Goal: Task Accomplishment & Management: Complete application form

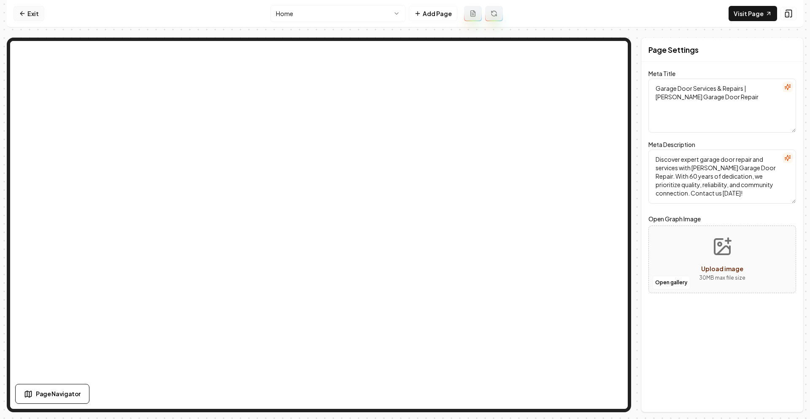
drag, startPoint x: 12, startPoint y: 13, endPoint x: 16, endPoint y: 12, distance: 4.3
click at [12, 13] on nav "Exit Home Add Page Visit Page" at bounding box center [405, 13] width 797 height 27
click at [23, 10] on icon at bounding box center [22, 13] width 7 height 7
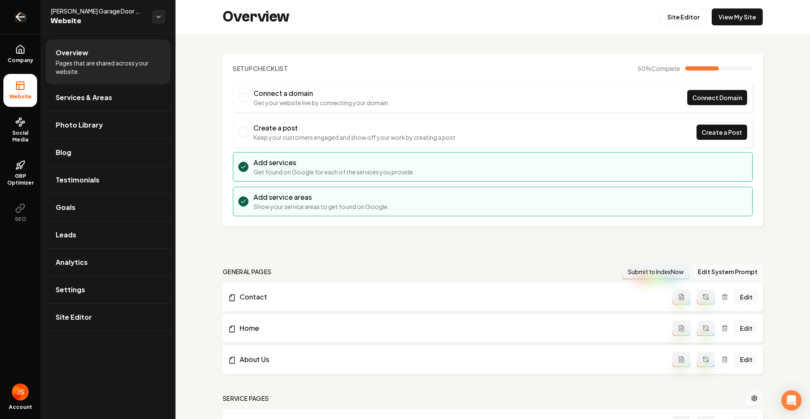
click at [34, 15] on link "Return to dashboard" at bounding box center [20, 17] width 41 height 34
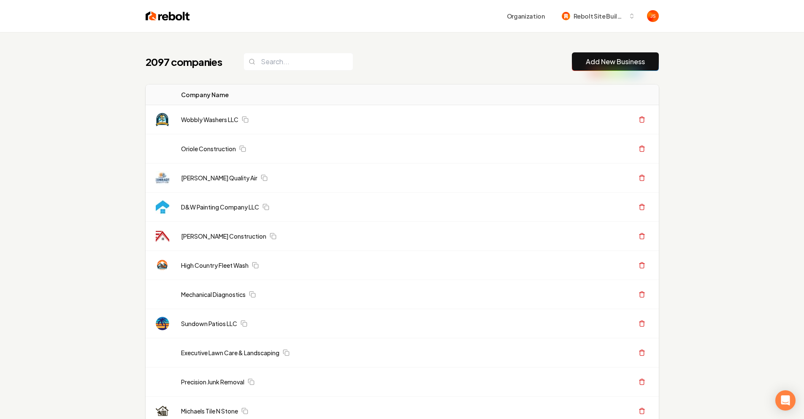
click at [289, 56] on input "search" at bounding box center [298, 62] width 110 height 18
paste input "Silvertip Wash Co."
type input "Silvertip Wash Co."
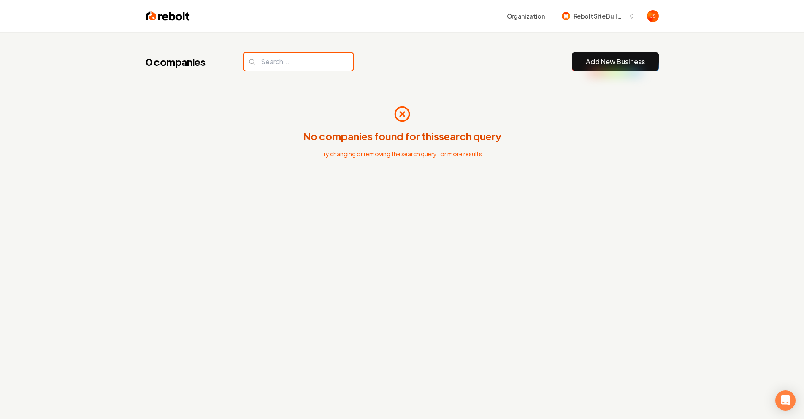
click at [315, 60] on input "search" at bounding box center [298, 62] width 110 height 18
click at [316, 62] on input "search" at bounding box center [298, 62] width 110 height 18
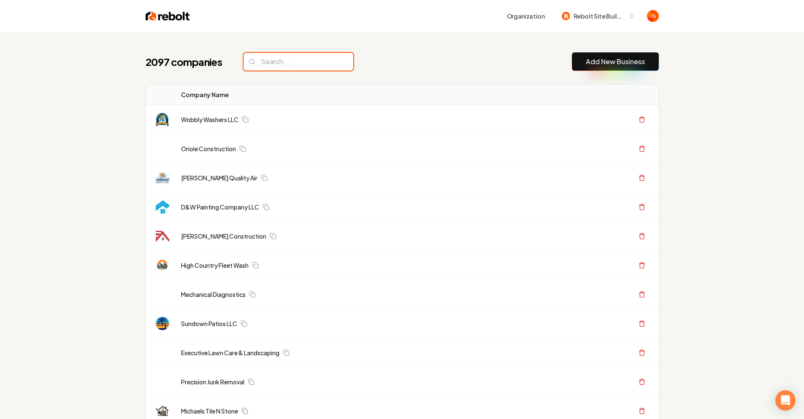
click at [314, 61] on input "search" at bounding box center [298, 62] width 110 height 18
paste input "Silvertip Wash Co."
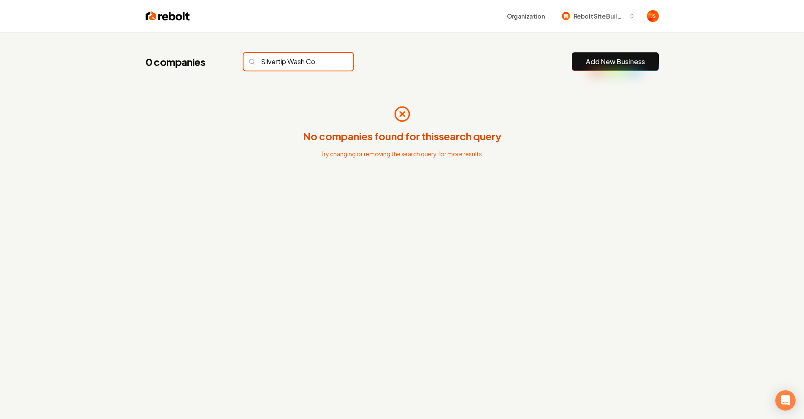
drag, startPoint x: 308, startPoint y: 62, endPoint x: 320, endPoint y: 64, distance: 12.4
click at [320, 64] on input "Silvertip Wash Co." at bounding box center [298, 62] width 110 height 18
drag, startPoint x: 311, startPoint y: 63, endPoint x: 295, endPoint y: 61, distance: 16.2
click at [295, 61] on input "Silvertip Wash" at bounding box center [298, 62] width 110 height 18
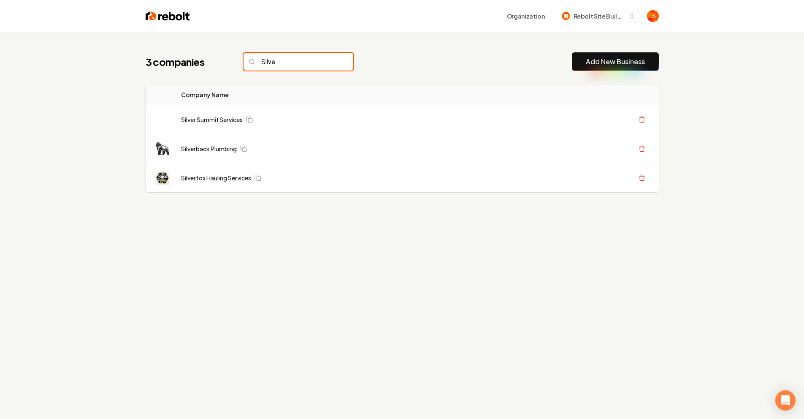
click at [299, 60] on input "Silve" at bounding box center [298, 62] width 110 height 18
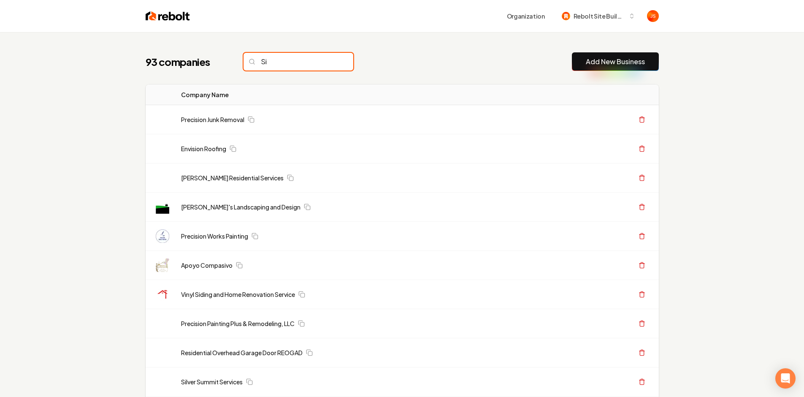
type input "S"
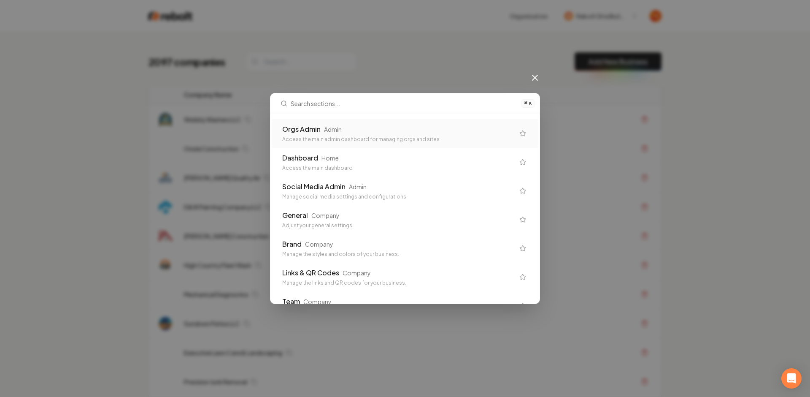
click at [321, 127] on div "Orgs Admin Admin" at bounding box center [398, 129] width 232 height 10
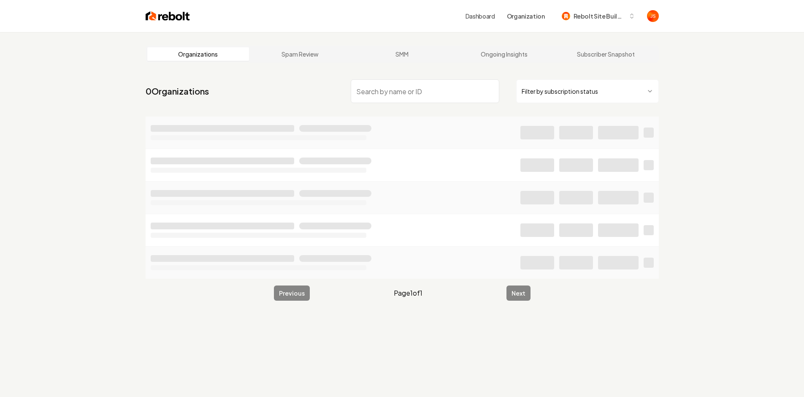
click at [542, 76] on nav "0 Organizations Filter by subscription status" at bounding box center [402, 94] width 513 height 37
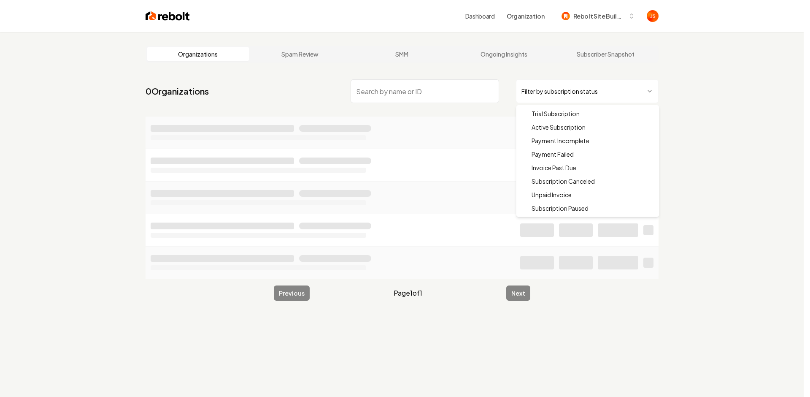
click at [543, 86] on html "Dashboard Organization Rebolt Site Builder Organizations Spam Review SMM Ongoin…" at bounding box center [405, 198] width 810 height 397
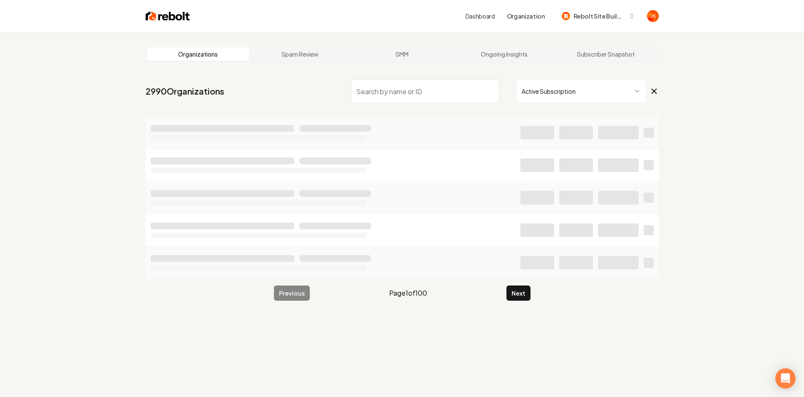
drag, startPoint x: 463, startPoint y: 99, endPoint x: 458, endPoint y: 100, distance: 4.7
click at [462, 99] on input "search" at bounding box center [425, 91] width 149 height 24
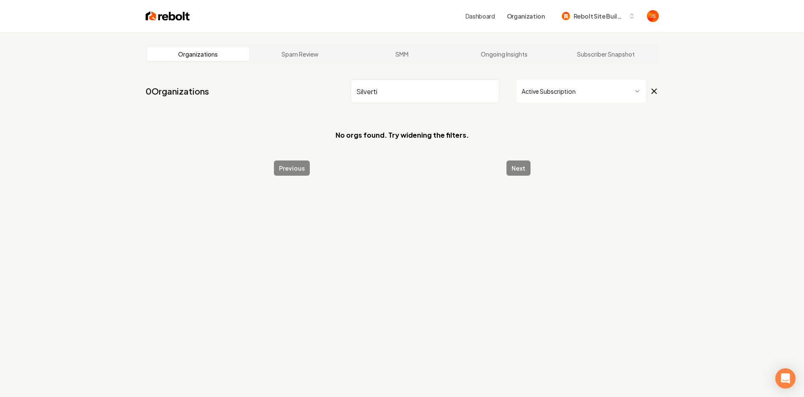
click at [568, 96] on html "Dashboard Organization Rebolt Site Builder Organizations Spam Review SMM Ongoin…" at bounding box center [402, 198] width 804 height 397
click at [420, 93] on input "Silverti" at bounding box center [425, 91] width 149 height 24
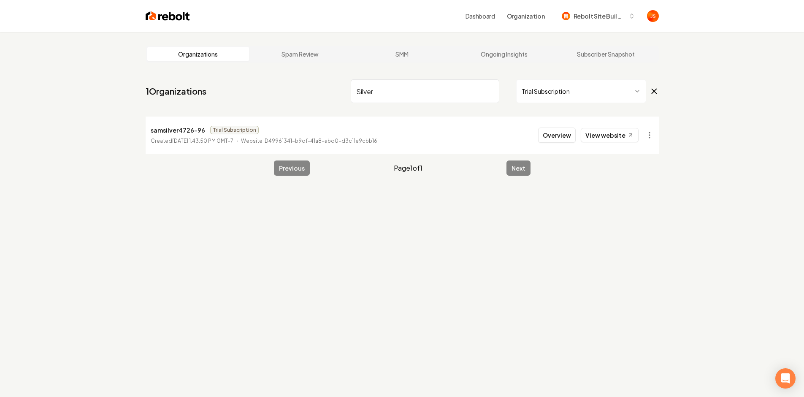
type input "Silver"
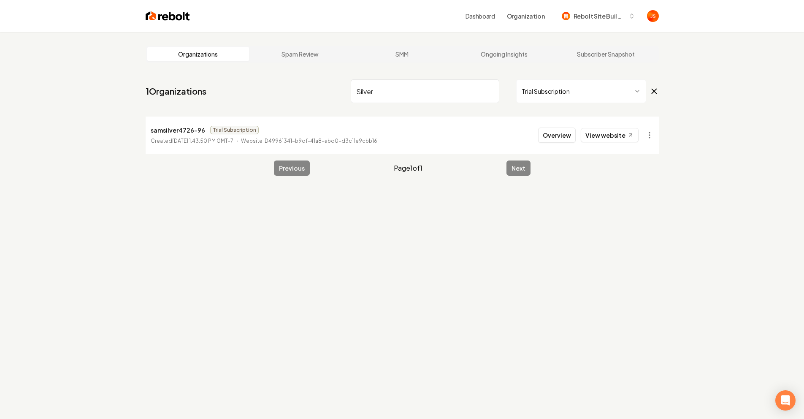
click at [685, 65] on div "Organizations Spam Review SMM Ongoing Insights Subscriber Snapshot 1 Organizati…" at bounding box center [402, 241] width 804 height 419
click at [490, 89] on input "Silver" at bounding box center [425, 91] width 149 height 24
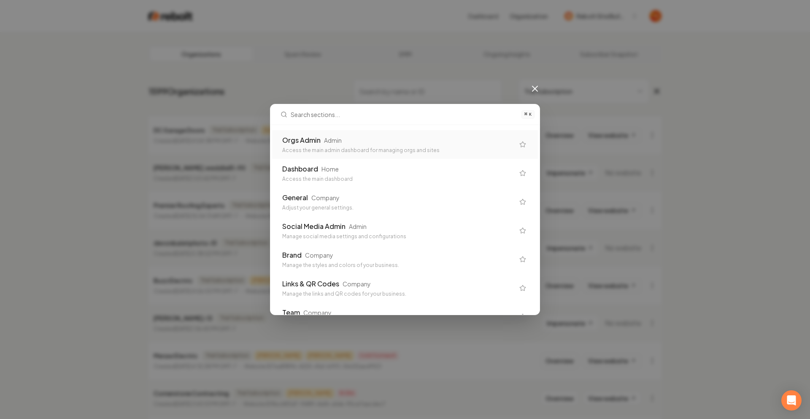
click at [532, 89] on icon at bounding box center [535, 89] width 10 height 10
click at [531, 99] on div "⌘ K Orgs Admin Admin Access the main admin dashboard for managing orgs and site…" at bounding box center [405, 209] width 810 height 419
click at [533, 88] on icon at bounding box center [535, 89] width 10 height 10
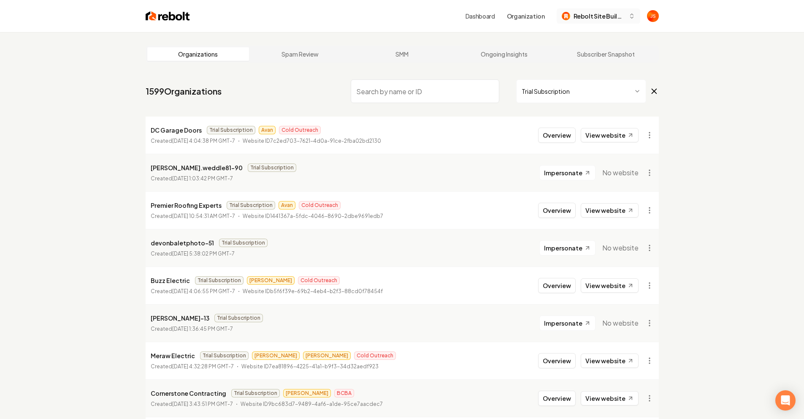
click at [585, 17] on span "Rebolt Site Builder" at bounding box center [598, 16] width 51 height 9
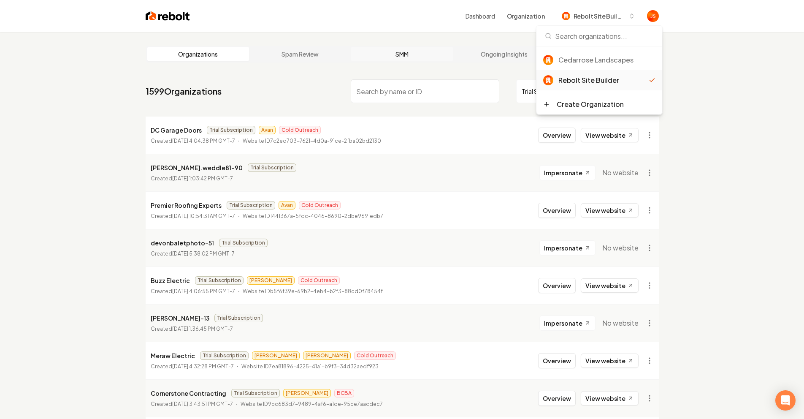
click at [448, 57] on link "SMM" at bounding box center [402, 54] width 102 height 14
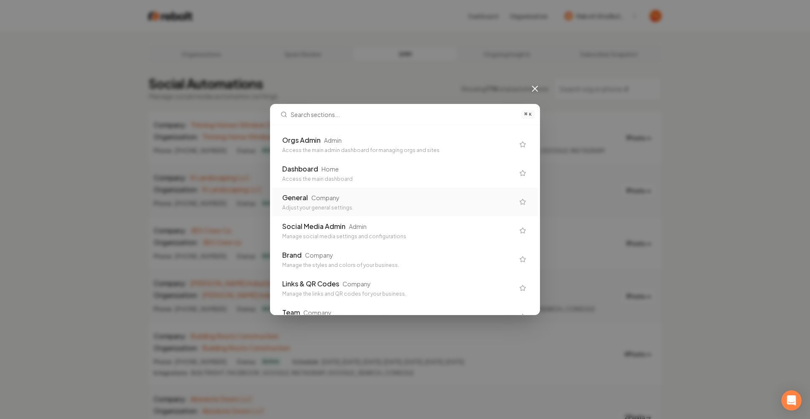
drag, startPoint x: 343, startPoint y: 194, endPoint x: 307, endPoint y: 135, distance: 68.7
click at [343, 194] on div "General Company" at bounding box center [398, 197] width 232 height 10
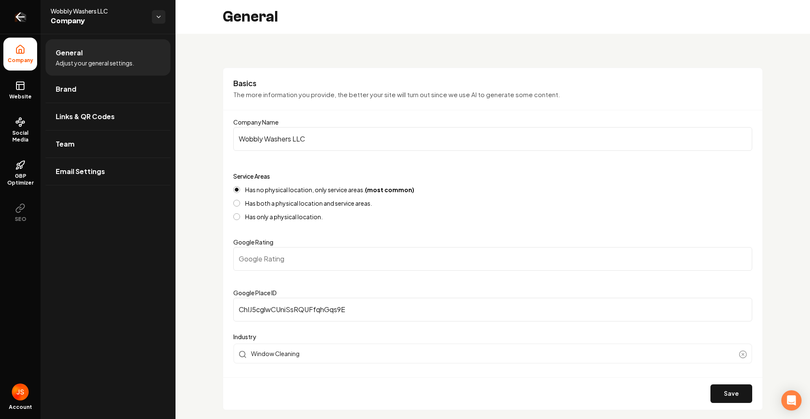
click at [28, 19] on link "Return to dashboard" at bounding box center [20, 17] width 41 height 34
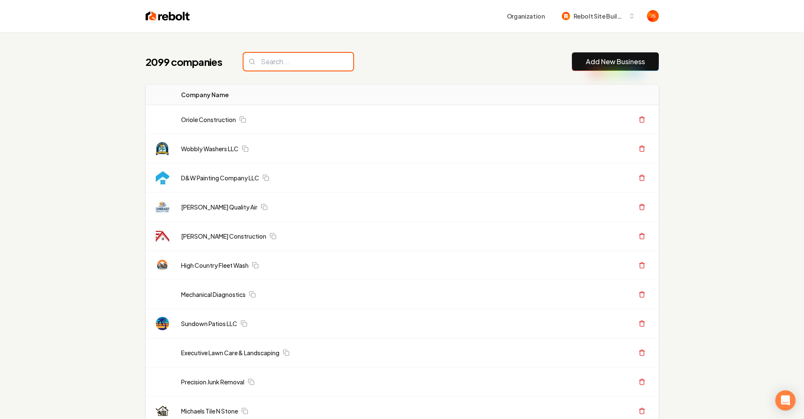
click at [303, 57] on input "search" at bounding box center [298, 62] width 110 height 18
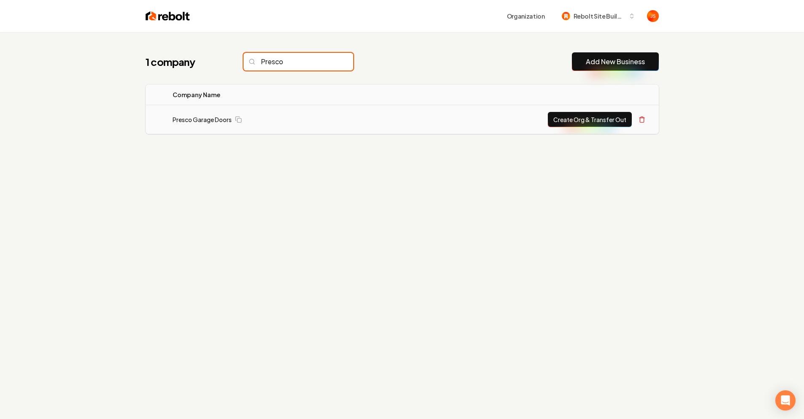
type input "Presco"
click at [209, 113] on td "Presco Garage Doors" at bounding box center [267, 119] width 203 height 29
click at [205, 119] on link "Presco Garage Doors" at bounding box center [202, 119] width 59 height 8
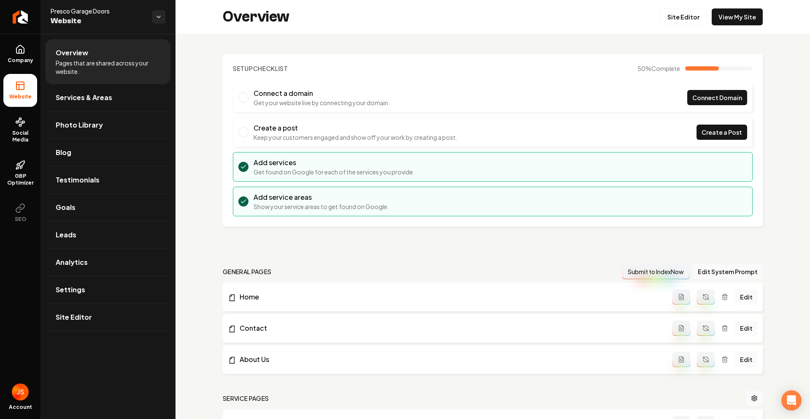
click at [689, 26] on div "Overview Site Editor View My Site" at bounding box center [493, 17] width 635 height 34
click at [686, 19] on link "Site Editor" at bounding box center [683, 16] width 46 height 17
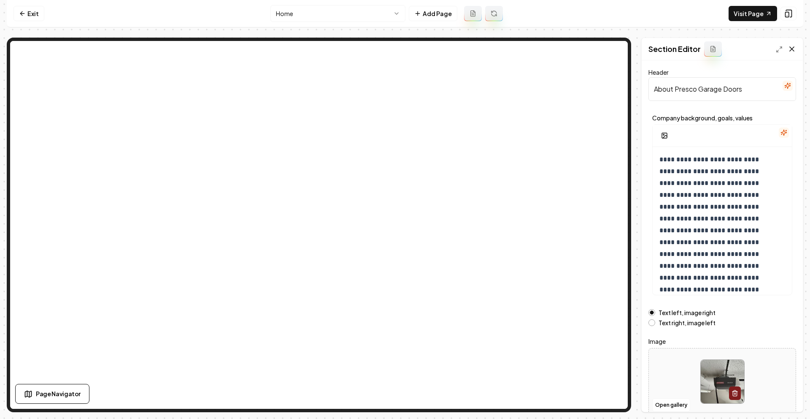
click at [791, 49] on icon at bounding box center [792, 49] width 8 height 8
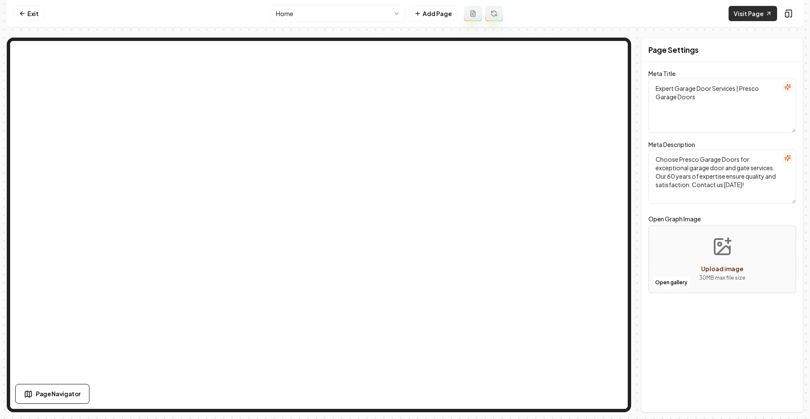
click at [731, 20] on link "Visit Page" at bounding box center [753, 13] width 49 height 15
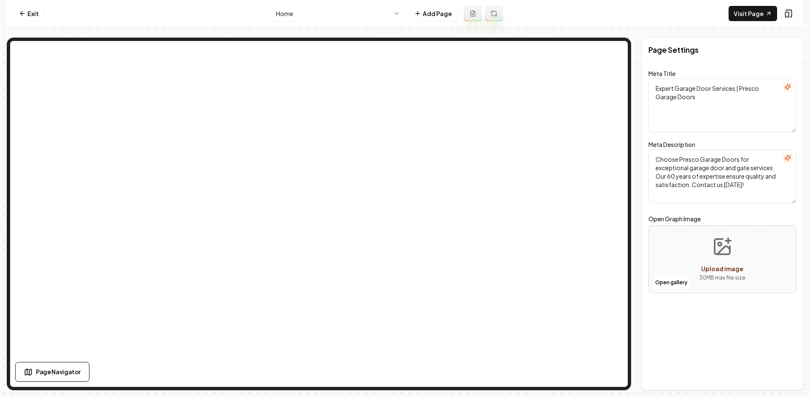
click at [43, 9] on nav "Exit Home Add Page Visit Page" at bounding box center [405, 13] width 797 height 27
click at [31, 13] on link "Exit" at bounding box center [29, 13] width 31 height 15
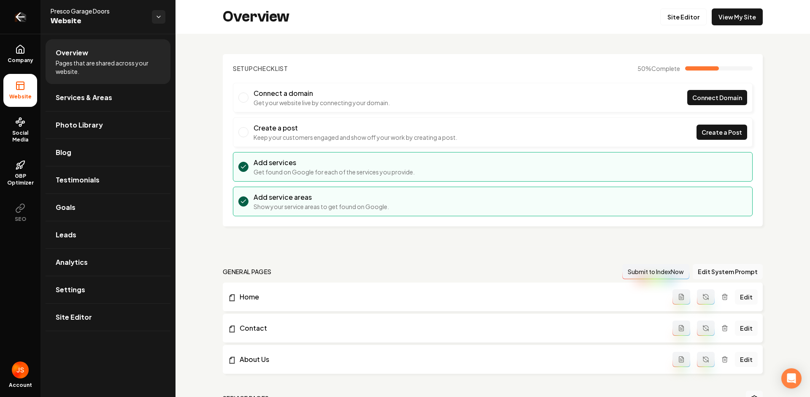
click at [20, 18] on icon "Return to dashboard" at bounding box center [21, 17] width 14 height 14
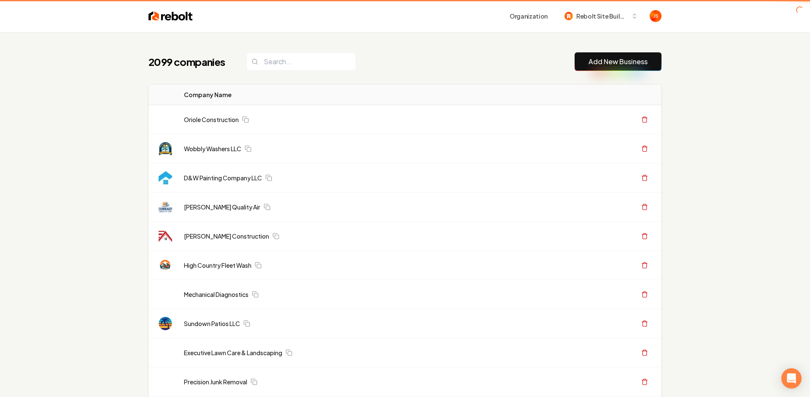
click at [292, 53] on input "search" at bounding box center [301, 62] width 110 height 18
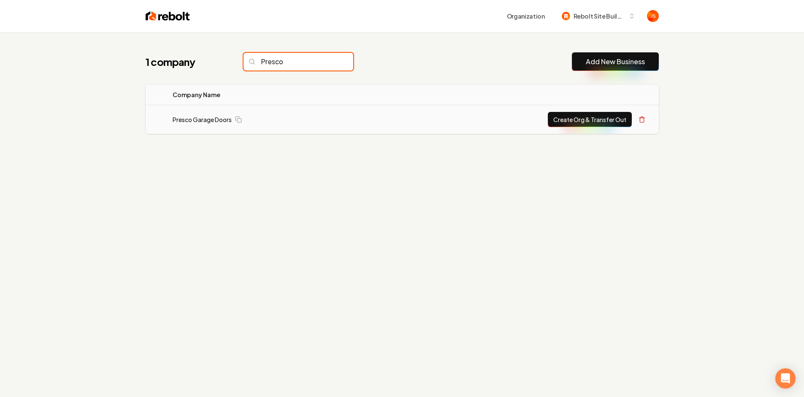
type input "Presco"
click at [581, 119] on button "Create Org & Transfer Out" at bounding box center [590, 119] width 84 height 15
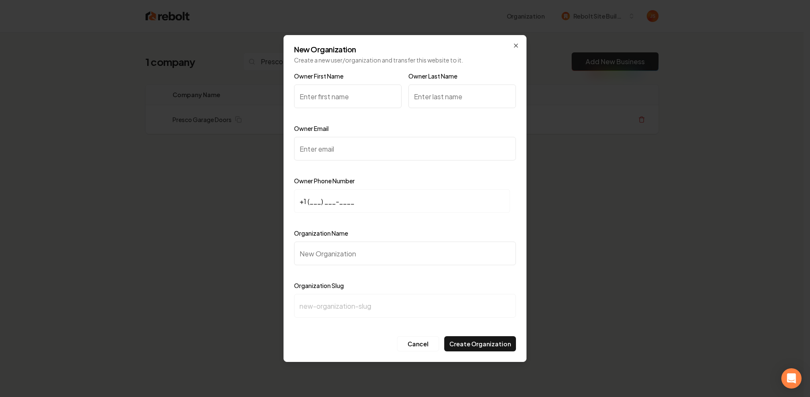
click at [354, 100] on input "Owner First Name" at bounding box center [348, 96] width 108 height 24
click at [330, 159] on input "Owner Email" at bounding box center [405, 149] width 222 height 24
click at [330, 152] on input "Owner Email" at bounding box center [405, 149] width 222 height 24
paste input "[EMAIL_ADDRESS][DOMAIN_NAME]"
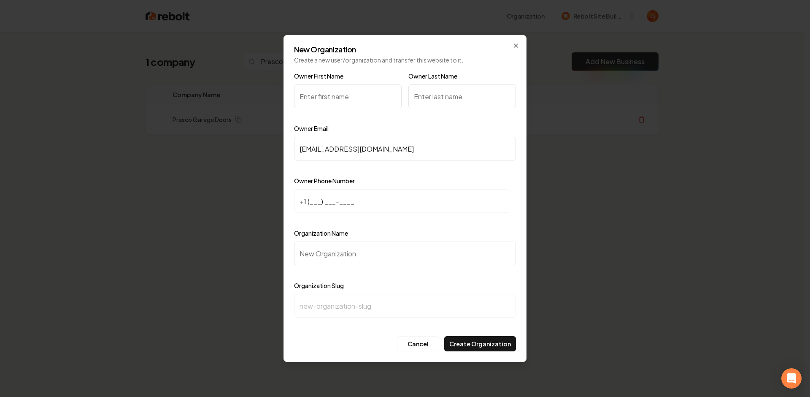
type input "[EMAIL_ADDRESS][DOMAIN_NAME]"
click at [317, 200] on input "+1 (___) ___-____" at bounding box center [402, 201] width 216 height 24
paste input "210) 772-1453"
type input "[PHONE_NUMBER]"
click at [322, 250] on input "Organization Name" at bounding box center [405, 253] width 222 height 24
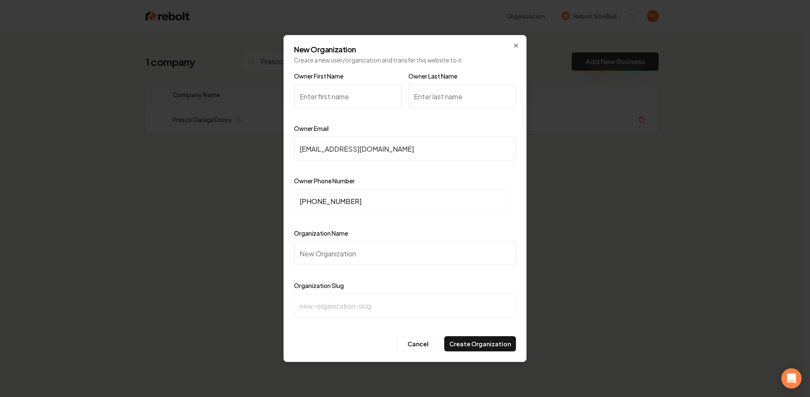
type input "P"
type input "p"
type input "Pr"
type input "pr"
type input "Pre"
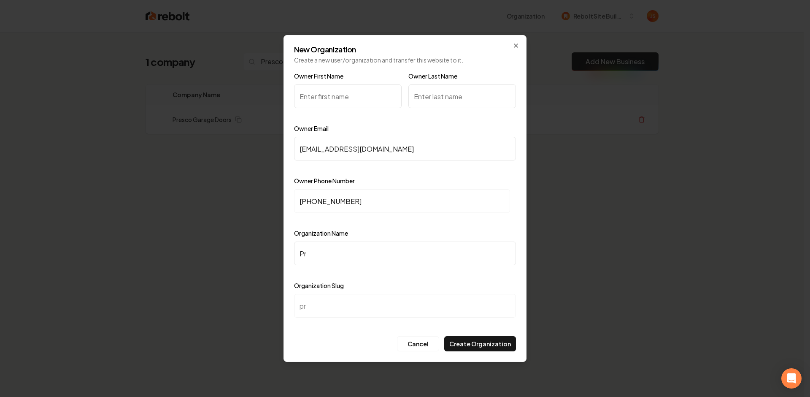
type input "pre"
type input "Pres"
type input "pres"
type input "Presc"
type input "presc"
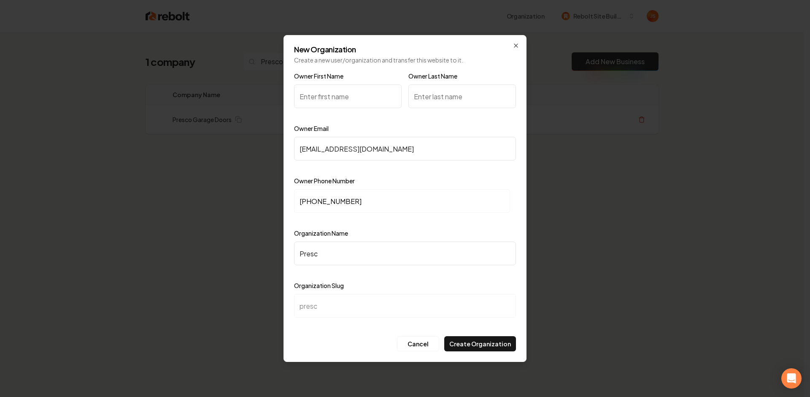
type input "Presco"
type input "presco"
type input "Presco G"
type input "presco-g"
type input "Presco Ga"
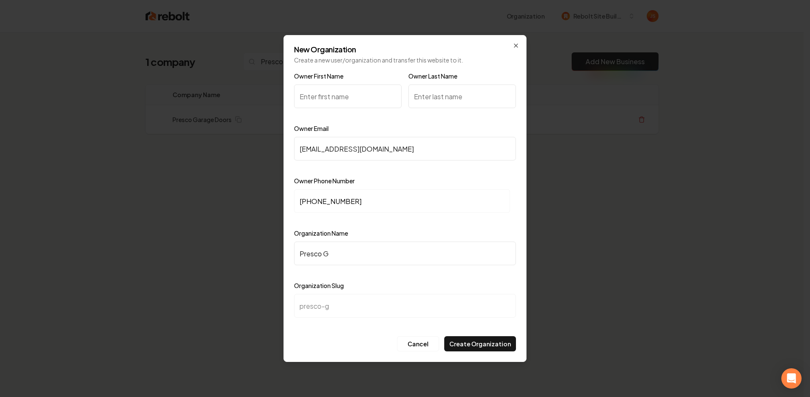
type input "presco-ga"
type input "Presco G"
type input "presco-g"
type input "Presco"
type input "presco"
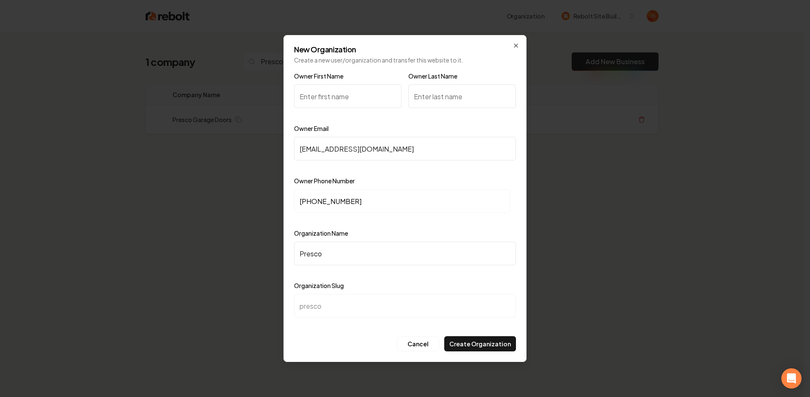
type input "Presco G"
type input "presco-g"
type input "Presco Ga"
type input "presco-ga"
type input "Presco Gar"
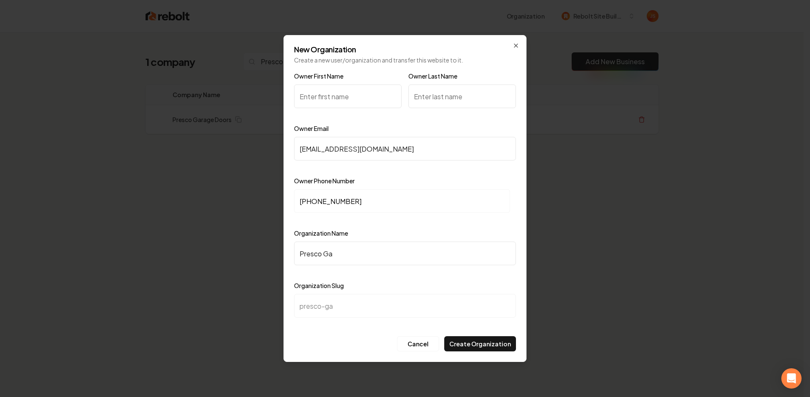
type input "presco-gar"
type input "[PERSON_NAME]"
type input "Presco Garag"
type input "presco-garag"
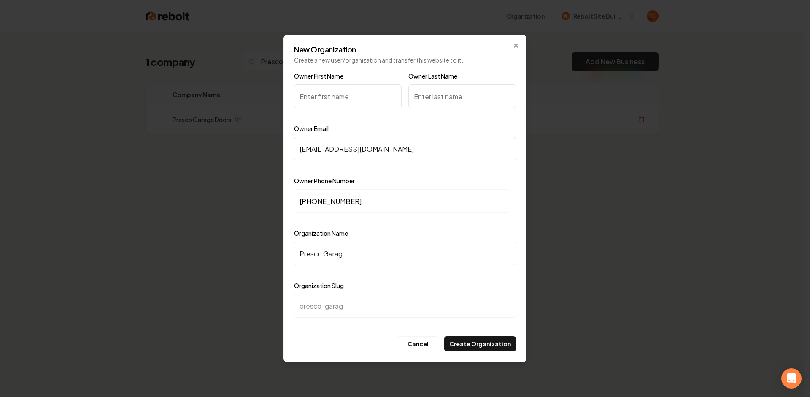
type input "Presco Garage"
type input "presco-garage"
type input "Presco Garage D"
type input "presco-garage-d"
type input "Presco Garage Do"
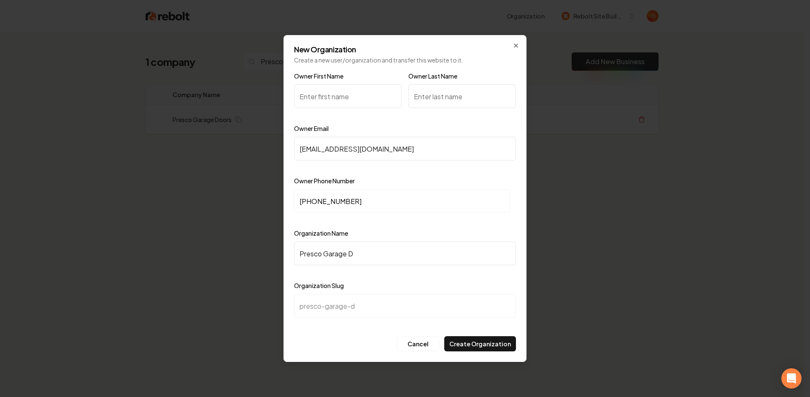
type input "presco-garage-do"
type input "Presco Garage Doo"
type input "presco-garage-doo"
type input "Presco Garage Door"
type input "presco-garage-door"
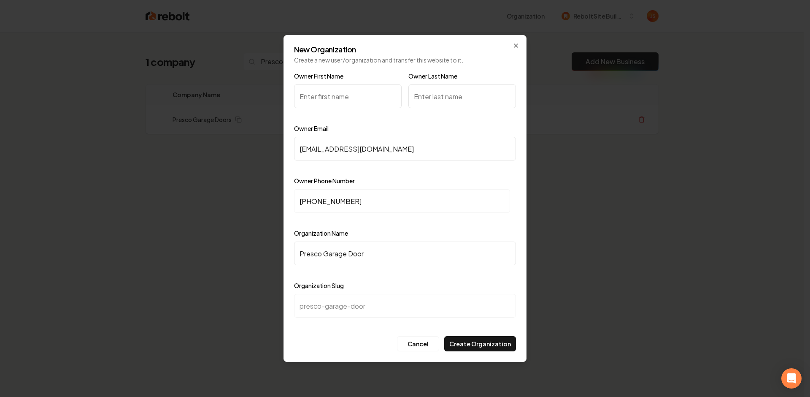
type input "Presco Garage Doors"
type input "presco-garage-doors"
type input "Presco Garage Doors"
click at [313, 89] on input "Owner First Name" at bounding box center [348, 96] width 108 height 24
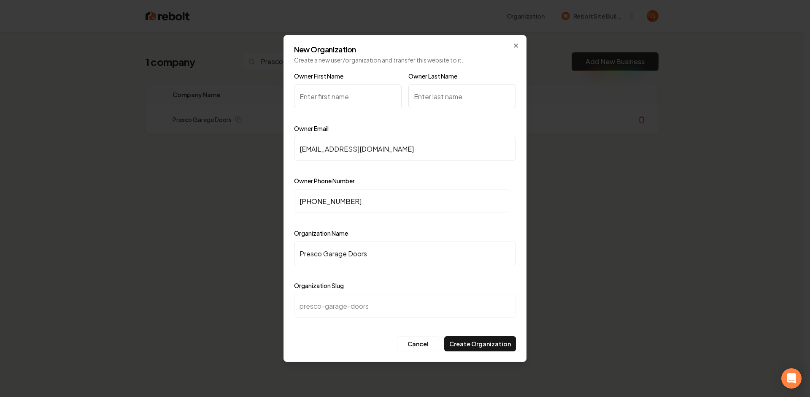
click at [351, 96] on input "Owner First Name" at bounding box center [348, 96] width 108 height 24
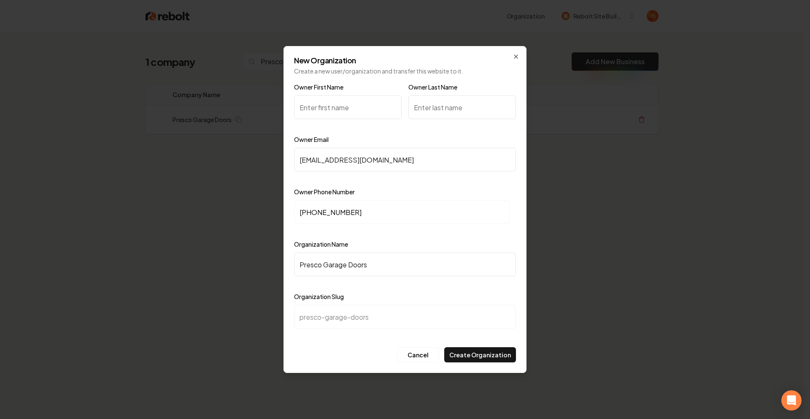
click at [507, 56] on div "New Organization Create a new user/organization and transfer this website to it…" at bounding box center [405, 209] width 243 height 327
click at [516, 60] on h2 "New Organization" at bounding box center [405, 61] width 222 height 8
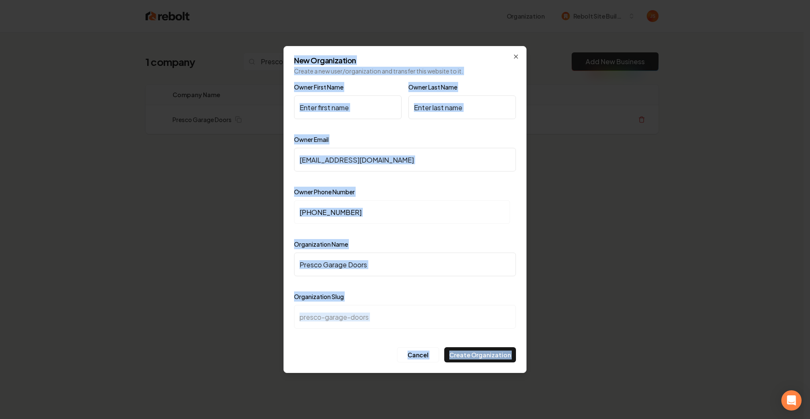
drag, startPoint x: 515, startPoint y: 53, endPoint x: 524, endPoint y: 30, distance: 24.7
click at [515, 53] on div "New Organization Create a new user/organization and transfer this website to it…" at bounding box center [405, 209] width 243 height 327
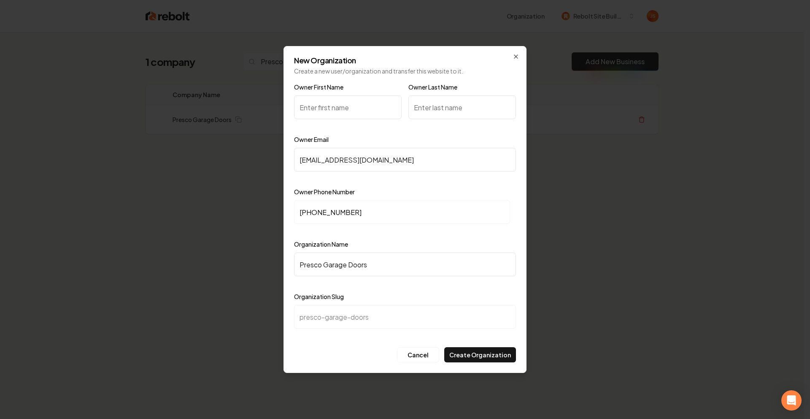
click at [511, 56] on div "New Organization Create a new user/organization and transfer this website to it…" at bounding box center [405, 209] width 243 height 327
click at [515, 56] on icon "button" at bounding box center [515, 56] width 3 height 3
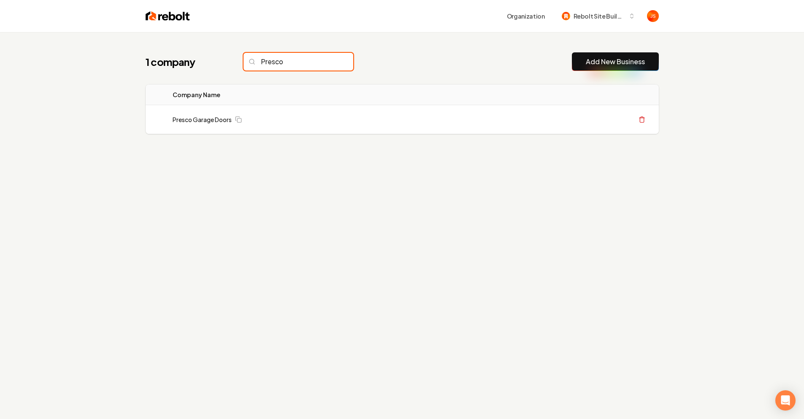
click at [335, 65] on input "Presco" at bounding box center [298, 62] width 110 height 18
click at [331, 63] on input "Presco" at bounding box center [298, 62] width 110 height 18
click at [329, 62] on input "Presco" at bounding box center [298, 62] width 110 height 18
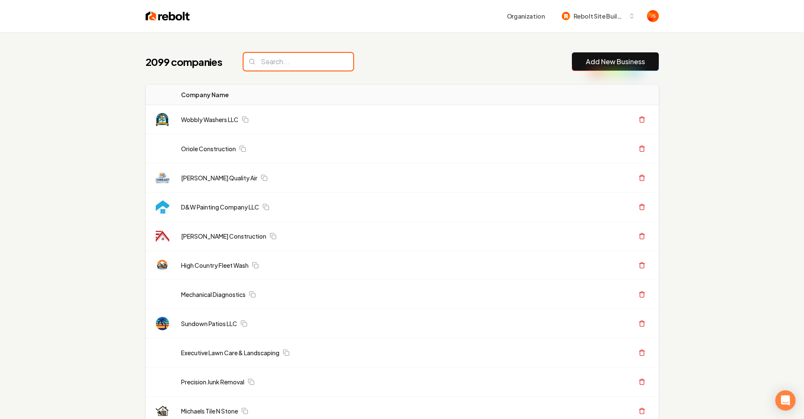
click at [329, 61] on input "search" at bounding box center [298, 62] width 110 height 18
click at [289, 60] on input "search" at bounding box center [298, 62] width 110 height 18
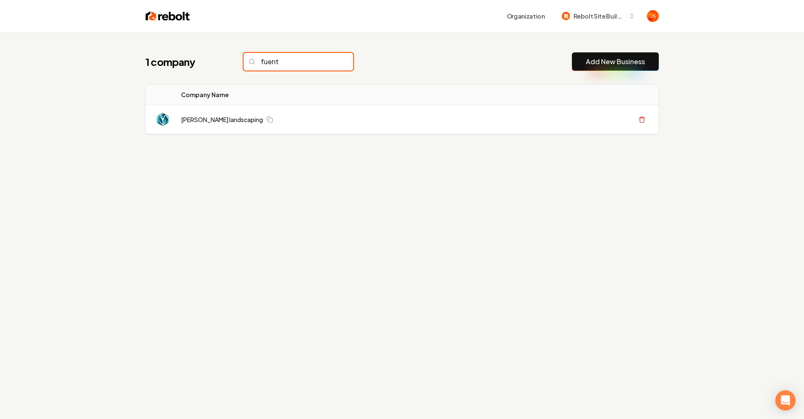
type input "fuent"
click at [218, 39] on div "1 company fuent Add New Business Logo Company Name Actions [PERSON_NAME] landsc…" at bounding box center [402, 110] width 540 height 156
click at [586, 59] on link "Add New Business" at bounding box center [615, 62] width 59 height 10
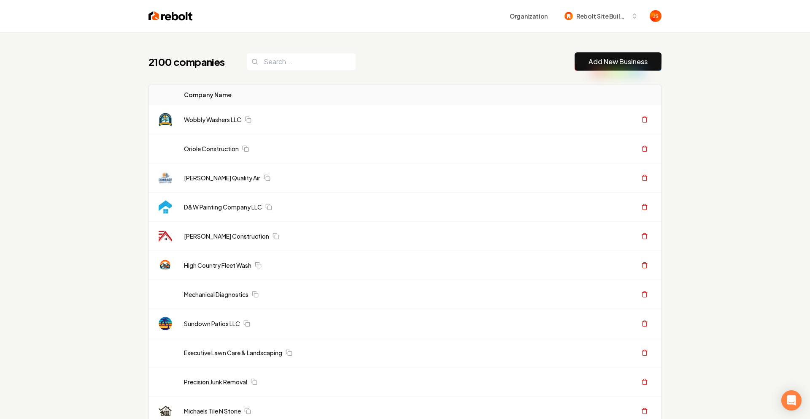
click at [589, 61] on link "Add New Business" at bounding box center [618, 62] width 59 height 10
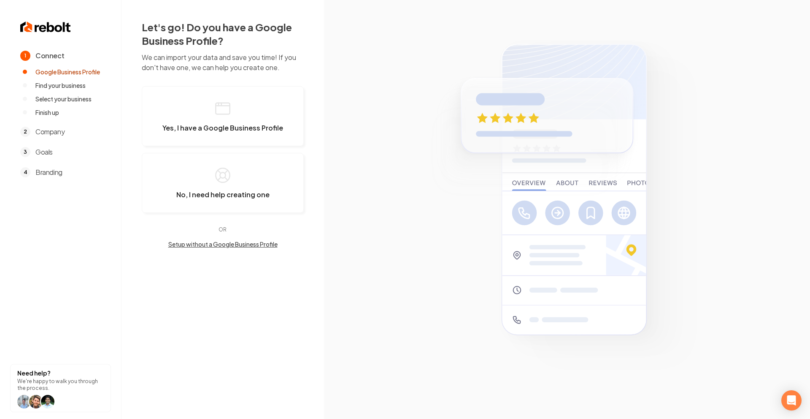
click at [599, 66] on img at bounding box center [567, 209] width 292 height 352
click at [287, 114] on button "Yes, I have a Google Business Profile" at bounding box center [223, 116] width 162 height 60
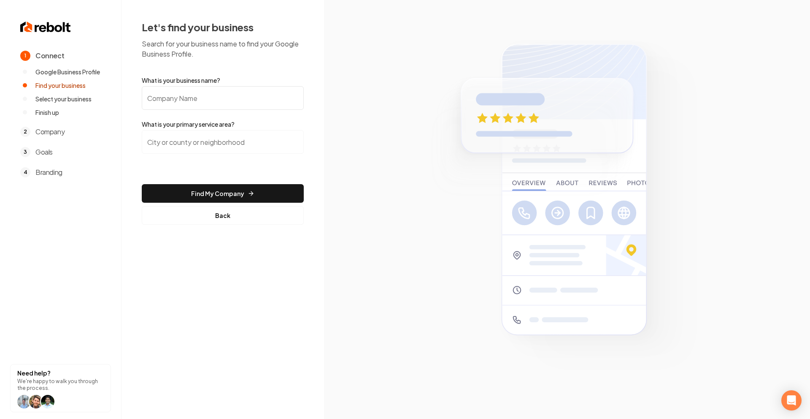
click at [226, 102] on input "What is your business name?" at bounding box center [223, 98] width 162 height 24
type input "Fuentes Flooring & Design LLC"
click at [248, 130] on input "search" at bounding box center [223, 142] width 162 height 24
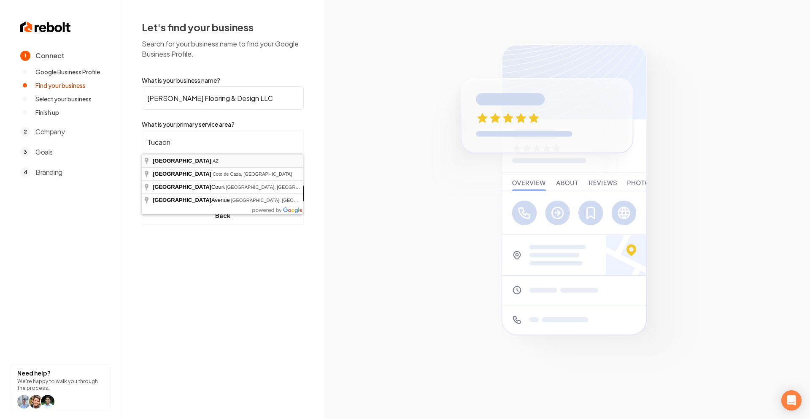
type input "Tucson, AZ"
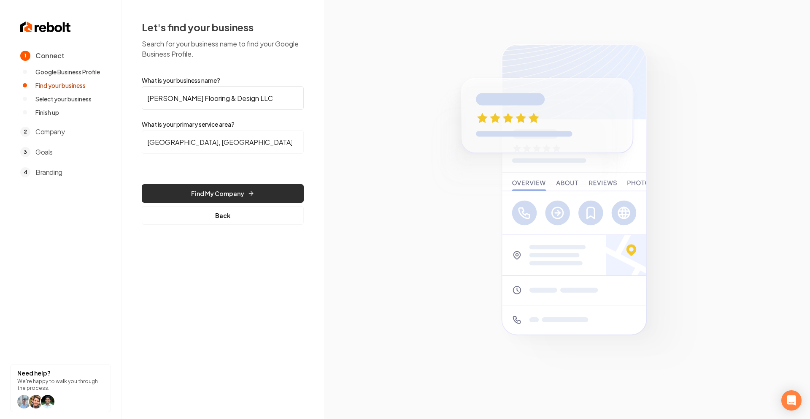
click at [203, 191] on button "Find My Company" at bounding box center [223, 193] width 162 height 19
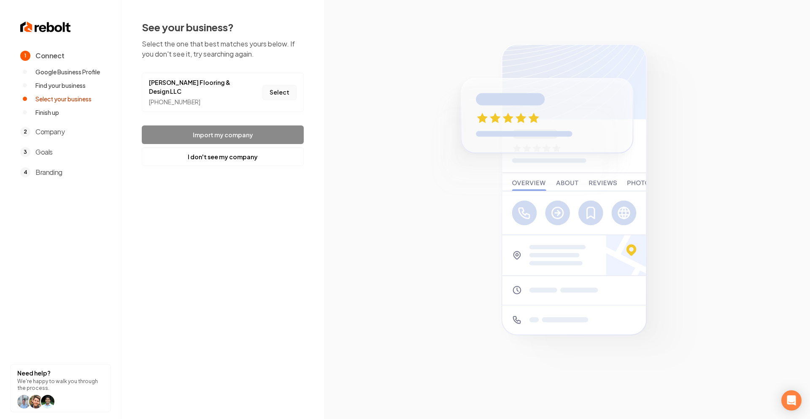
click at [270, 92] on button "Select" at bounding box center [279, 92] width 34 height 15
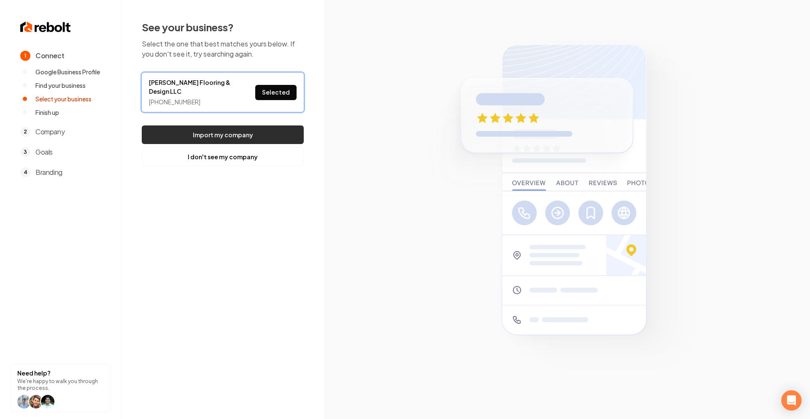
click at [249, 125] on button "Import my company" at bounding box center [223, 134] width 162 height 19
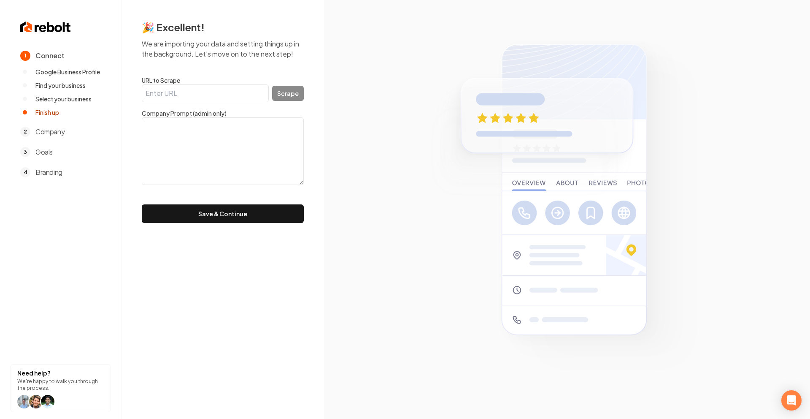
click at [228, 88] on input "URL to Scrape" at bounding box center [205, 93] width 127 height 18
paste input "https://www.facebook.com/p/Fuentes-Flooring-Design-LLC-61551227158739/"
type input "https://www.facebook.com/p/Fuentes-Flooring-Design-LLC-61551227158739/"
click at [284, 94] on button "Scrape" at bounding box center [288, 93] width 32 height 15
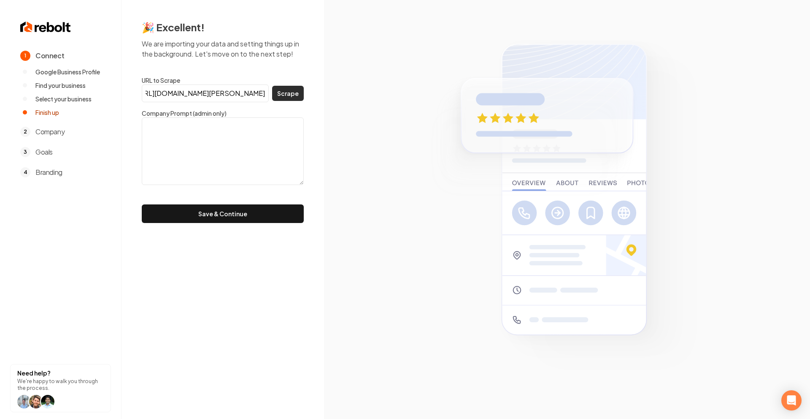
scroll to position [0, 0]
click at [253, 97] on input "https://www.facebook.com/p/Fuentes-Flooring-Design-LLC-61551227158739/" at bounding box center [205, 93] width 127 height 18
click at [251, 97] on input "https://www.facebook.com/p/Fuentes-Flooring-Design-LLC-61551227158739/" at bounding box center [205, 93] width 127 height 18
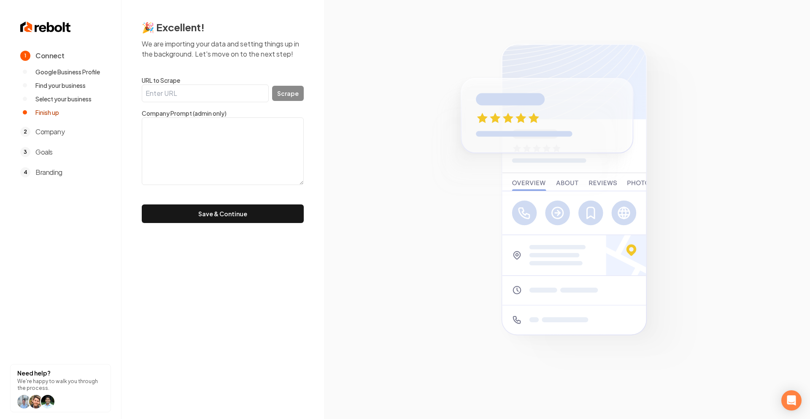
click at [228, 132] on textarea at bounding box center [223, 151] width 162 height 68
paste textarea "ChatGPT said: Fuentes Flooring in Tucson, AZ is a trusted local business with o…"
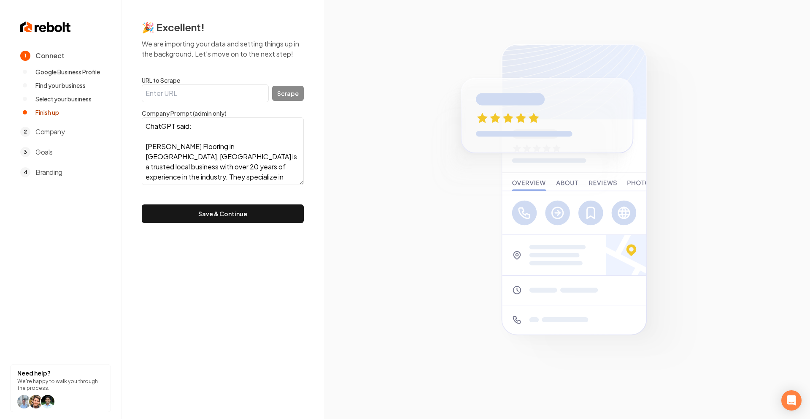
scroll to position [57, 0]
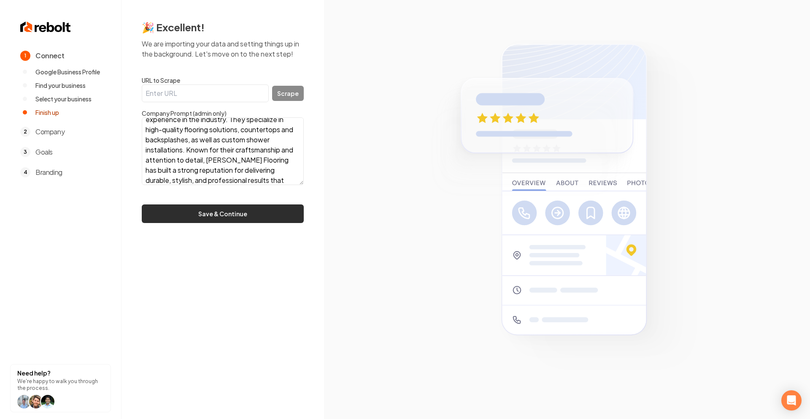
type textarea "ChatGPT said: Fuentes Flooring in Tucson, AZ is a trusted local business with o…"
click at [241, 211] on button "Save & Continue" at bounding box center [223, 213] width 162 height 19
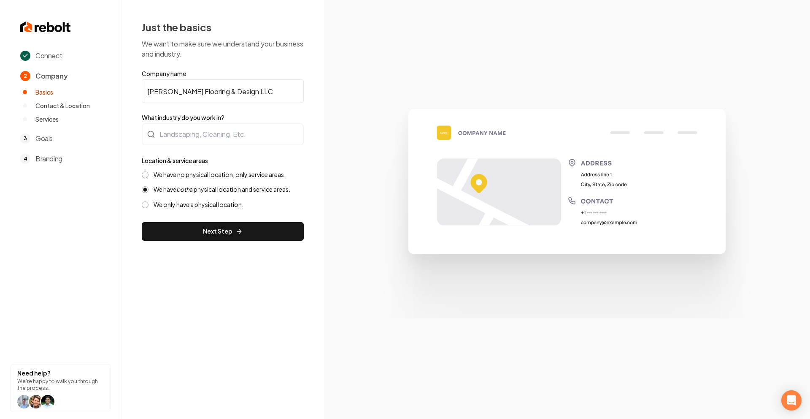
click at [223, 175] on label "We have no physical location, only service areas." at bounding box center [220, 174] width 132 height 8
click at [149, 175] on button "We have no physical location, only service areas." at bounding box center [145, 174] width 7 height 7
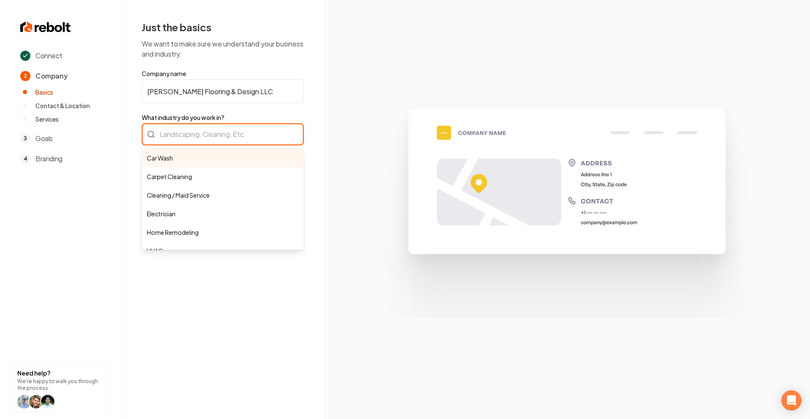
click at [206, 135] on div "Car Wash Carpet Cleaning Cleaning / Maid Service Electrician Home Remodeling HV…" at bounding box center [223, 134] width 162 height 22
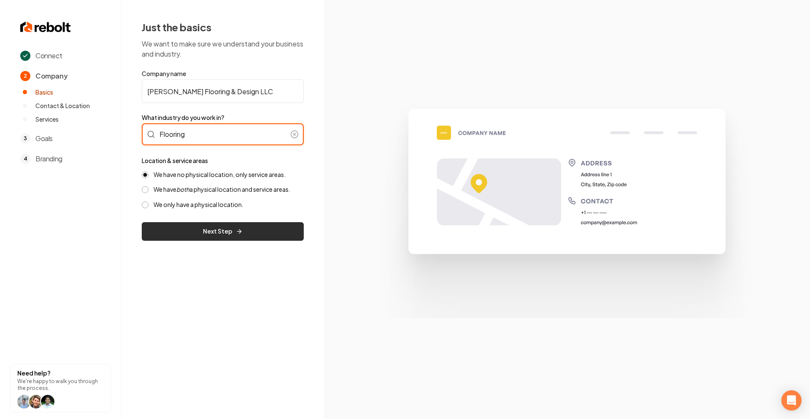
type input "Flooring"
click at [217, 232] on button "Next Step" at bounding box center [223, 231] width 162 height 19
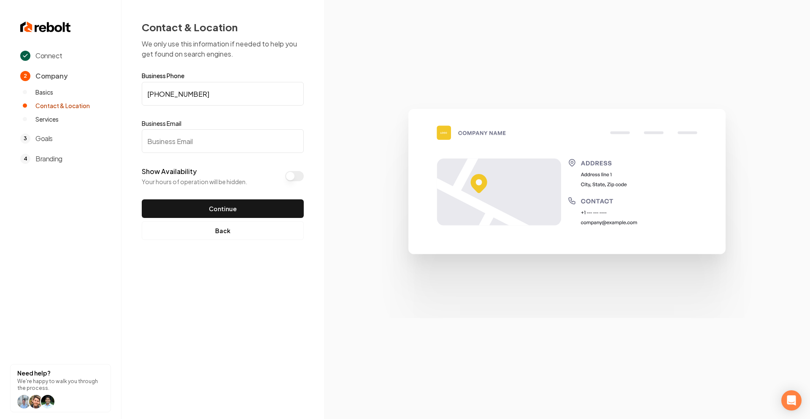
click at [242, 143] on input "Business Email" at bounding box center [223, 141] width 162 height 24
paste input "fuentes.flooringdesign@gmail.com"
type input "fuentes.flooringdesign@gmail.com"
click at [243, 204] on button "Continue" at bounding box center [223, 208] width 162 height 19
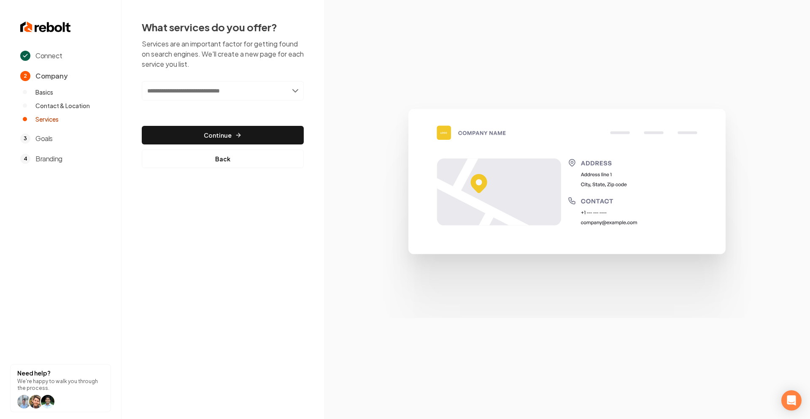
click at [230, 95] on input "text" at bounding box center [223, 90] width 162 height 19
click at [233, 88] on input "text" at bounding box center [223, 90] width 162 height 19
click at [284, 90] on input "text" at bounding box center [223, 90] width 162 height 19
click at [294, 89] on input "text" at bounding box center [223, 90] width 162 height 19
click at [296, 90] on input "text" at bounding box center [223, 90] width 162 height 19
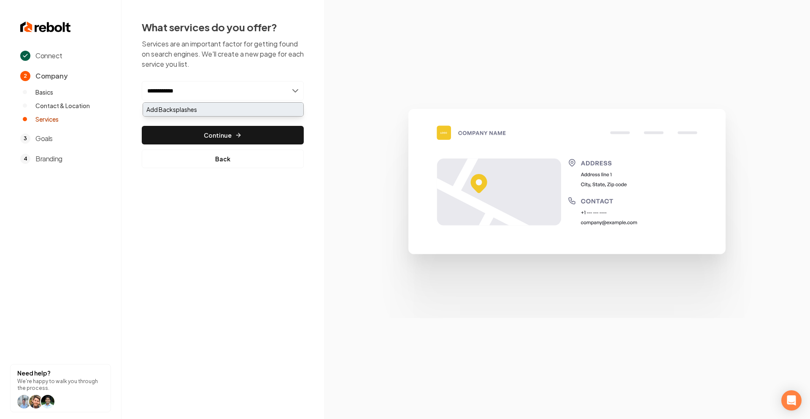
type input "**********"
click at [209, 107] on div "Add Backsplashes" at bounding box center [223, 110] width 160 height 14
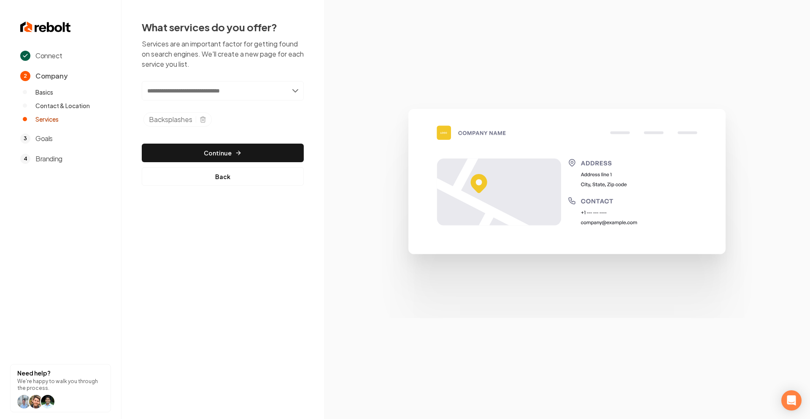
paste input "**********"
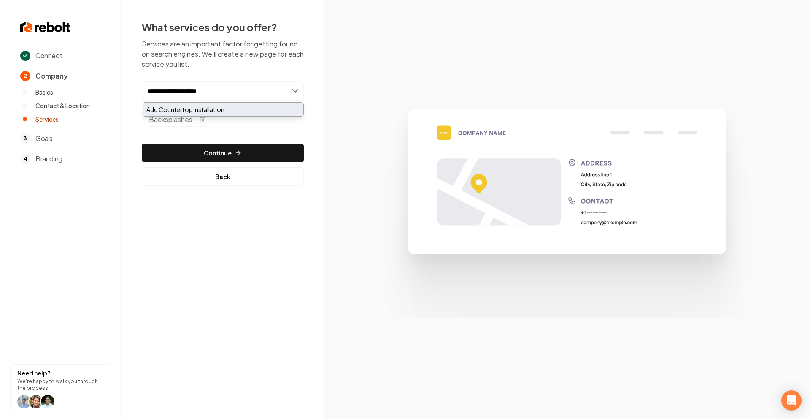
type input "**********"
click at [204, 111] on div "Add Countertop installation" at bounding box center [223, 110] width 160 height 14
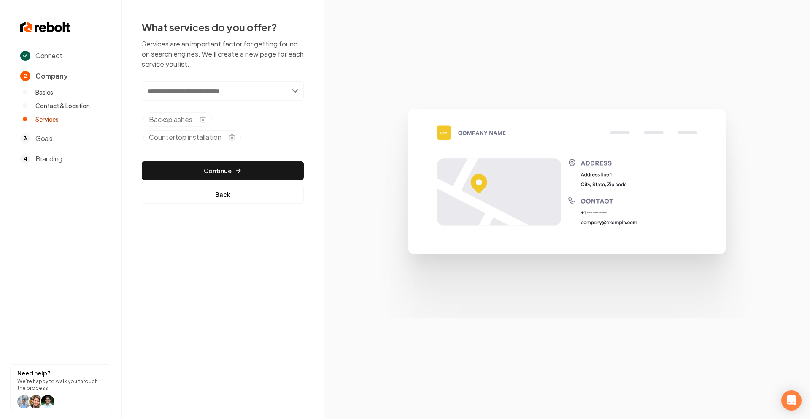
paste input "**********"
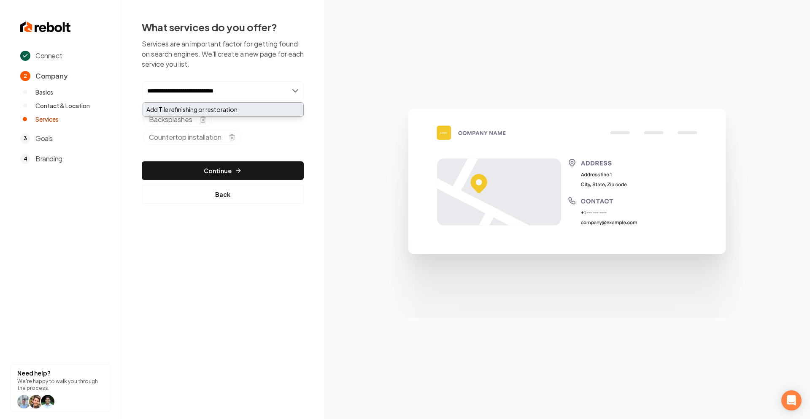
type input "**********"
click at [190, 112] on div "Add Tile refinishing or restoration" at bounding box center [223, 110] width 160 height 14
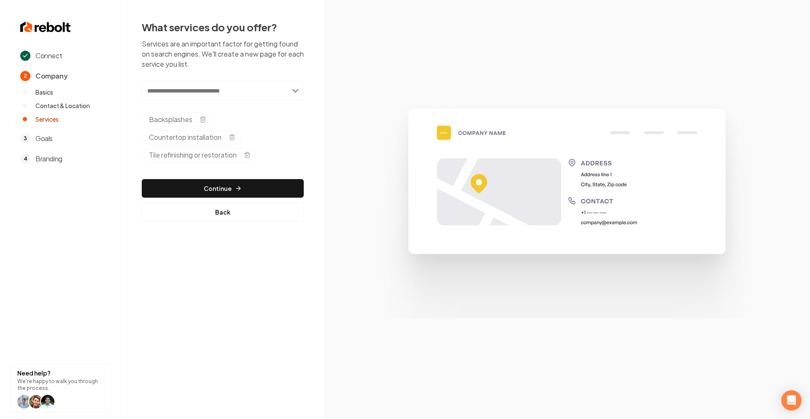
click at [232, 96] on input "text" at bounding box center [223, 90] width 162 height 19
type input "**********"
click at [234, 106] on div "Add LVP Flooring Installation" at bounding box center [223, 110] width 160 height 14
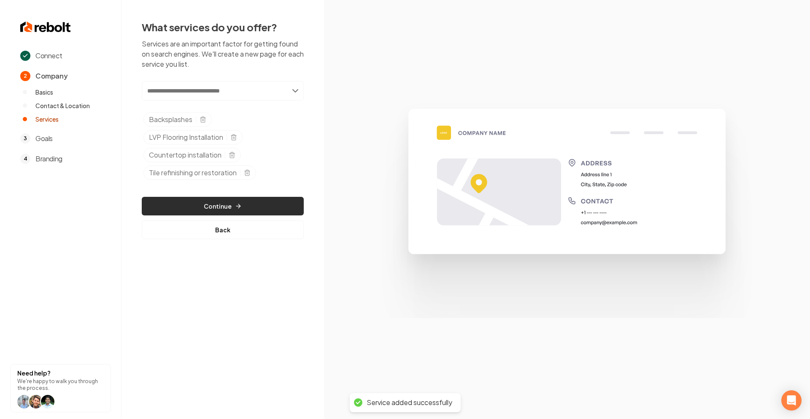
click at [244, 198] on button "Continue" at bounding box center [223, 206] width 162 height 19
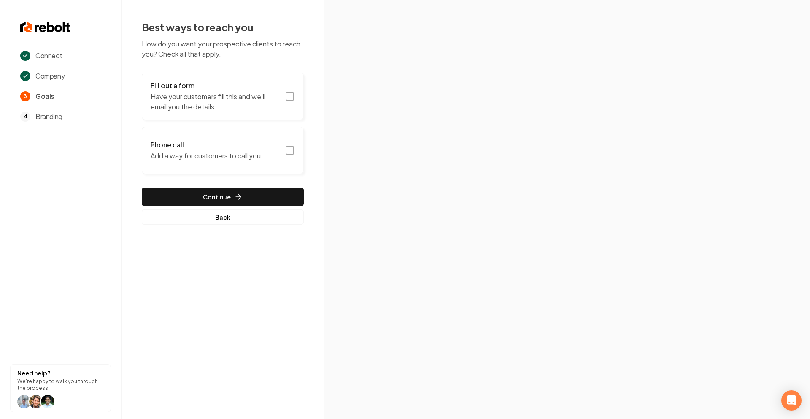
click at [292, 96] on icon "button" at bounding box center [290, 96] width 10 height 10
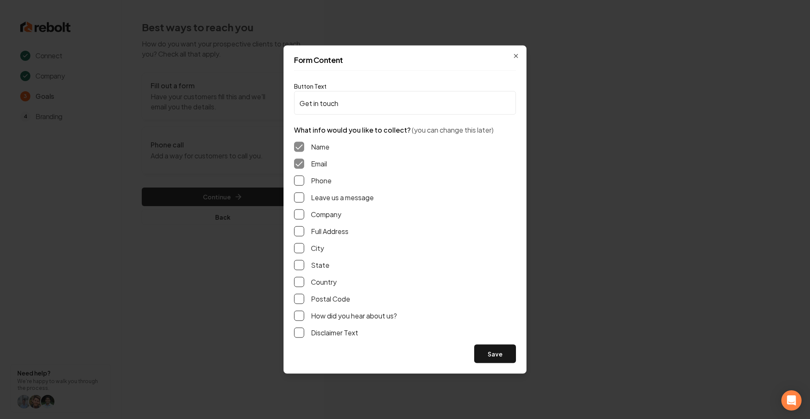
click at [305, 179] on div "Phone" at bounding box center [405, 181] width 222 height 10
click at [300, 180] on button "Phone" at bounding box center [299, 181] width 10 height 10
click at [301, 197] on button "Leave us a message" at bounding box center [299, 197] width 10 height 10
click at [486, 353] on button "Save" at bounding box center [495, 353] width 42 height 19
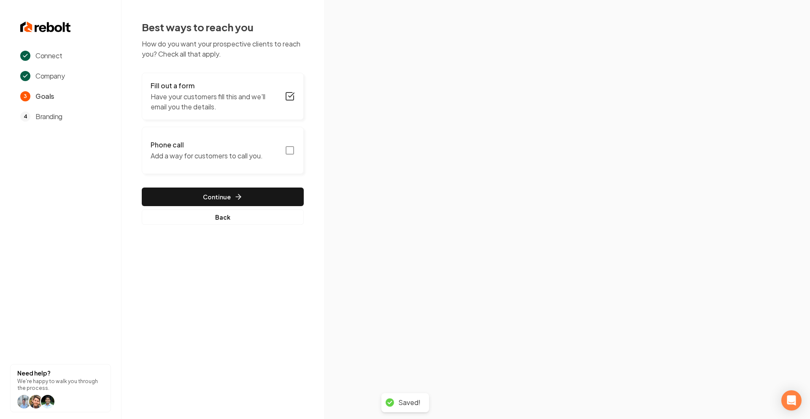
click at [297, 150] on button "Phone call Add a way for customers to call you." at bounding box center [223, 150] width 162 height 47
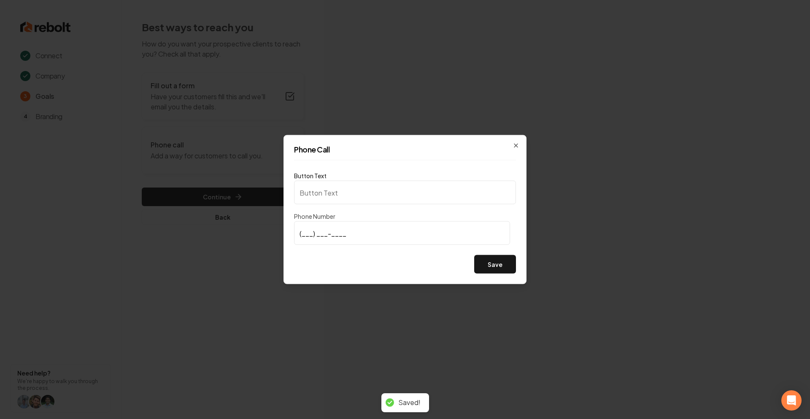
type input "Call us"
type input "(520) 912-7820"
click at [495, 268] on button "Save" at bounding box center [495, 264] width 42 height 19
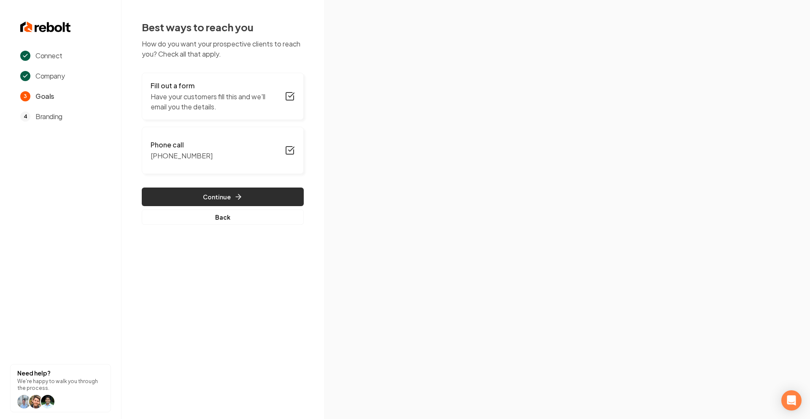
click at [239, 189] on button "Continue" at bounding box center [223, 196] width 162 height 19
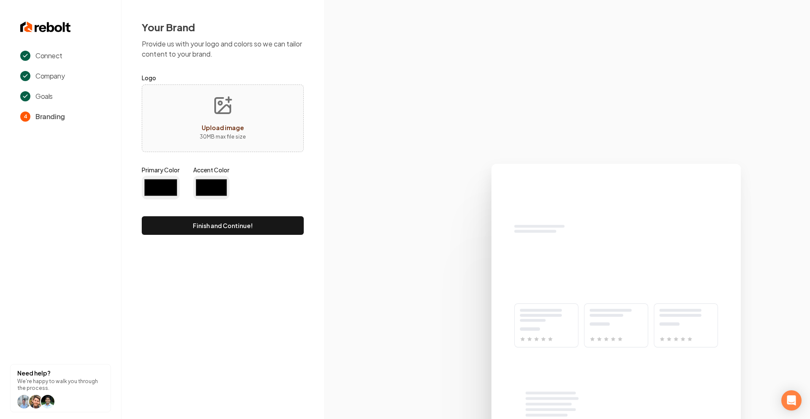
type input "#194d33"
type input "#70be00"
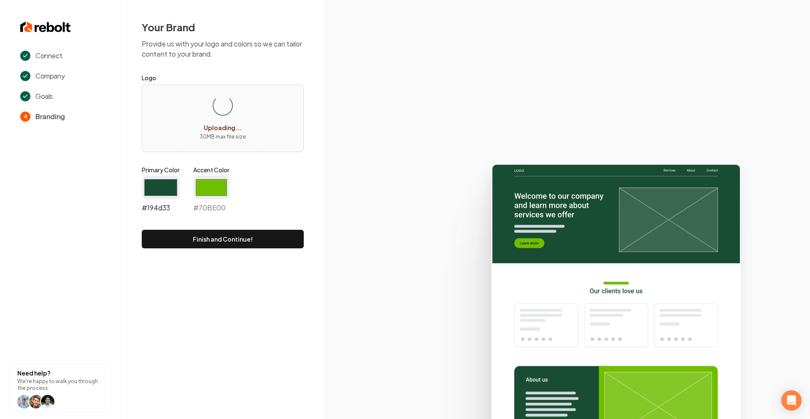
click at [167, 186] on input "#194d33" at bounding box center [161, 188] width 38 height 24
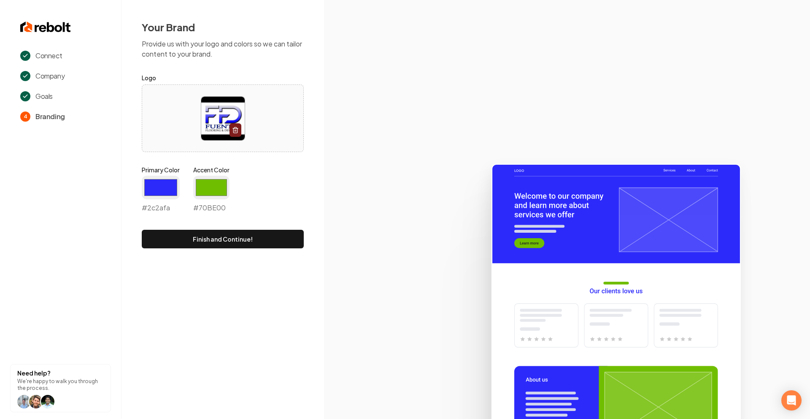
type input "#2c2afa"
click at [279, 196] on div "Primary Color #2c2afa #2c2afa Accent Color #70be00 #70BE00" at bounding box center [223, 190] width 162 height 51
click at [209, 182] on input "#70be00" at bounding box center [211, 188] width 36 height 24
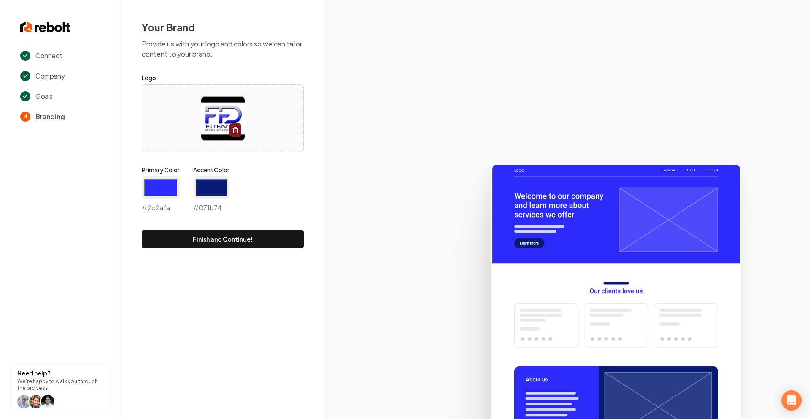
type input "#071b74"
click at [268, 170] on div "Primary Color #2c2afa #2c2afa Accent Color #071b74 #071b74" at bounding box center [223, 190] width 162 height 51
click at [220, 233] on button "Finish and Continue!" at bounding box center [223, 239] width 162 height 19
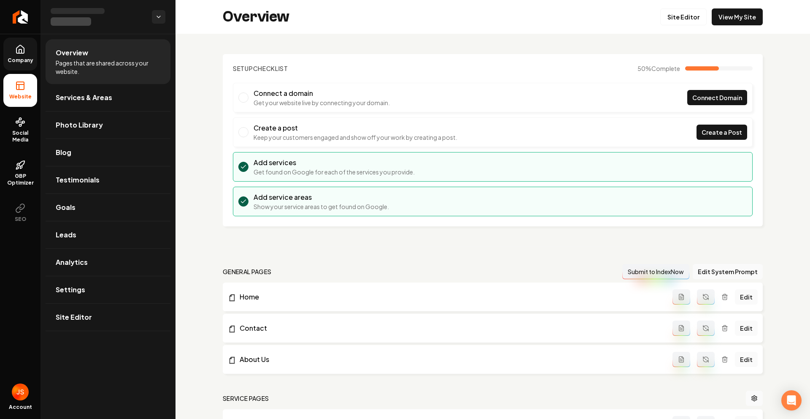
click at [30, 59] on span "Company" at bounding box center [20, 60] width 32 height 7
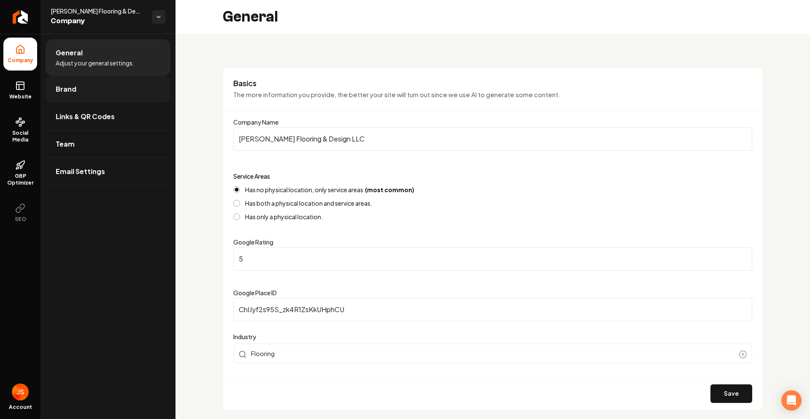
click at [77, 97] on link "Brand" at bounding box center [108, 89] width 125 height 27
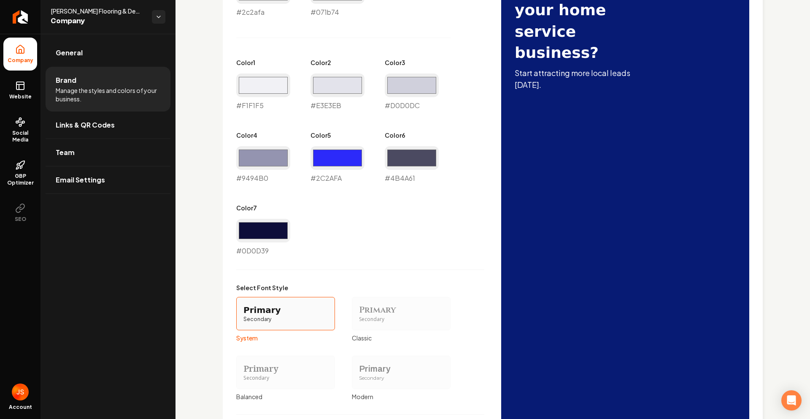
scroll to position [557, 0]
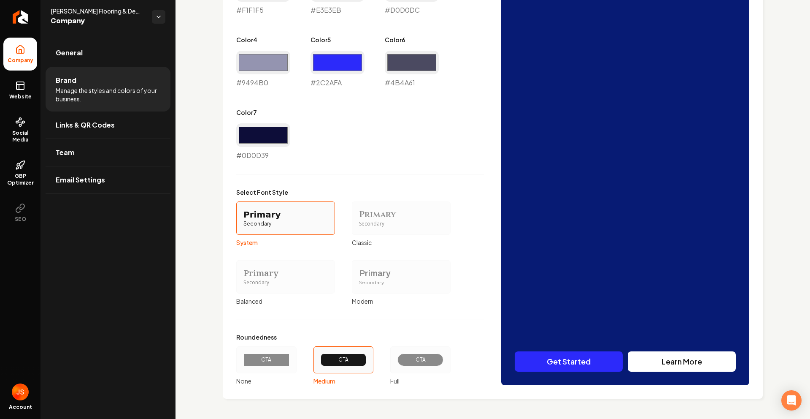
click at [279, 353] on div "CTA" at bounding box center [266, 359] width 46 height 13
click at [243, 356] on button "CTA None" at bounding box center [239, 359] width 7 height 7
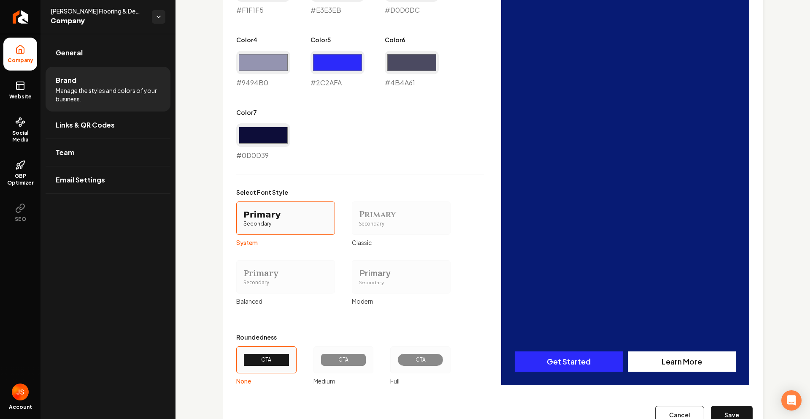
click at [403, 359] on div "CTA" at bounding box center [420, 359] width 46 height 13
click at [397, 359] on button "CTA Full" at bounding box center [393, 359] width 7 height 7
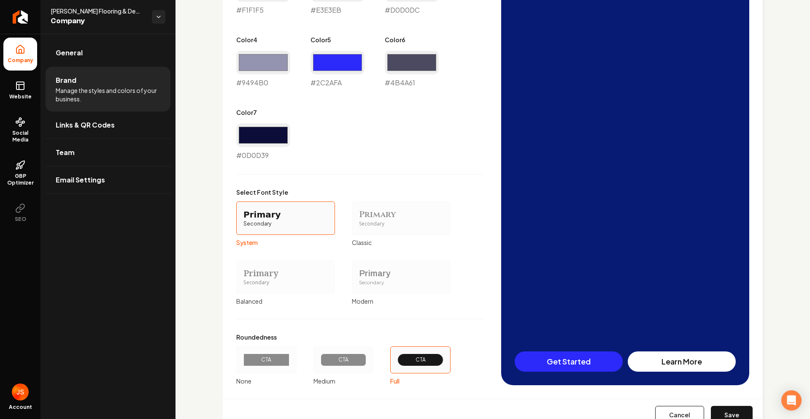
click at [278, 357] on div "CTA" at bounding box center [267, 359] width 32 height 7
click at [243, 357] on button "CTA None" at bounding box center [239, 359] width 7 height 7
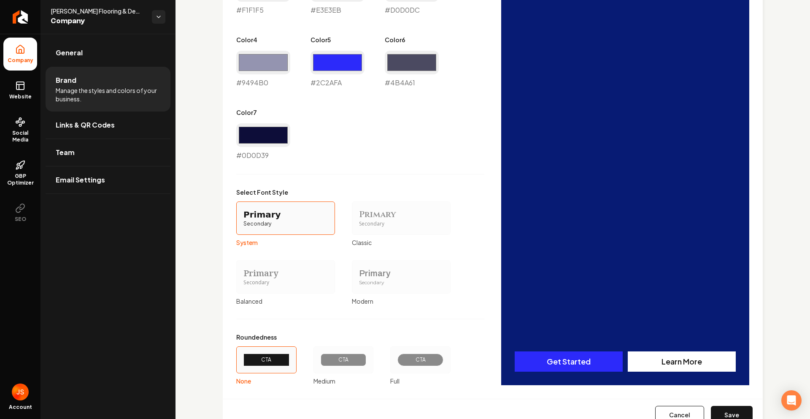
click at [335, 353] on div "CTA" at bounding box center [344, 359] width 46 height 13
click at [320, 356] on button "CTA Medium" at bounding box center [316, 359] width 7 height 7
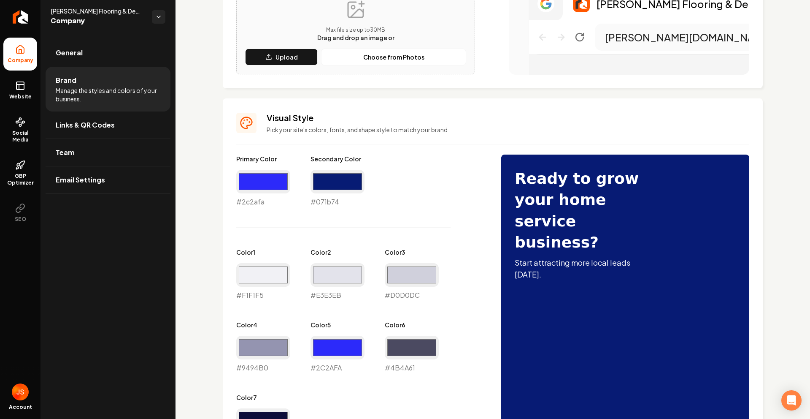
scroll to position [0, 0]
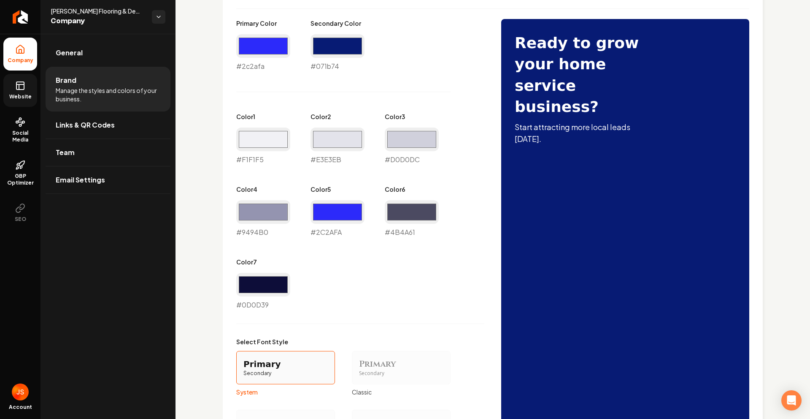
click at [32, 91] on link "Website" at bounding box center [20, 90] width 34 height 33
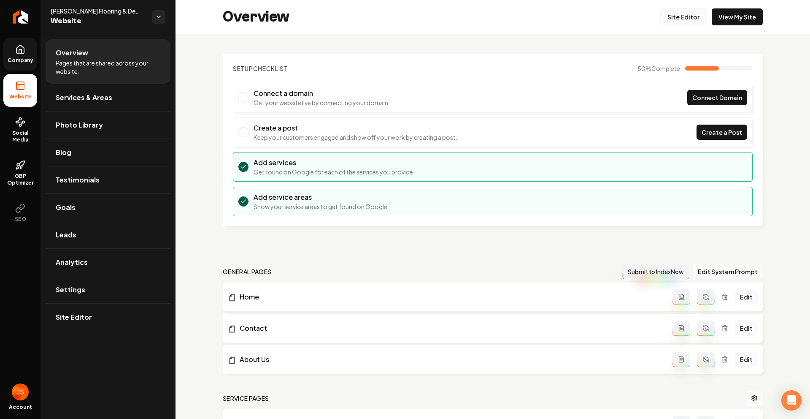
click at [672, 16] on link "Site Editor" at bounding box center [683, 16] width 46 height 17
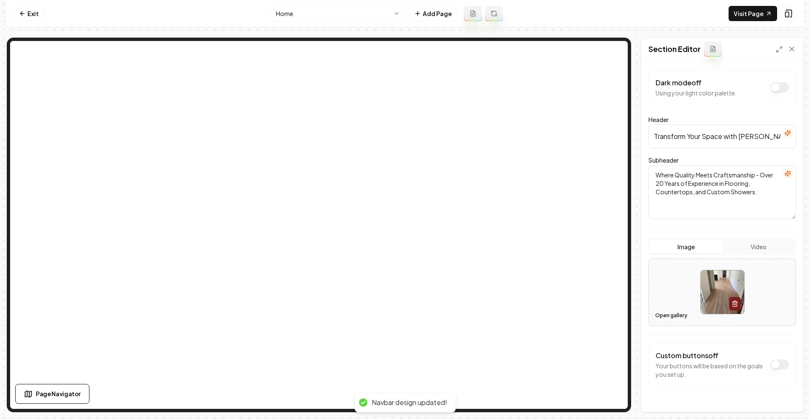
click at [664, 313] on button "Open gallery" at bounding box center [671, 315] width 38 height 14
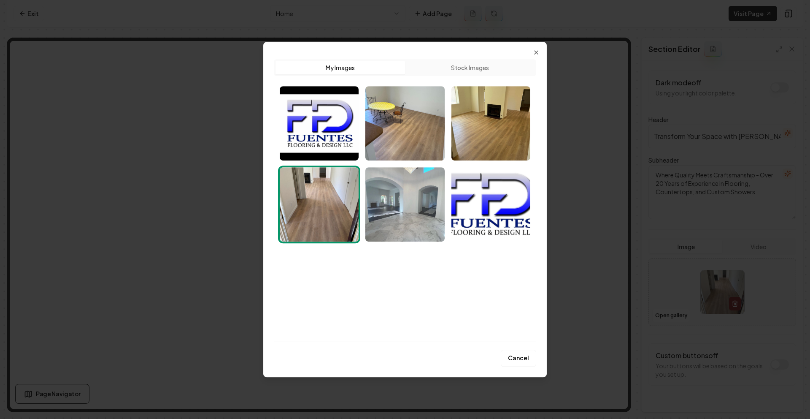
click at [413, 202] on img "Select image image_68a7bc0d5c7cd75eb8708612.jpeg" at bounding box center [404, 204] width 79 height 74
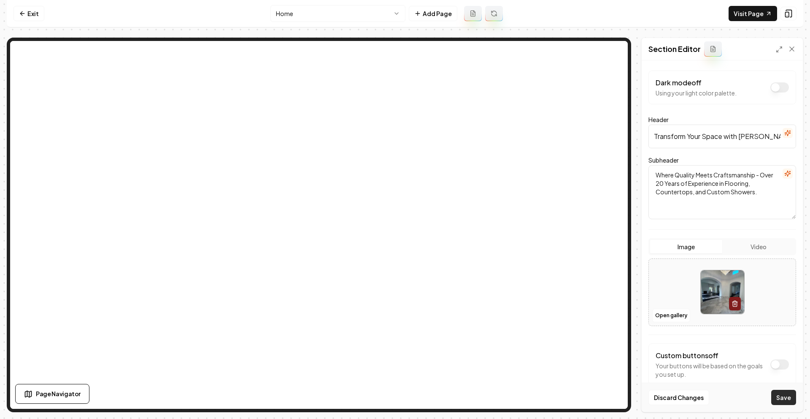
click at [780, 399] on button "Save" at bounding box center [783, 396] width 25 height 15
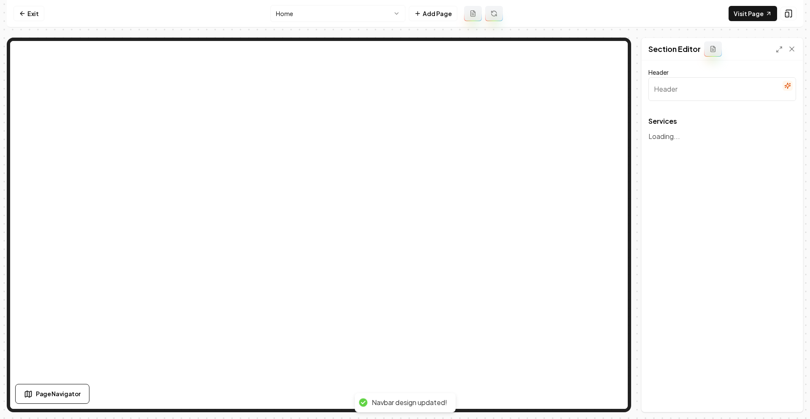
type input "Our Flooring and Remodeling Services"
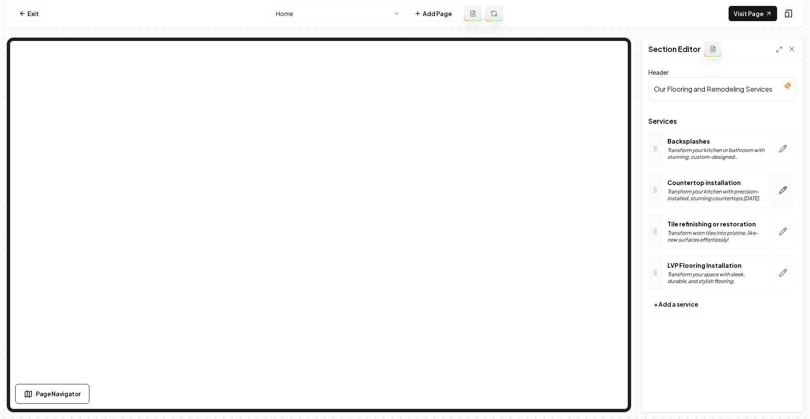
click at [778, 186] on button "button" at bounding box center [782, 190] width 19 height 35
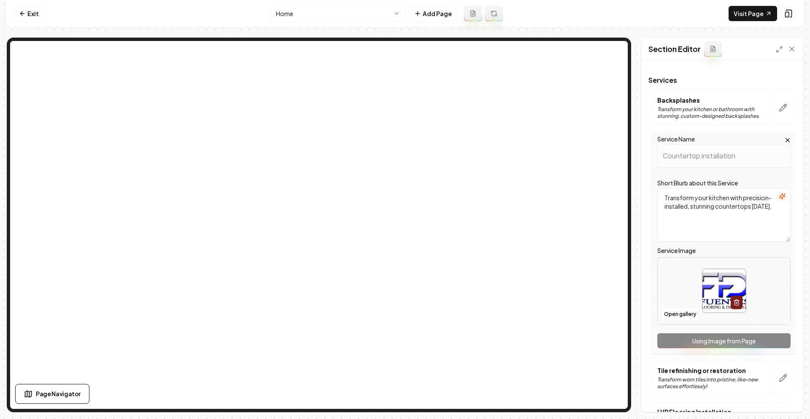
scroll to position [105, 0]
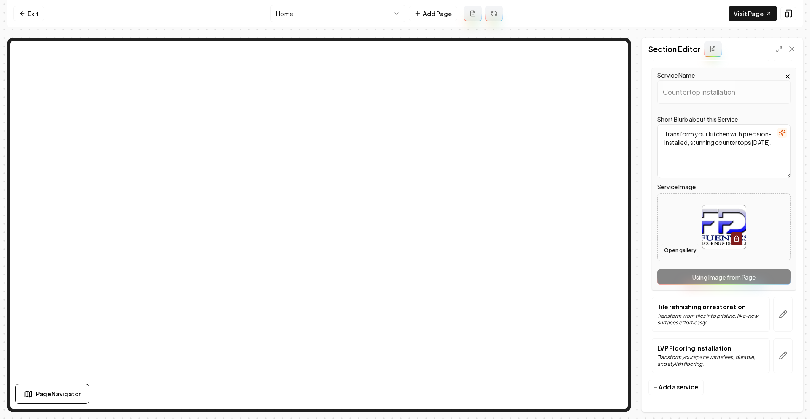
click at [685, 245] on button "Open gallery" at bounding box center [680, 250] width 38 height 14
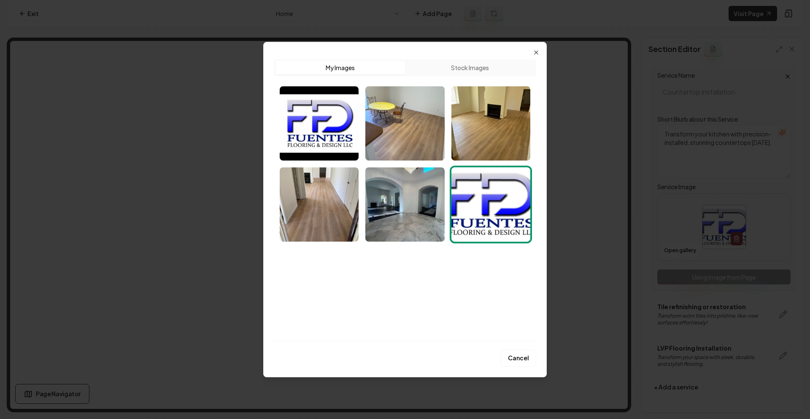
click at [512, 357] on button "Cancel" at bounding box center [518, 357] width 35 height 17
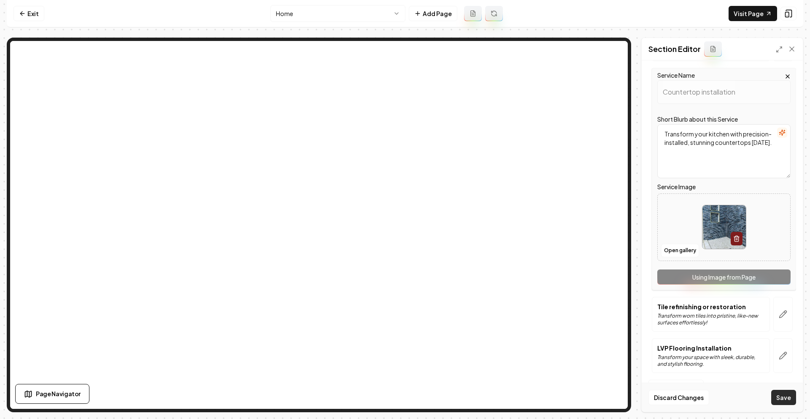
click at [781, 390] on button "Save" at bounding box center [783, 396] width 25 height 15
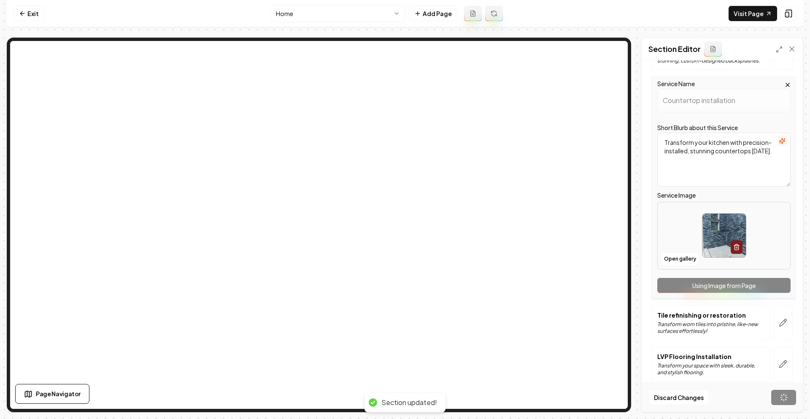
scroll to position [0, 0]
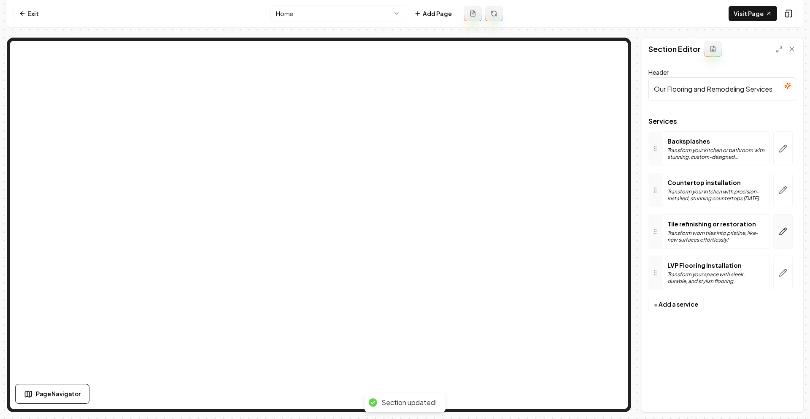
click at [778, 230] on button "button" at bounding box center [782, 231] width 19 height 35
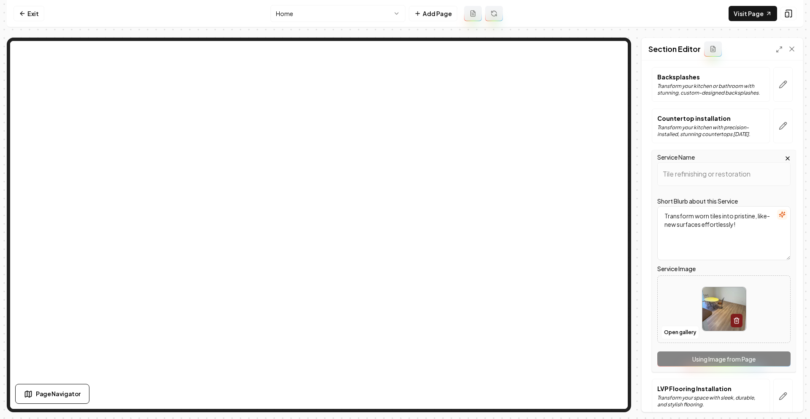
scroll to position [70, 0]
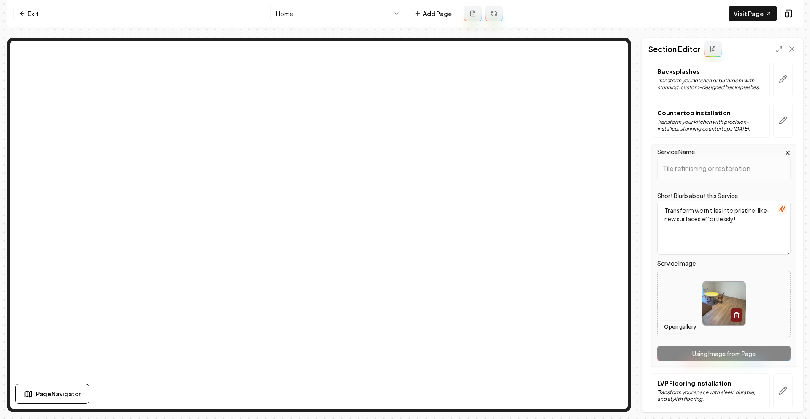
click at [681, 324] on button "Open gallery" at bounding box center [680, 327] width 38 height 14
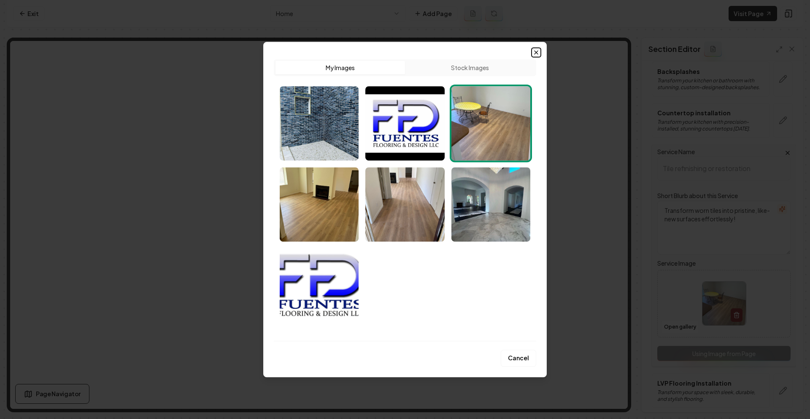
click at [537, 52] on icon "button" at bounding box center [536, 52] width 7 height 7
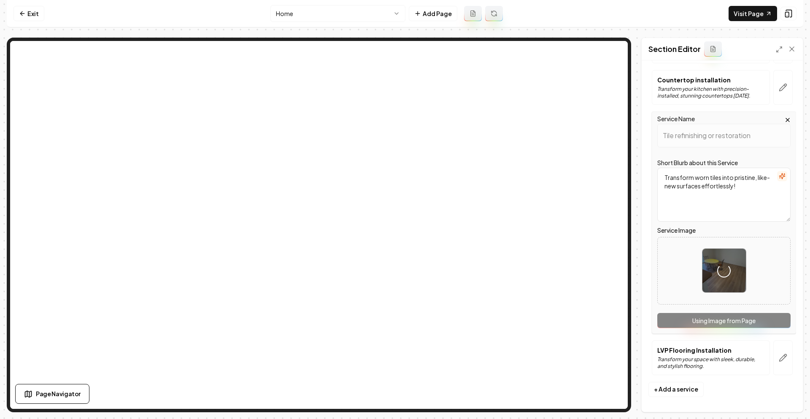
scroll to position [105, 0]
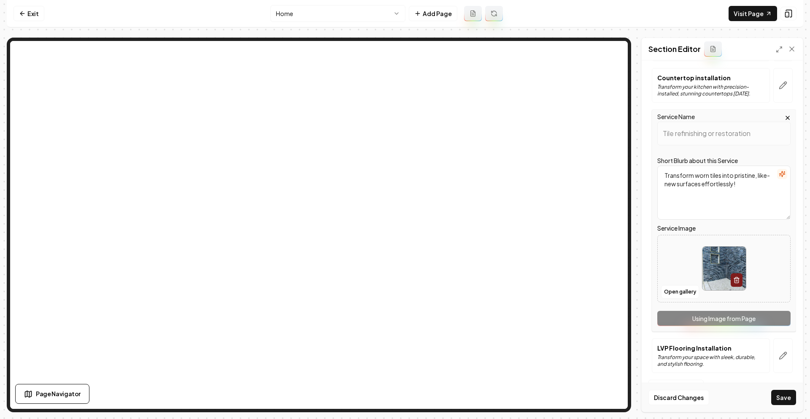
click at [780, 396] on button "Save" at bounding box center [783, 396] width 25 height 15
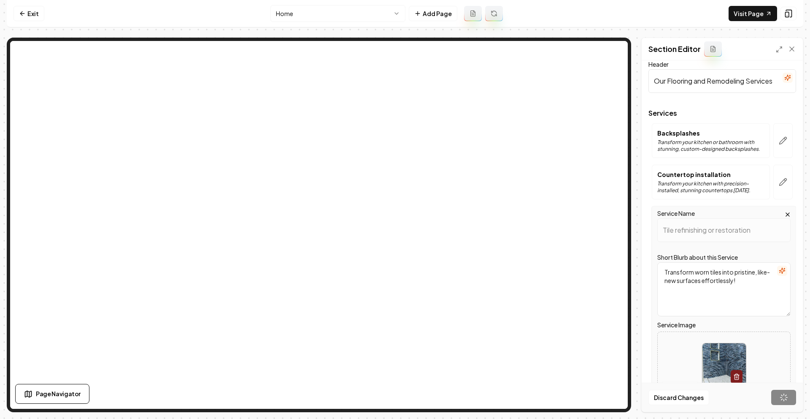
scroll to position [0, 0]
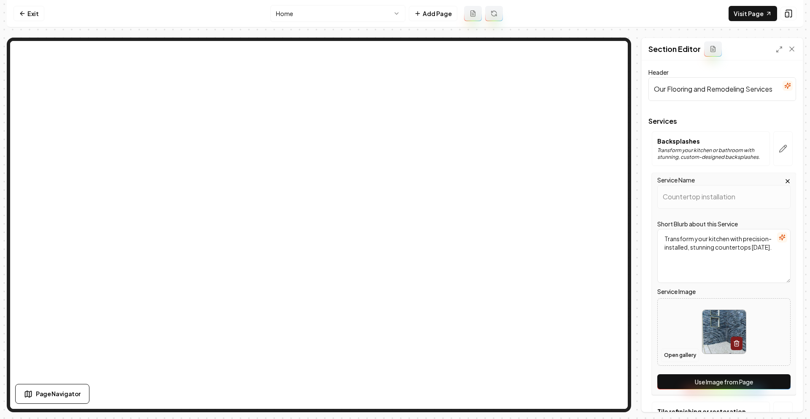
click at [675, 351] on button "Open gallery" at bounding box center [680, 355] width 38 height 14
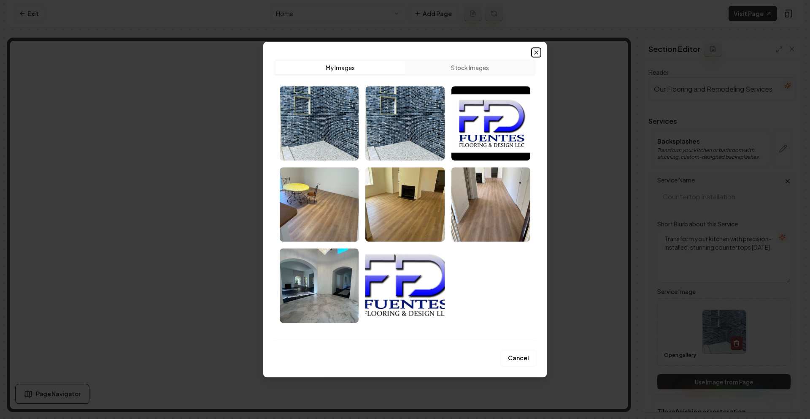
click at [533, 55] on icon "button" at bounding box center [536, 52] width 7 height 7
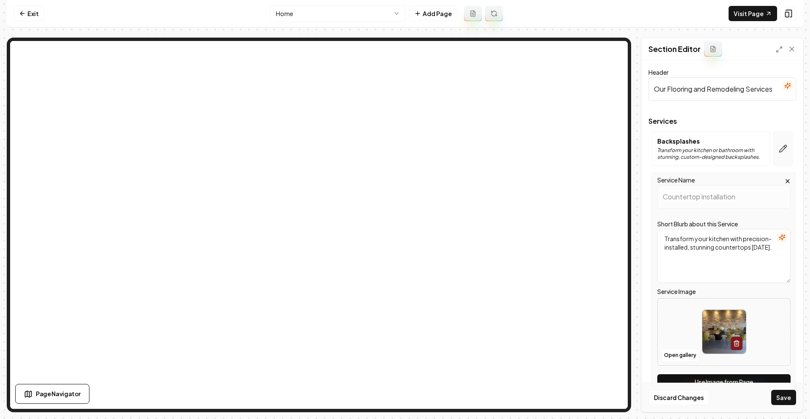
click at [779, 146] on icon "button" at bounding box center [783, 148] width 8 height 8
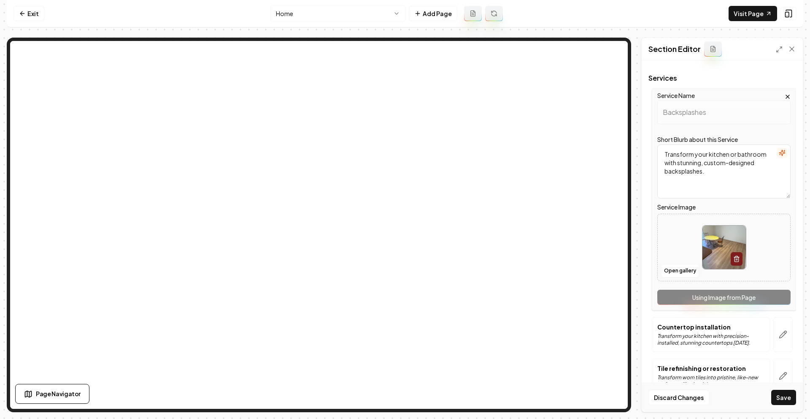
scroll to position [83, 0]
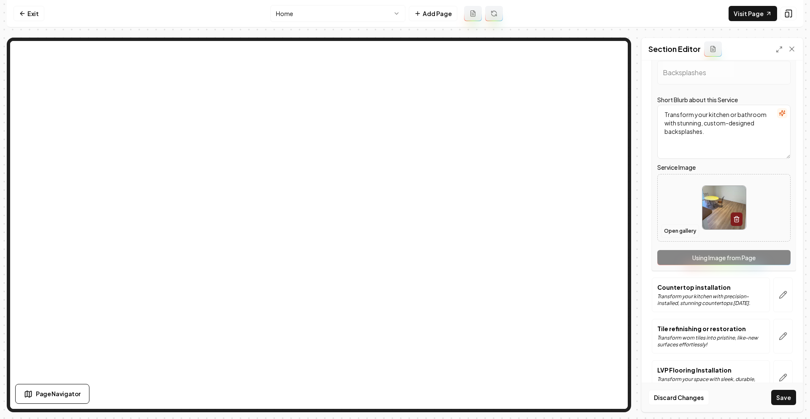
click at [676, 228] on button "Open gallery" at bounding box center [680, 231] width 38 height 14
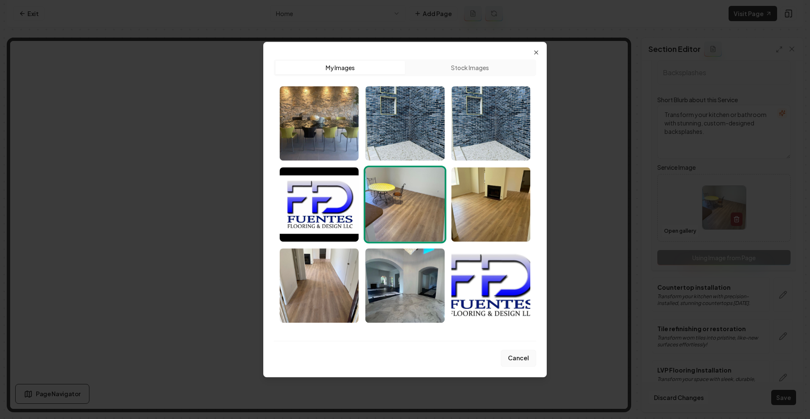
click at [524, 357] on button "Cancel" at bounding box center [518, 357] width 35 height 17
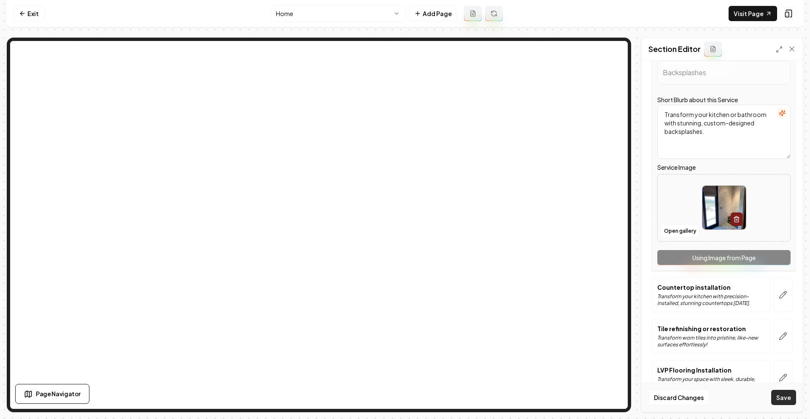
click at [780, 398] on button "Save" at bounding box center [783, 396] width 25 height 15
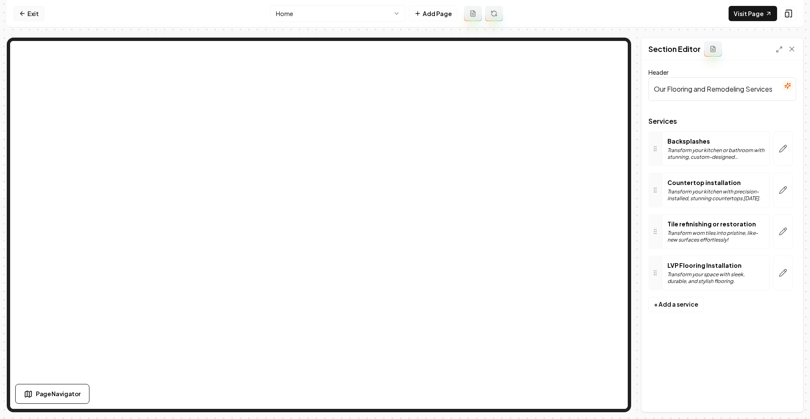
click at [28, 14] on link "Exit" at bounding box center [29, 13] width 31 height 15
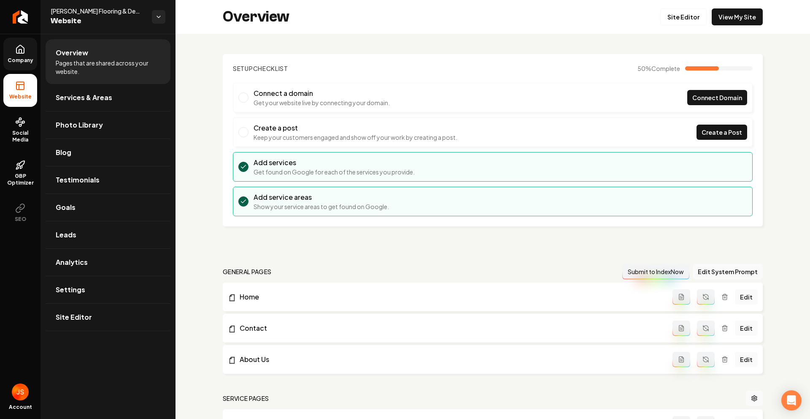
click at [22, 53] on icon at bounding box center [20, 49] width 8 height 8
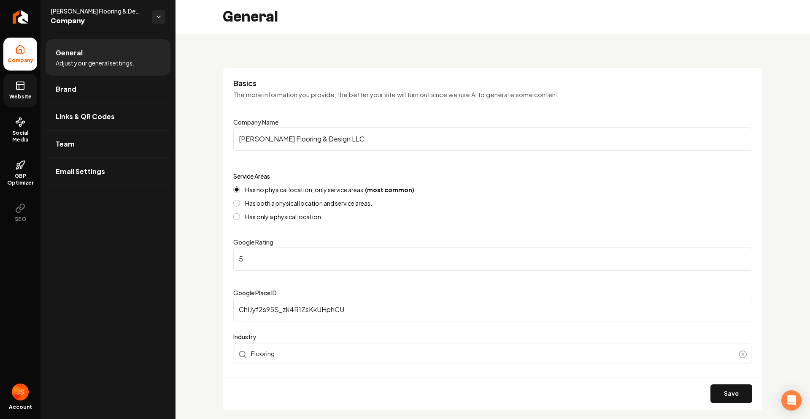
click at [15, 89] on icon at bounding box center [20, 86] width 10 height 10
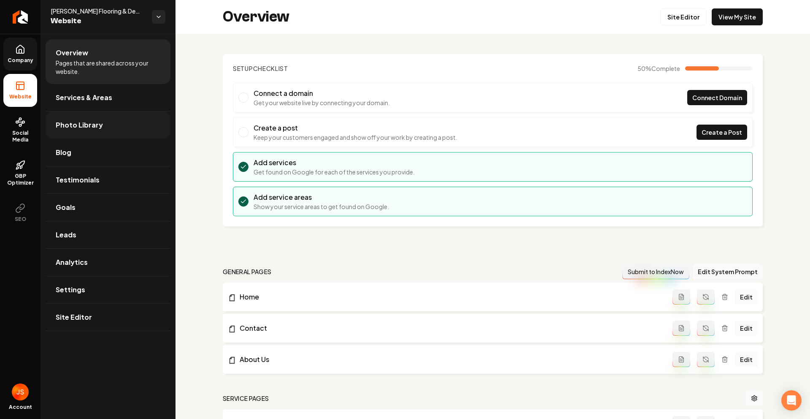
click at [96, 125] on span "Photo Library" at bounding box center [79, 125] width 47 height 10
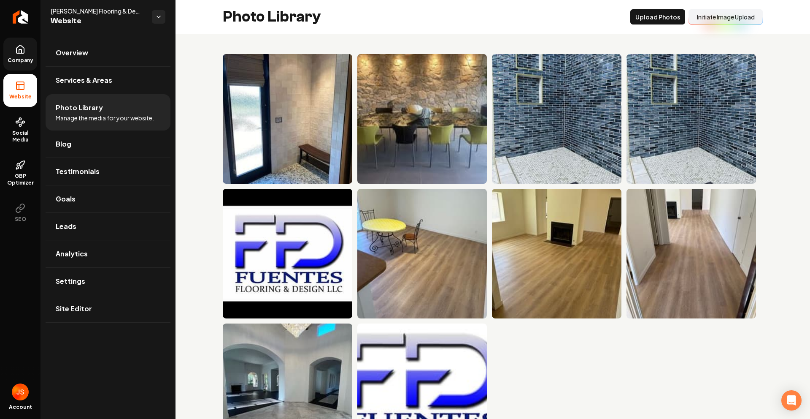
click at [19, 57] on span "Company" at bounding box center [20, 60] width 32 height 7
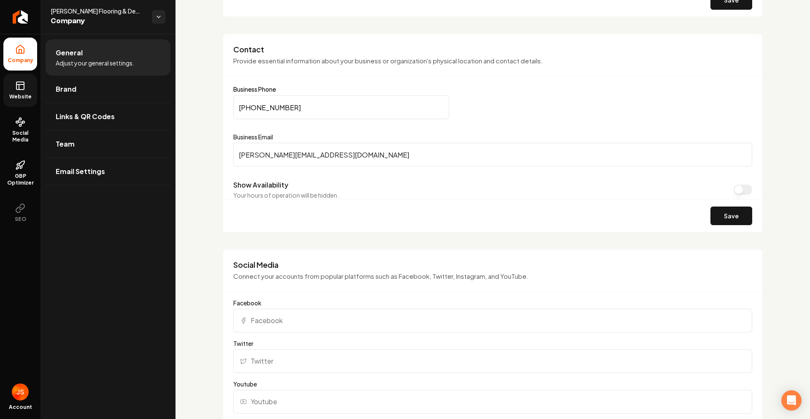
scroll to position [472, 0]
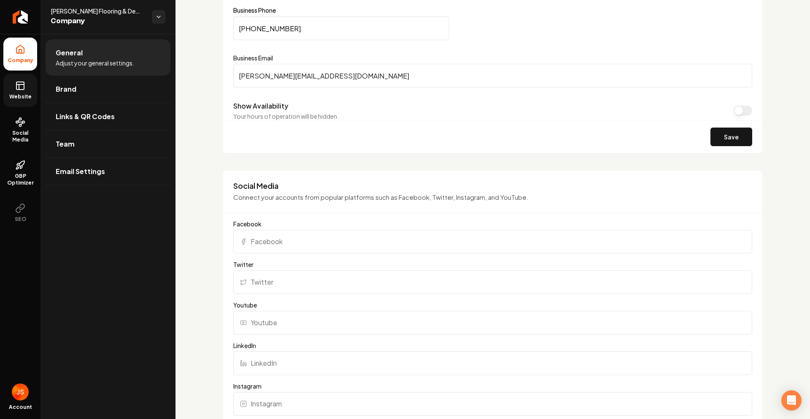
click at [291, 234] on input "Facebook" at bounding box center [492, 242] width 519 height 24
paste input "Tile refinishing or restoration"
type input "Tile refinishing or restoration"
paste input "https://www.facebook.com/people/Fuentes-Flooring-Design-LLC/61551227158739/?sk=…"
type input "https://www.facebook.com/people/Fuentes-Flooring-Design-LLC/61551227158739/?sk=…"
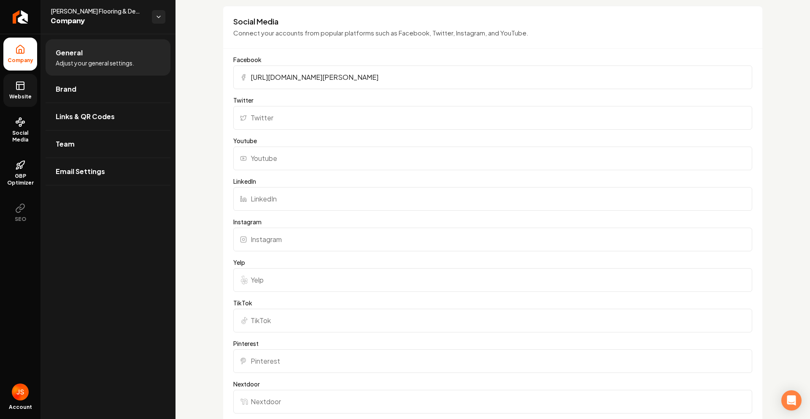
scroll to position [636, 0]
click at [262, 283] on input "Yelp" at bounding box center [492, 280] width 519 height 24
paste input "https://www.yelp.com/biz/fuentes-flooring-and-design-tucson-2"
type input "https://www.yelp.com/biz/fuentes-flooring-and-design-tucson-2"
click at [293, 240] on input "Instagram" at bounding box center [492, 239] width 519 height 24
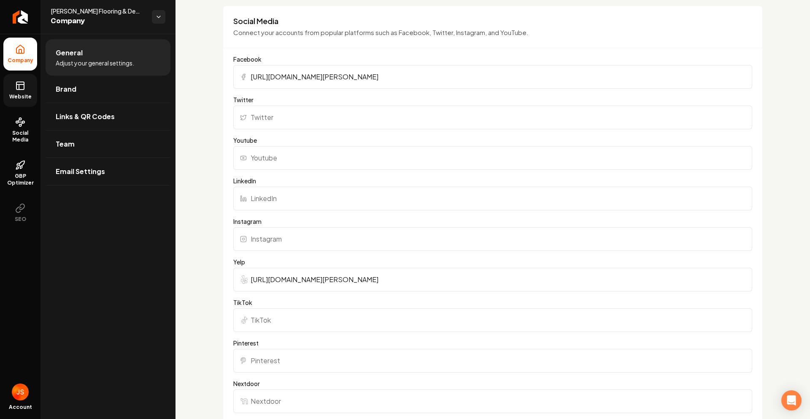
paste input "https://www.instagram.com/fuentesflooringdesign/"
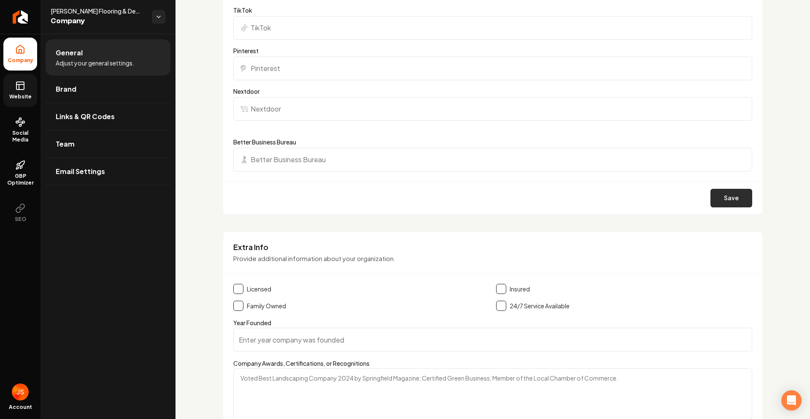
type input "https://www.instagram.com/fuentesflooringdesign/"
click at [719, 202] on button "Save" at bounding box center [732, 198] width 42 height 19
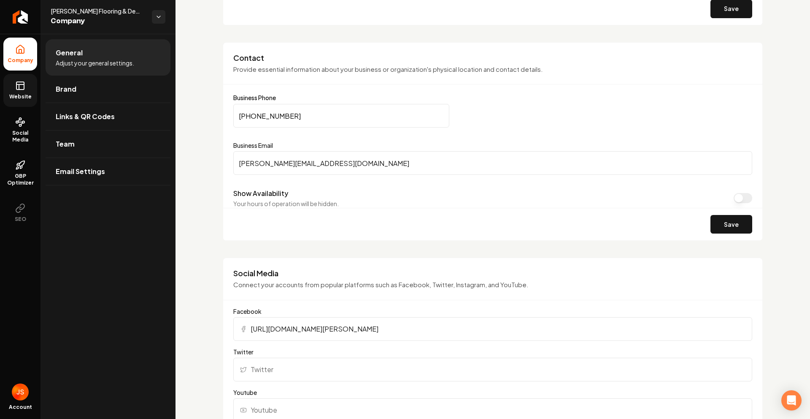
click at [22, 93] on span "Website" at bounding box center [20, 96] width 29 height 7
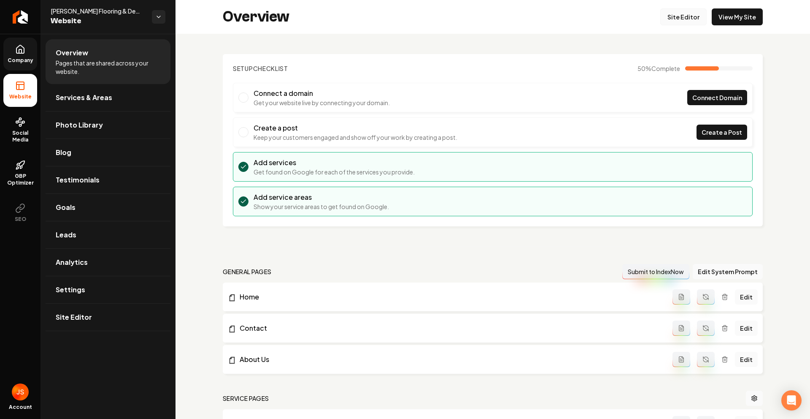
click at [670, 15] on link "Site Editor" at bounding box center [683, 16] width 46 height 17
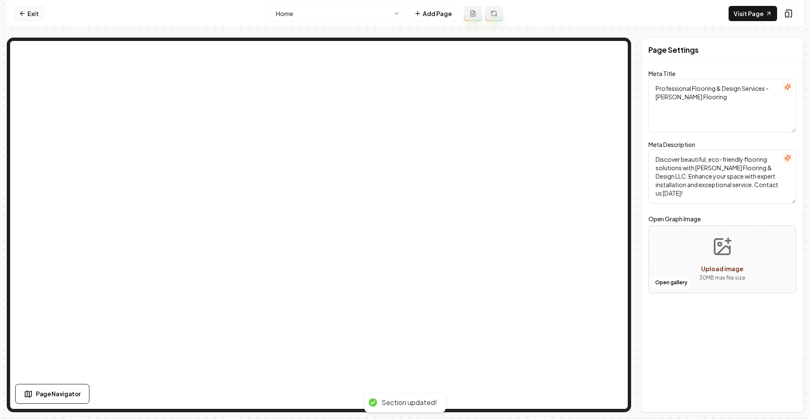
click at [25, 12] on icon at bounding box center [22, 13] width 7 height 7
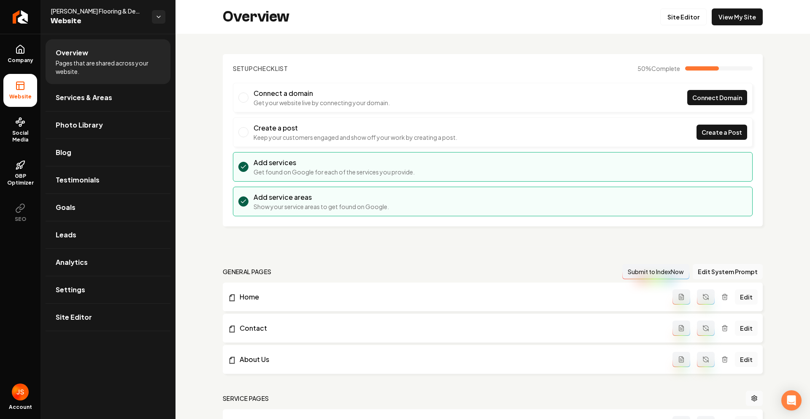
click at [30, 71] on ul "Company Website Social Media GBP Optimizer SEO" at bounding box center [20, 133] width 41 height 199
click at [28, 59] on span "Company" at bounding box center [20, 60] width 32 height 7
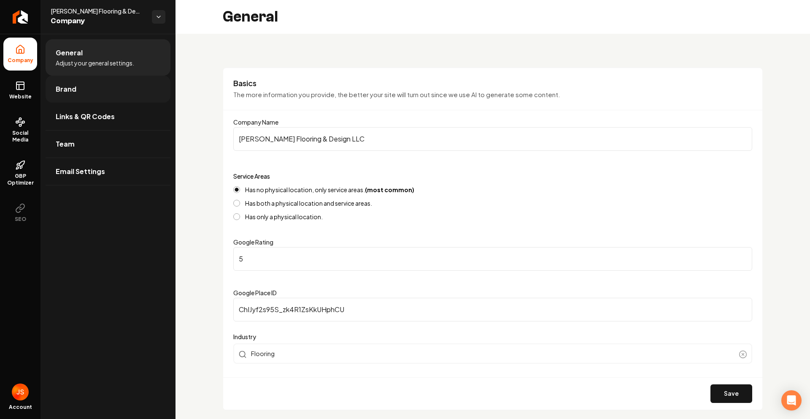
click at [66, 90] on span "Brand" at bounding box center [66, 89] width 21 height 10
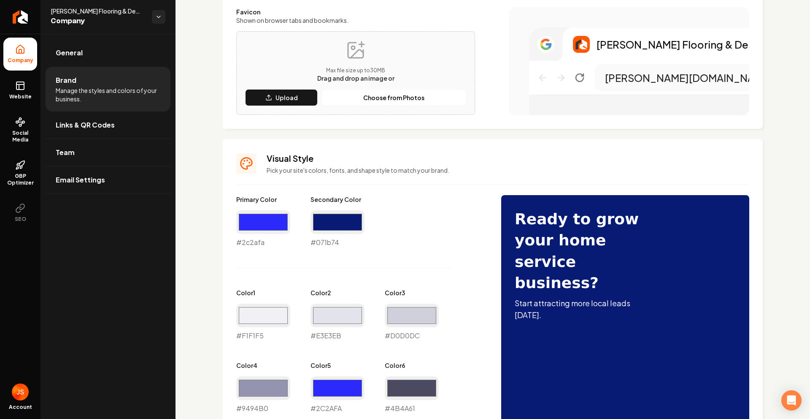
scroll to position [263, 0]
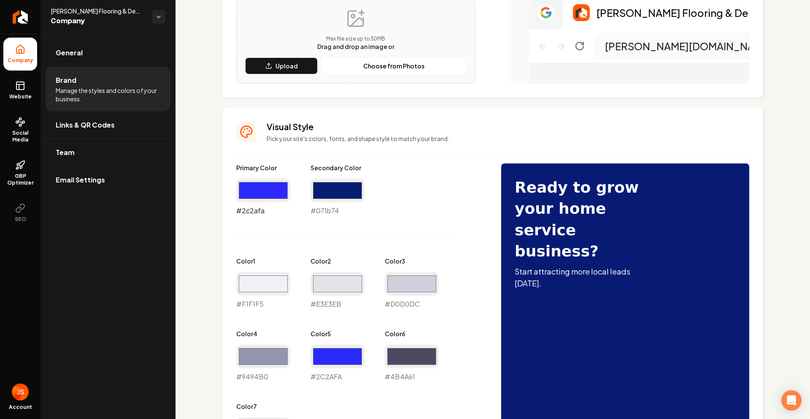
click at [275, 187] on input "#2c2afa" at bounding box center [263, 190] width 54 height 24
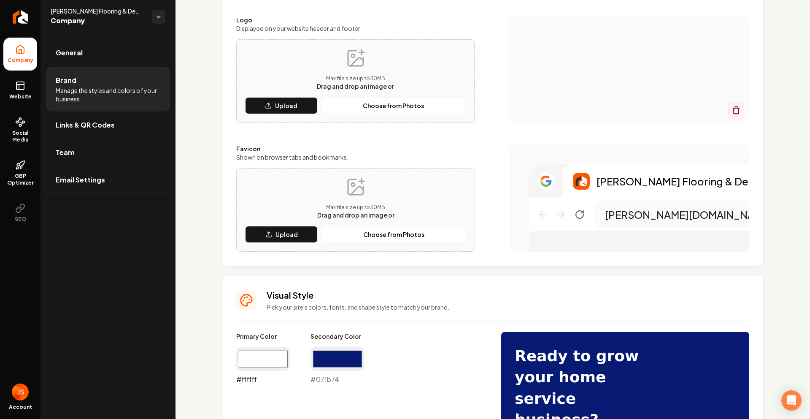
scroll to position [87, 0]
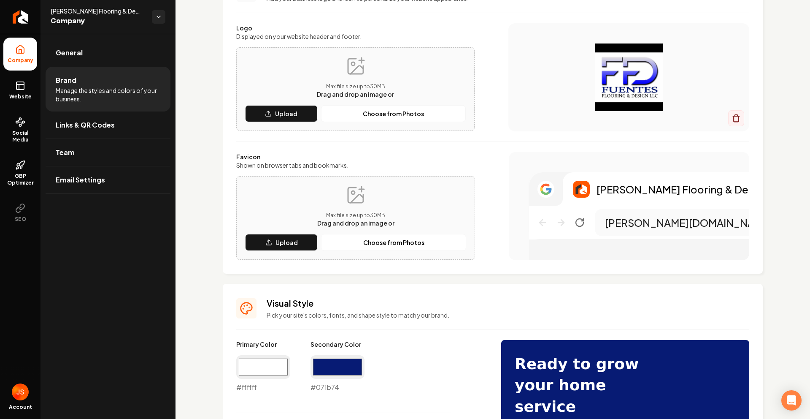
click at [269, 352] on div "Primary Color #ffffff #ffffff" at bounding box center [263, 366] width 54 height 52
click at [265, 362] on input "#ffffff" at bounding box center [263, 367] width 54 height 24
type input "#d4d3e2"
drag, startPoint x: 470, startPoint y: 268, endPoint x: 467, endPoint y: 273, distance: 6.1
click at [468, 273] on div "Logo & Icon Add your business logo and icon to personalize your website appeara…" at bounding box center [493, 120] width 540 height 306
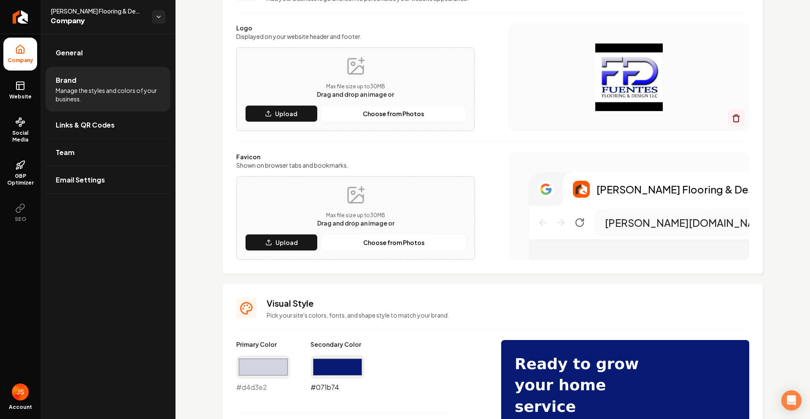
click at [332, 372] on input "#071b74" at bounding box center [338, 367] width 54 height 24
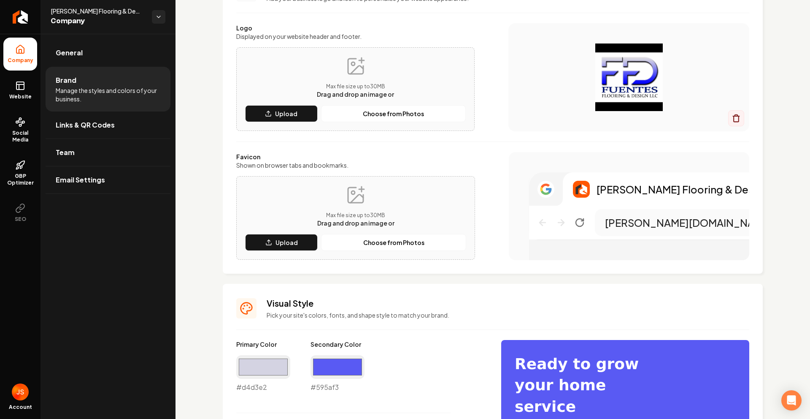
type input "#595af3"
click at [488, 244] on div "Favicon Shown on browser tabs and bookmarks. Max file size up to 30 MB Drag and…" at bounding box center [492, 206] width 513 height 108
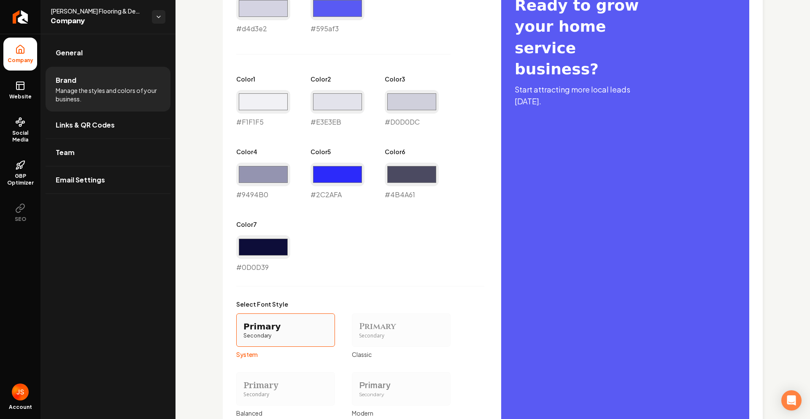
scroll to position [589, 0]
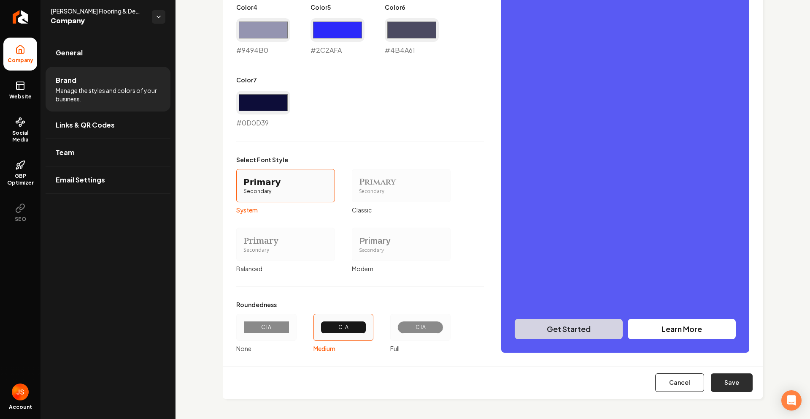
click at [722, 389] on button "Save" at bounding box center [732, 382] width 42 height 19
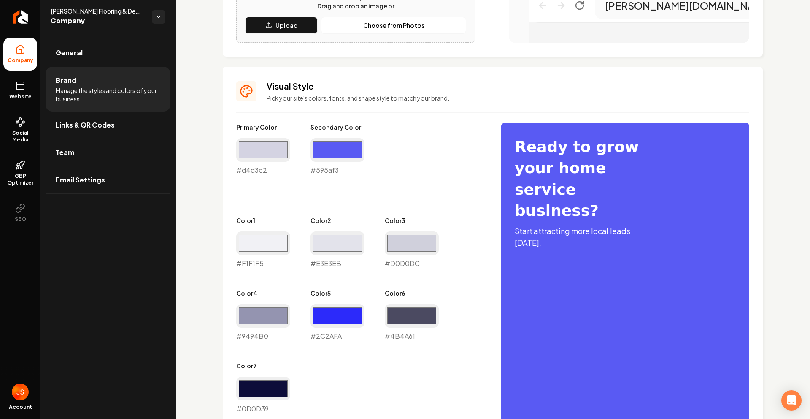
scroll to position [160, 0]
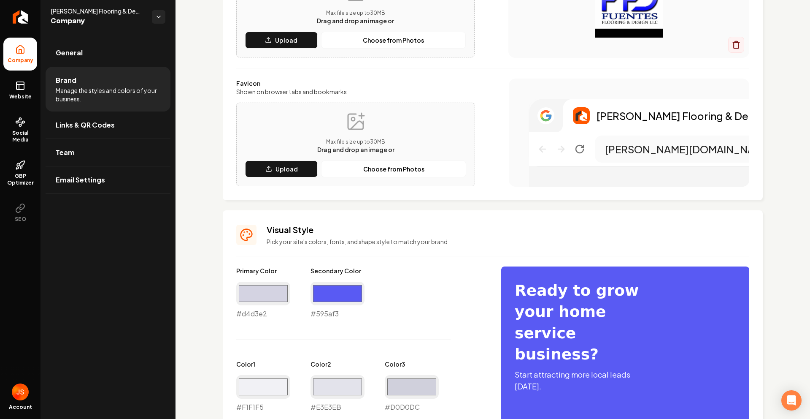
type input "#f1f1f5"
type input "#e3e3eb"
type input "#d0d0dc"
type input "#9494b0"
type input "#2c2afa"
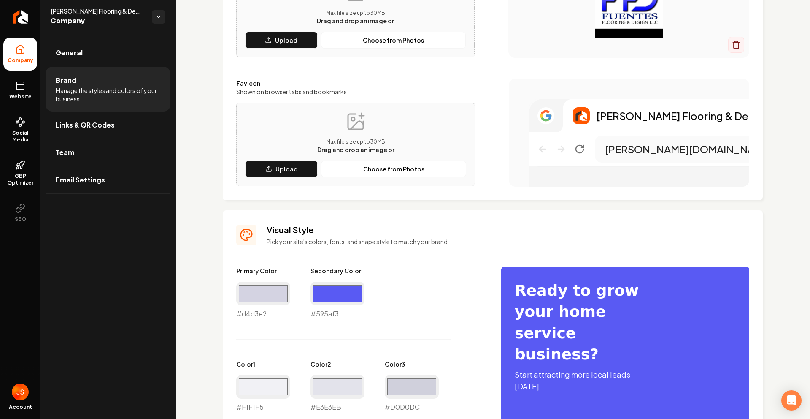
type input "#4b4a61"
type input "#0d0d39"
click at [28, 91] on link "Website" at bounding box center [20, 90] width 34 height 33
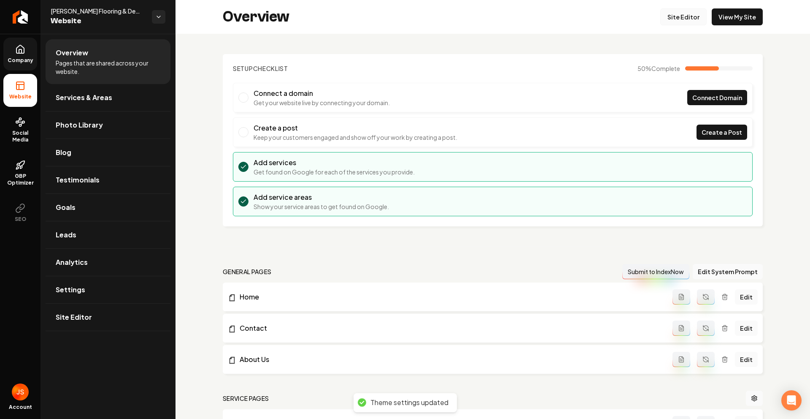
click at [688, 21] on link "Site Editor" at bounding box center [683, 16] width 46 height 17
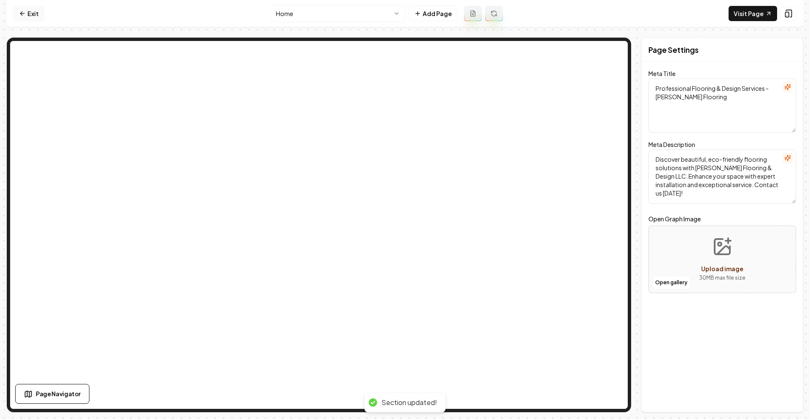
click at [25, 18] on link "Exit" at bounding box center [29, 13] width 31 height 15
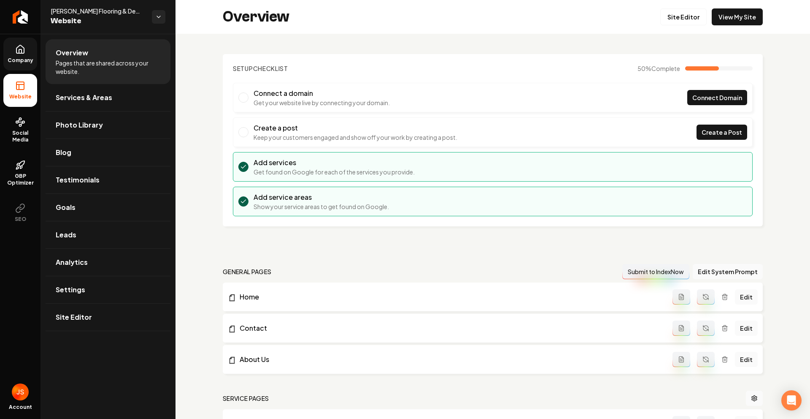
click at [21, 55] on link "Company" at bounding box center [20, 54] width 34 height 33
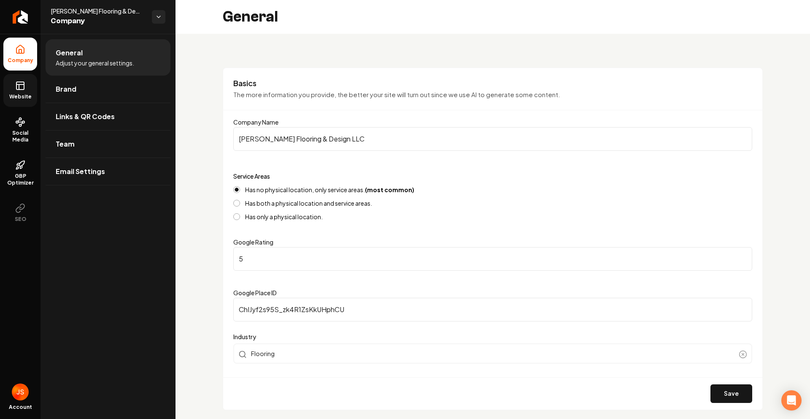
click at [23, 95] on span "Website" at bounding box center [20, 96] width 29 height 7
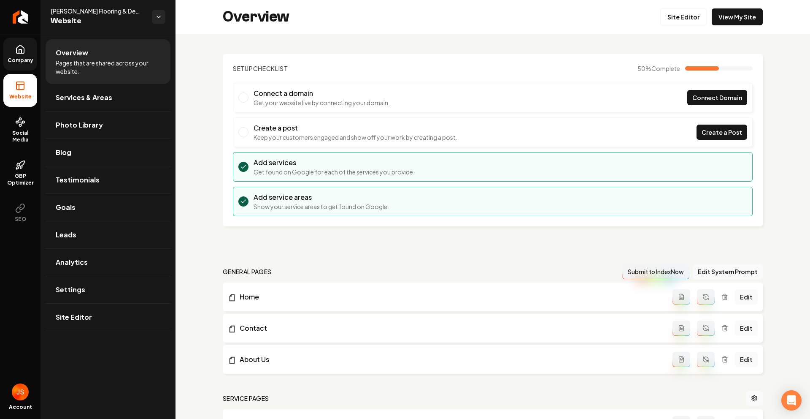
click at [14, 49] on link "Company" at bounding box center [20, 54] width 34 height 33
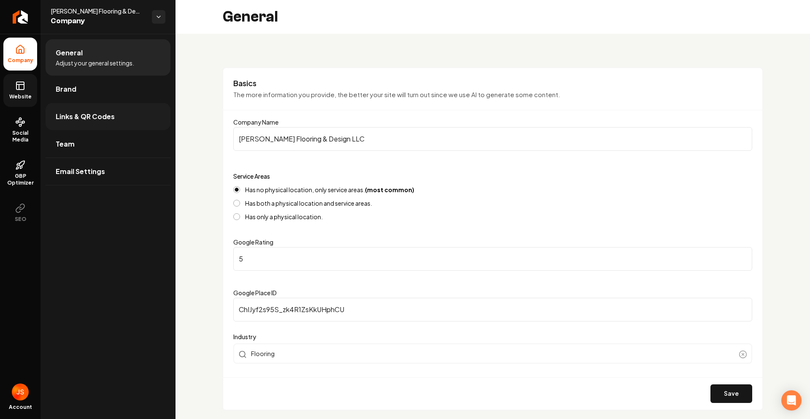
click at [65, 115] on span "Links & QR Codes" at bounding box center [85, 116] width 59 height 10
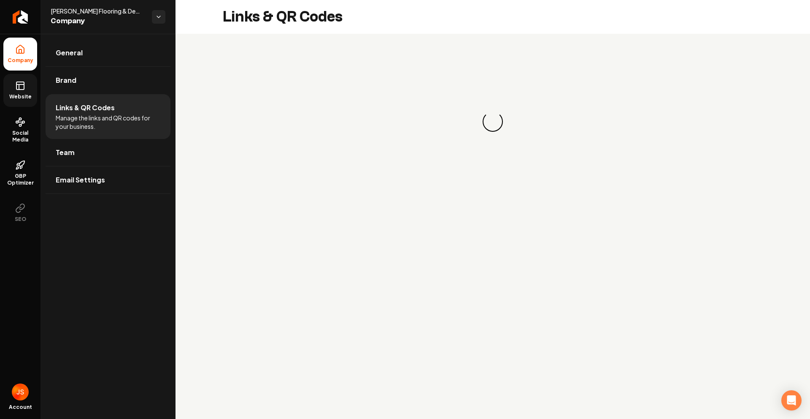
click at [27, 87] on link "Website" at bounding box center [20, 90] width 34 height 33
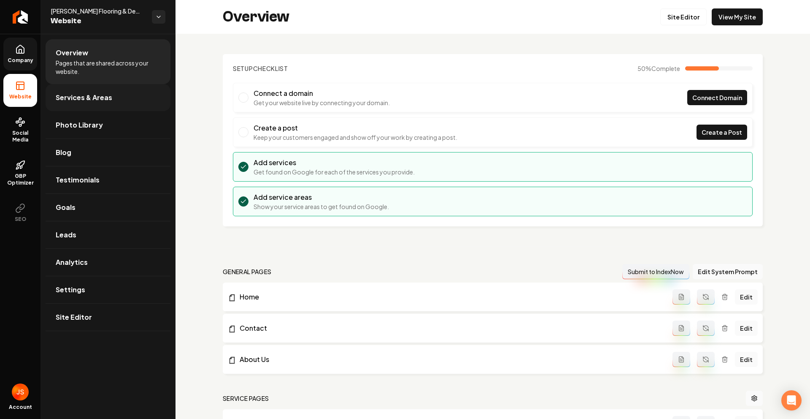
click at [62, 95] on span "Services & Areas" at bounding box center [84, 97] width 57 height 10
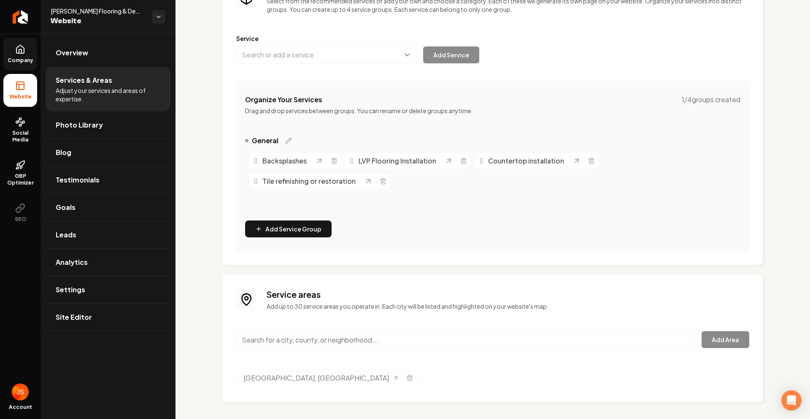
scroll to position [88, 0]
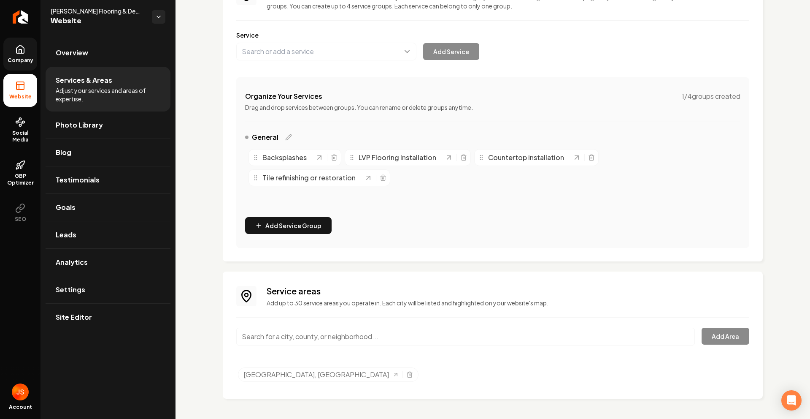
click at [320, 335] on input "Main content area" at bounding box center [465, 336] width 459 height 18
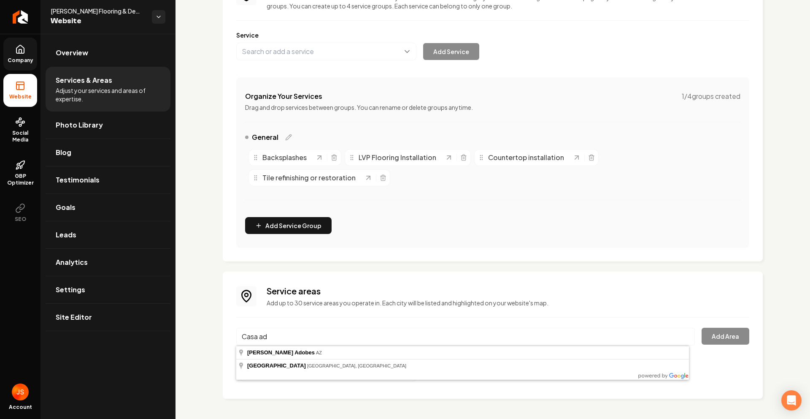
type input "Casas Adobes, AZ"
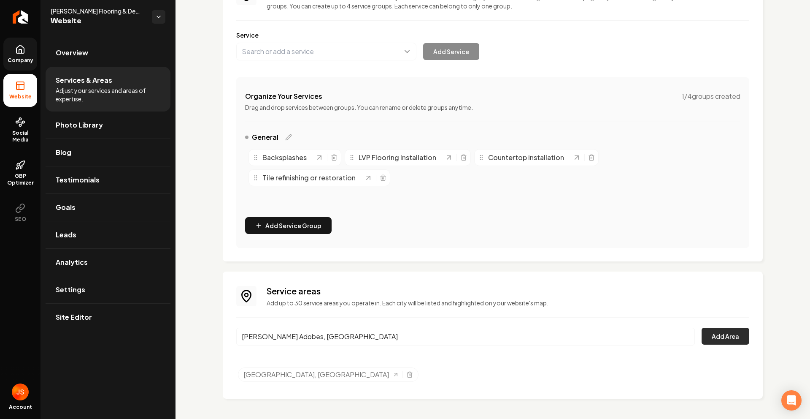
click at [715, 333] on button "Add Area" at bounding box center [726, 335] width 48 height 17
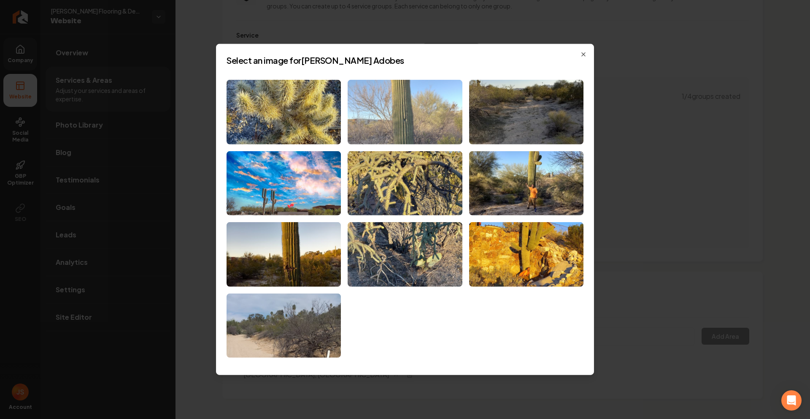
click at [395, 130] on img at bounding box center [405, 112] width 114 height 65
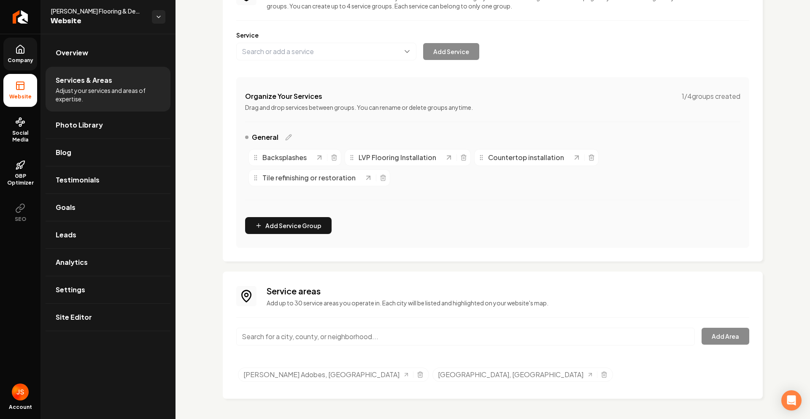
click at [23, 63] on span "Company" at bounding box center [20, 60] width 32 height 7
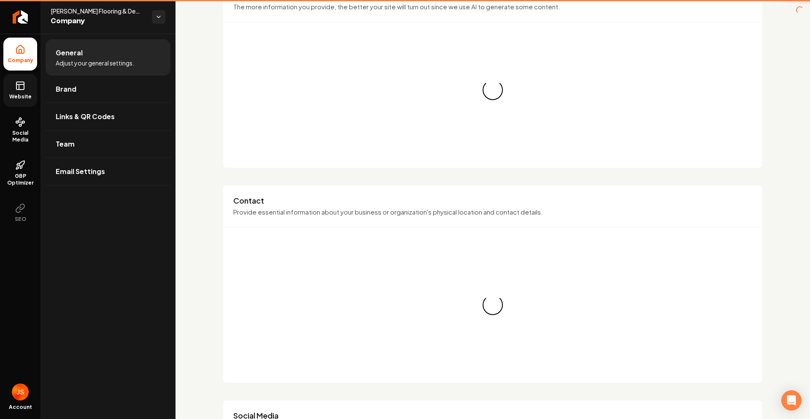
click at [22, 87] on icon at bounding box center [20, 86] width 10 height 10
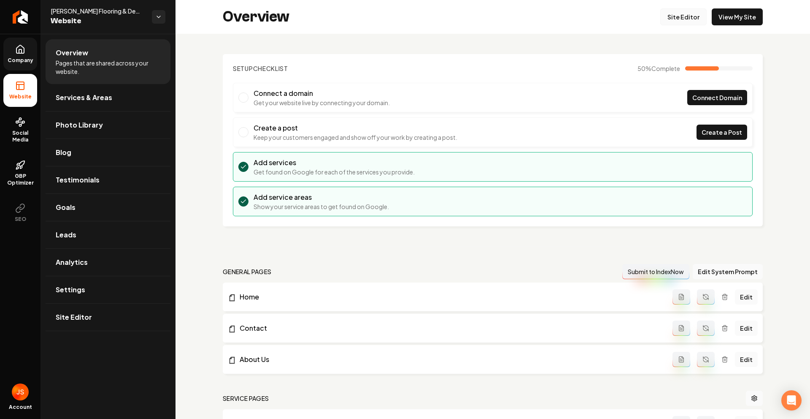
click at [662, 23] on link "Site Editor" at bounding box center [683, 16] width 46 height 17
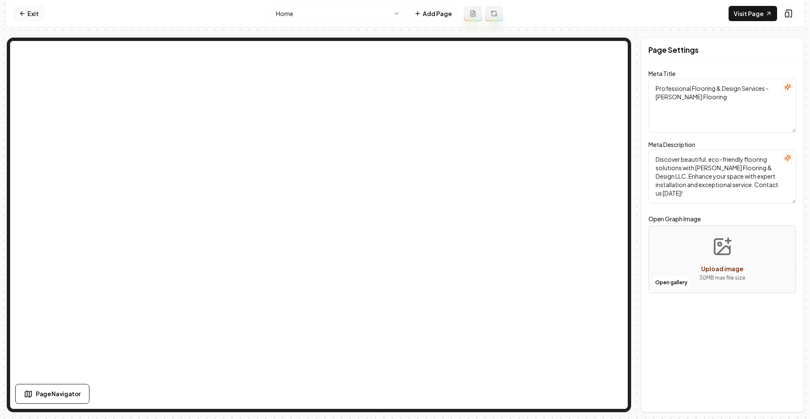
click at [31, 14] on link "Exit" at bounding box center [29, 13] width 31 height 15
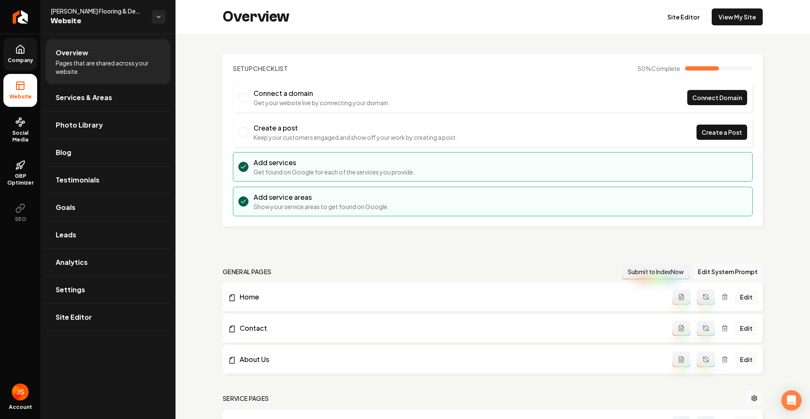
click at [26, 56] on link "Company" at bounding box center [20, 54] width 34 height 33
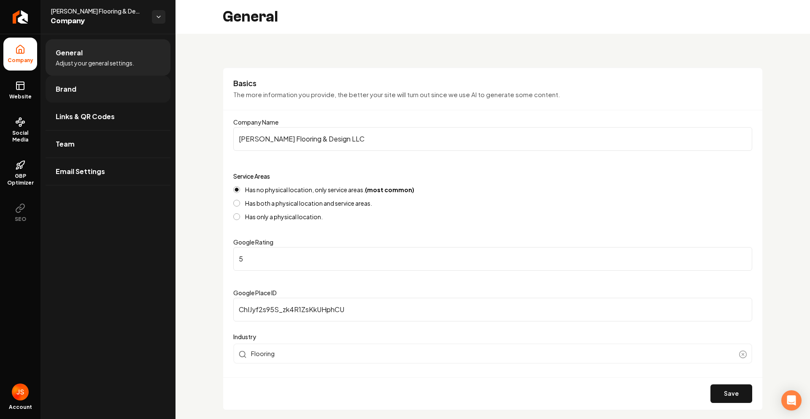
click at [85, 97] on link "Brand" at bounding box center [108, 89] width 125 height 27
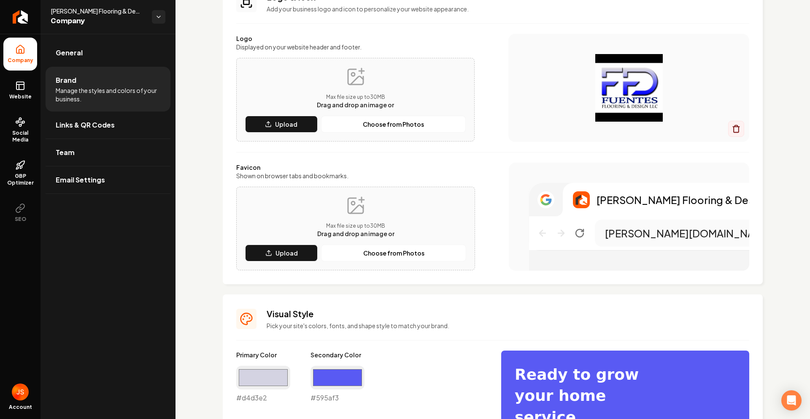
scroll to position [161, 0]
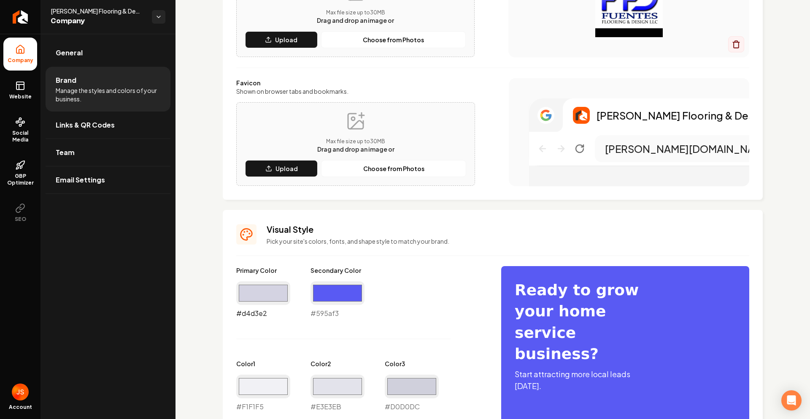
click at [279, 284] on input "#d4d3e2" at bounding box center [263, 293] width 54 height 24
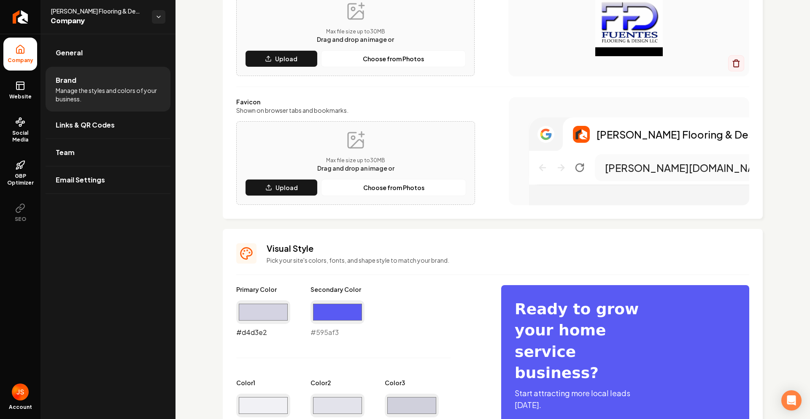
scroll to position [141, 0]
click at [271, 310] on input "#d4d3e2" at bounding box center [263, 312] width 54 height 24
type input "#8584ed"
click at [490, 247] on h3 "Visual Style" at bounding box center [508, 249] width 483 height 12
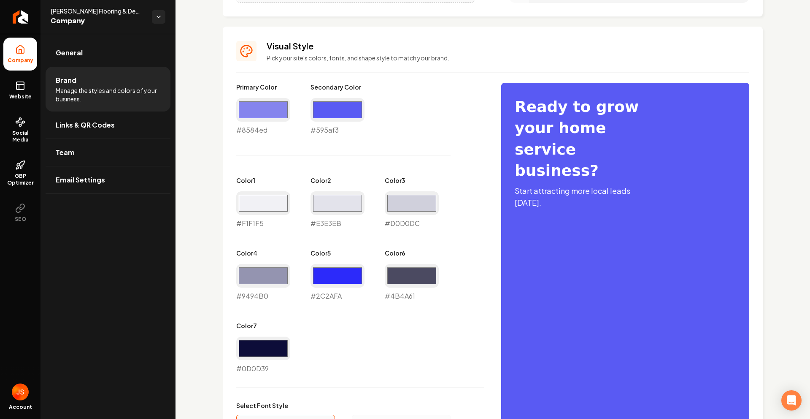
scroll to position [556, 0]
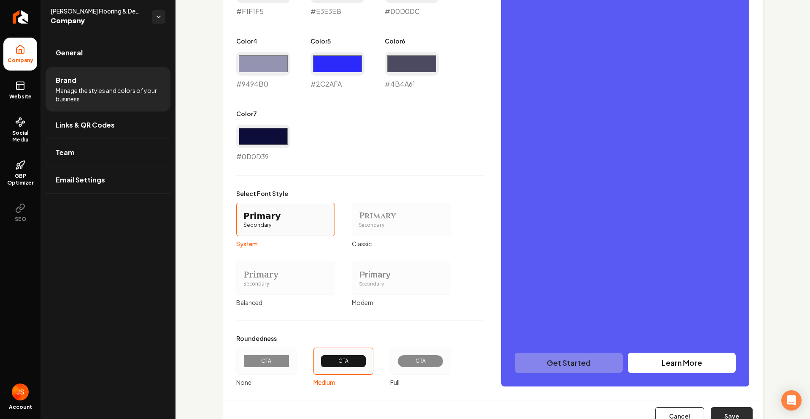
click at [717, 413] on button "Save" at bounding box center [732, 416] width 42 height 19
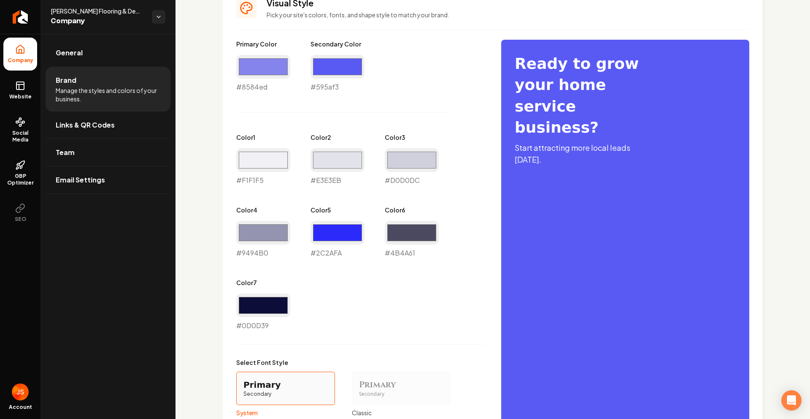
scroll to position [252, 0]
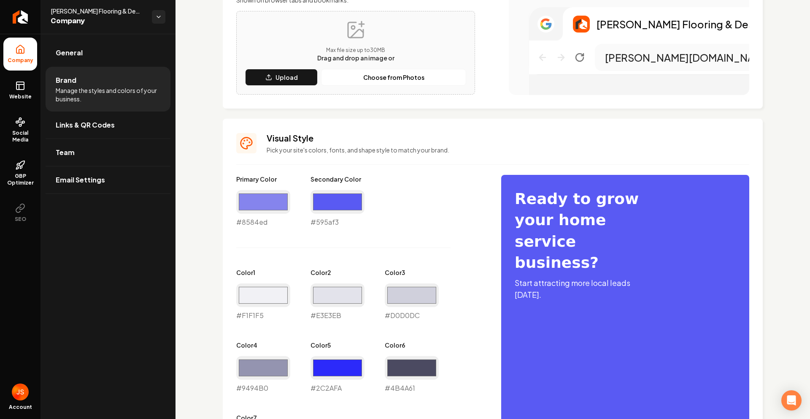
type input "#f1f1f5"
type input "#e3e3eb"
type input "#d0d0dc"
type input "#9494b0"
type input "#2c2afa"
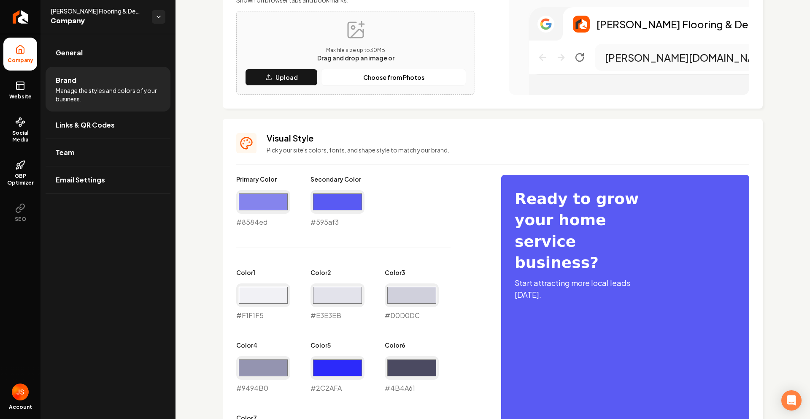
type input "#4b4a61"
type input "#0d0d39"
click at [22, 92] on link "Website" at bounding box center [20, 90] width 34 height 33
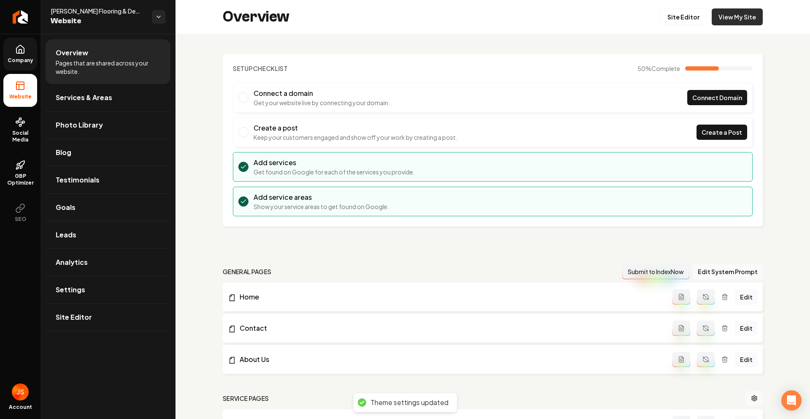
click at [727, 10] on link "View My Site" at bounding box center [737, 16] width 51 height 17
click at [665, 17] on link "Site Editor" at bounding box center [683, 16] width 46 height 17
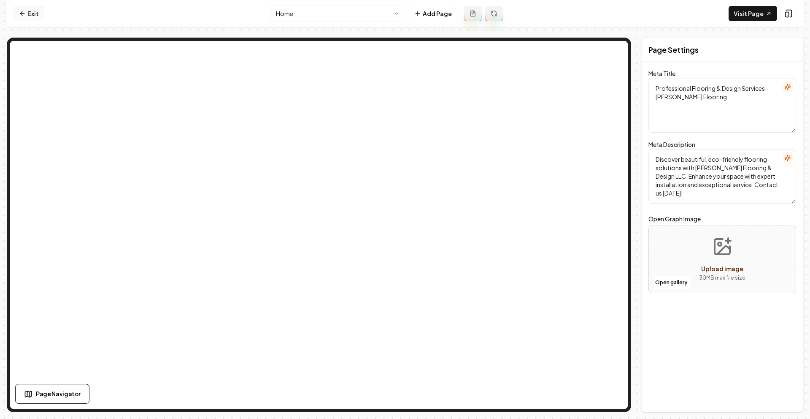
click at [30, 9] on link "Exit" at bounding box center [29, 13] width 31 height 15
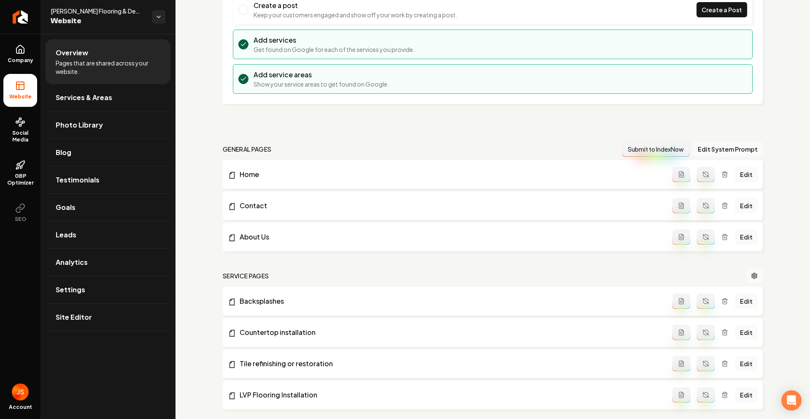
scroll to position [319, 0]
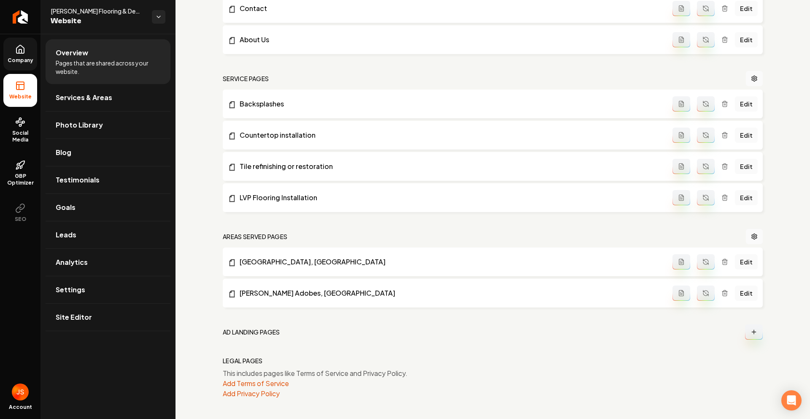
click at [25, 58] on span "Company" at bounding box center [20, 60] width 32 height 7
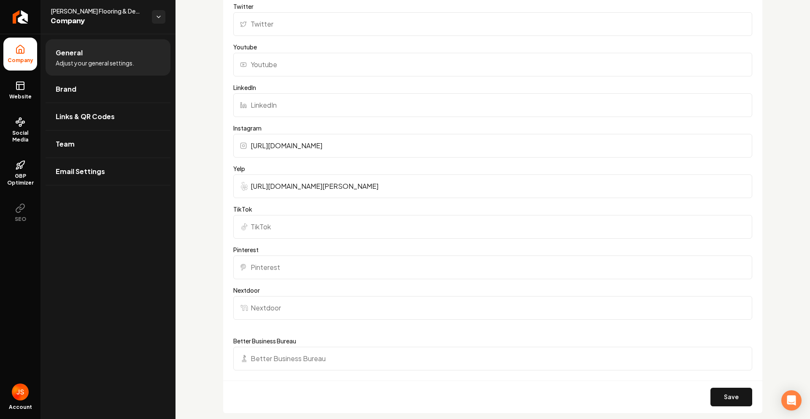
scroll to position [708, 0]
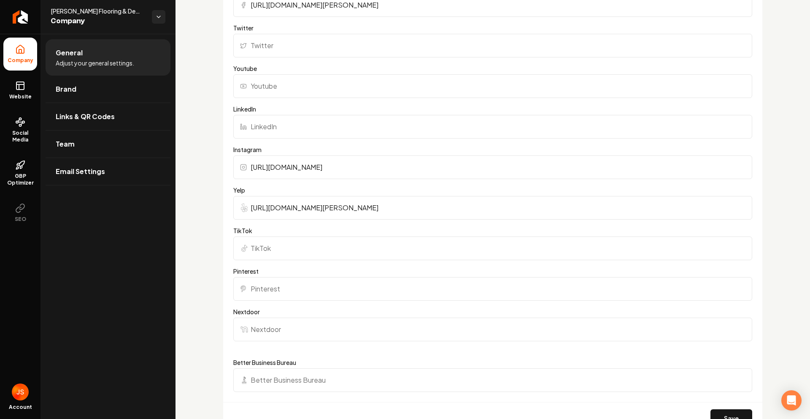
click at [276, 129] on input "LinkedIn" at bounding box center [492, 127] width 519 height 24
paste input "https://www.linkedin.com/in/francisco-fuentes-3b953882/"
type input "https://www.linkedin.com/in/francisco-fuentes-3b953882/"
click at [711, 412] on button "Save" at bounding box center [732, 418] width 42 height 19
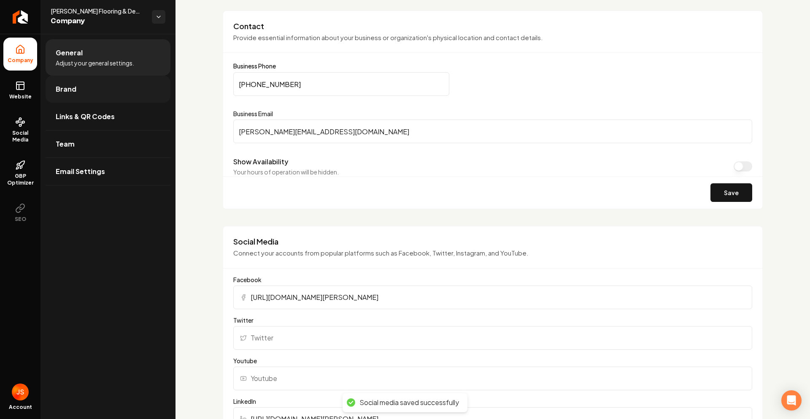
scroll to position [230, 0]
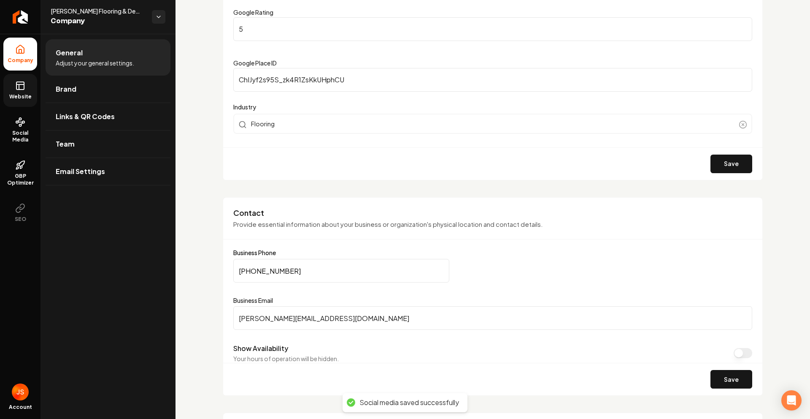
click at [30, 90] on link "Website" at bounding box center [20, 90] width 34 height 33
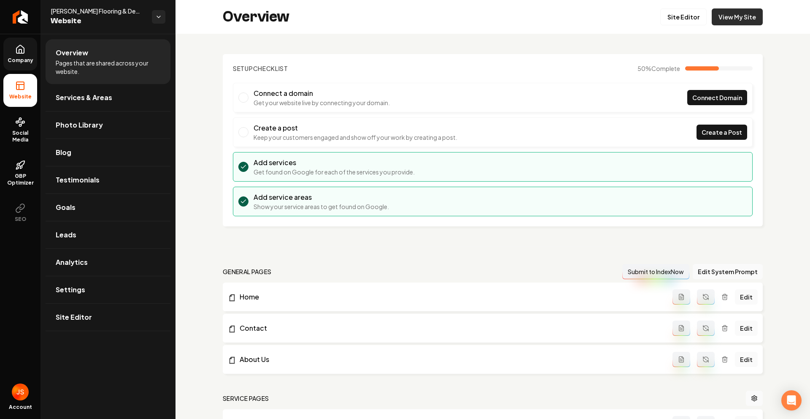
click at [718, 17] on link "View My Site" at bounding box center [737, 16] width 51 height 17
click at [667, 22] on link "Site Editor" at bounding box center [683, 16] width 46 height 17
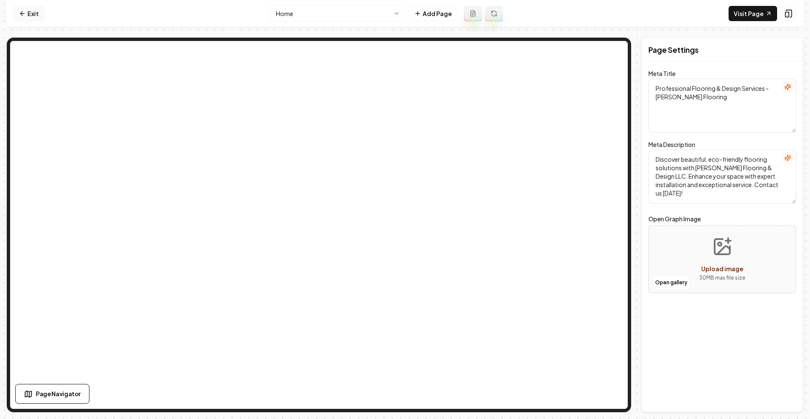
click at [31, 17] on link "Exit" at bounding box center [29, 13] width 31 height 15
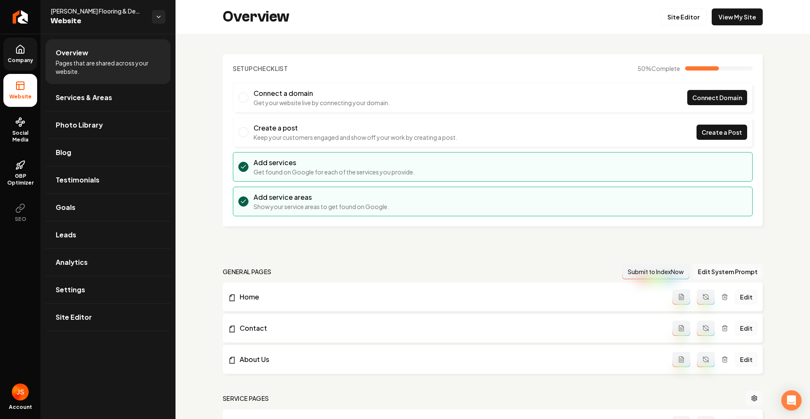
click at [25, 54] on icon at bounding box center [20, 49] width 10 height 10
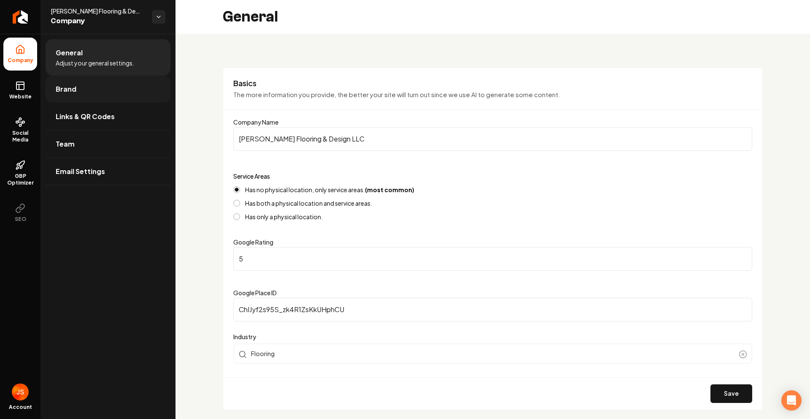
click at [62, 86] on span "Brand" at bounding box center [66, 89] width 21 height 10
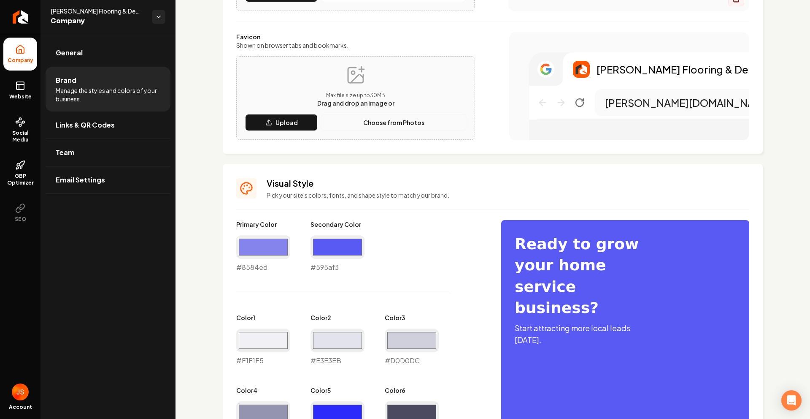
scroll to position [218, 0]
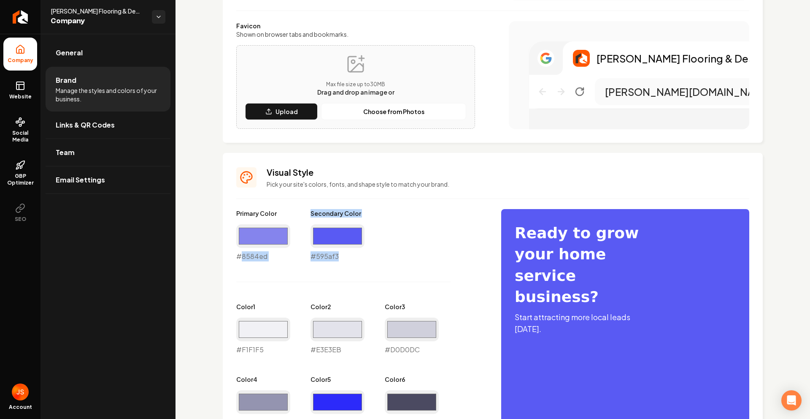
drag, startPoint x: 238, startPoint y: 253, endPoint x: 363, endPoint y: 257, distance: 124.5
click at [363, 255] on div "Primary Color #8584ed #8584ed Secondary Color #595af3 #595af3 Color 1 #f1f1f5 #…" at bounding box center [360, 354] width 248 height 291
click at [362, 258] on div "#595af3 #595af3" at bounding box center [338, 242] width 54 height 37
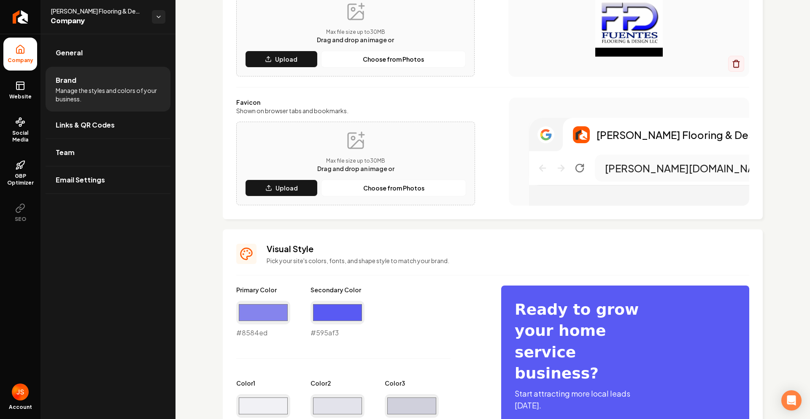
scroll to position [138, 0]
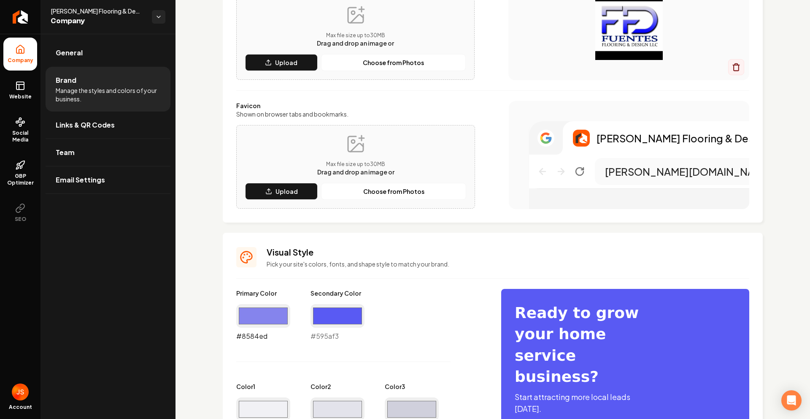
click at [270, 307] on input "#8584ed" at bounding box center [263, 316] width 54 height 24
type input "#d3d3e1"
click at [260, 334] on div "#d3d3e1 #d3d3e1" at bounding box center [263, 322] width 54 height 37
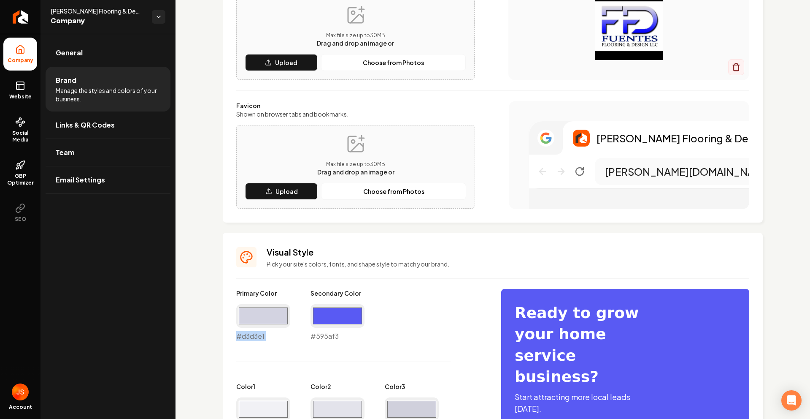
copy div "#d3d3e1"
drag, startPoint x: 324, startPoint y: 320, endPoint x: 328, endPoint y: 313, distance: 8.1
click at [325, 320] on input "#595af3" at bounding box center [338, 316] width 54 height 24
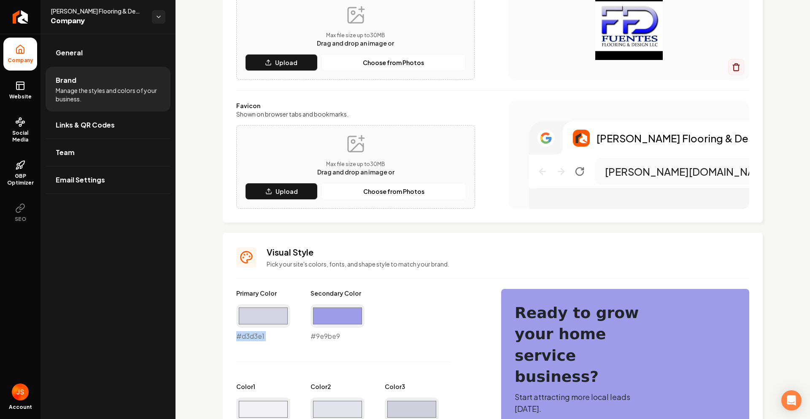
type input "#9e9be9"
click at [333, 335] on div "#9e9be9 #9e9be9" at bounding box center [338, 322] width 54 height 37
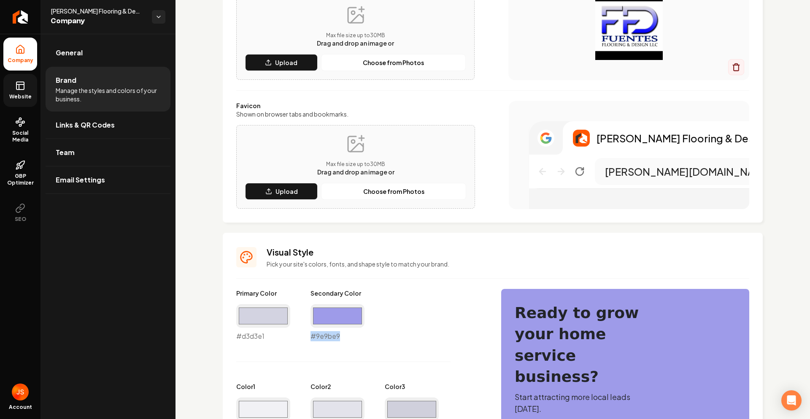
click at [19, 92] on link "Website" at bounding box center [20, 90] width 34 height 33
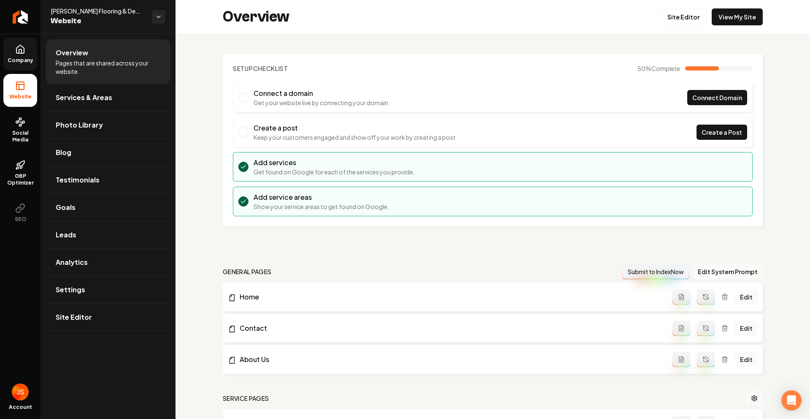
click at [713, 271] on button "Edit System Prompt" at bounding box center [728, 271] width 70 height 15
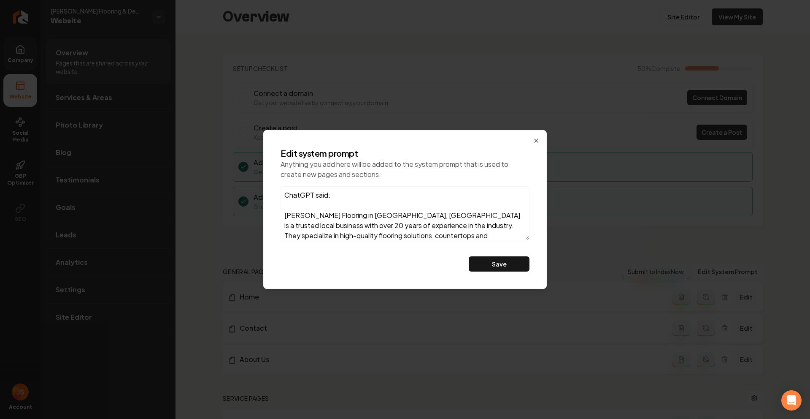
drag, startPoint x: 296, startPoint y: 195, endPoint x: 246, endPoint y: 187, distance: 49.9
click at [246, 187] on body "Company Website Social Media GBP Optimizer SEO Account Fuentes Flooring & Desig…" at bounding box center [405, 209] width 810 height 419
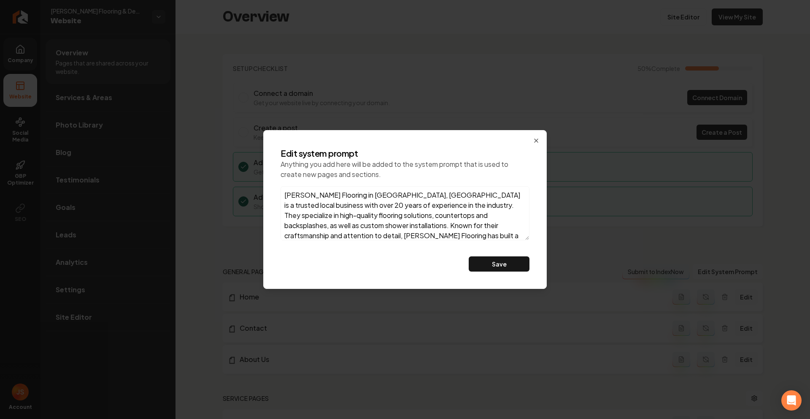
click at [284, 213] on textarea "Fuentes Flooring in Tucson, AZ is a trusted local business with over 20 years o…" at bounding box center [405, 213] width 249 height 54
type textarea "Fuentes Flooring in Tucson, AZ is a trusted local business with over 20 years o…"
click at [493, 265] on button "Save" at bounding box center [499, 263] width 61 height 15
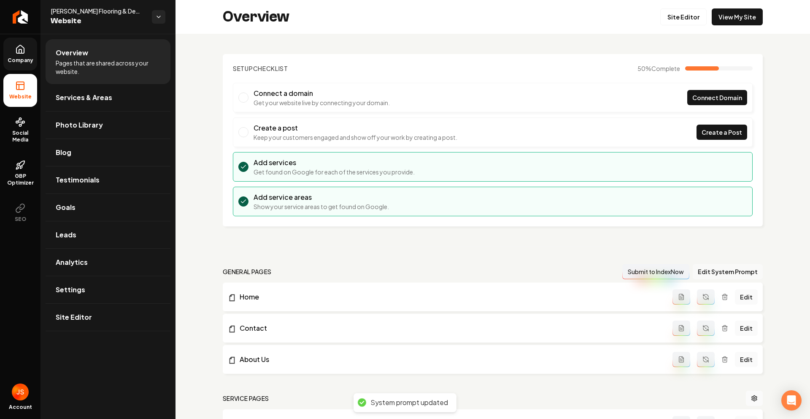
click at [711, 269] on button "Edit System Prompt" at bounding box center [728, 271] width 70 height 15
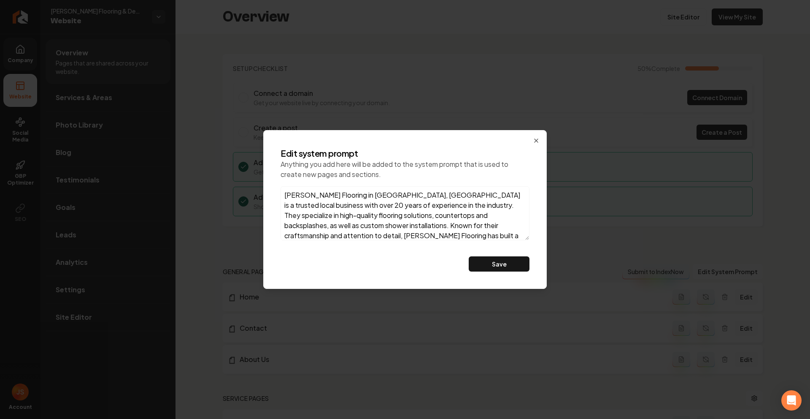
scroll to position [24, 0]
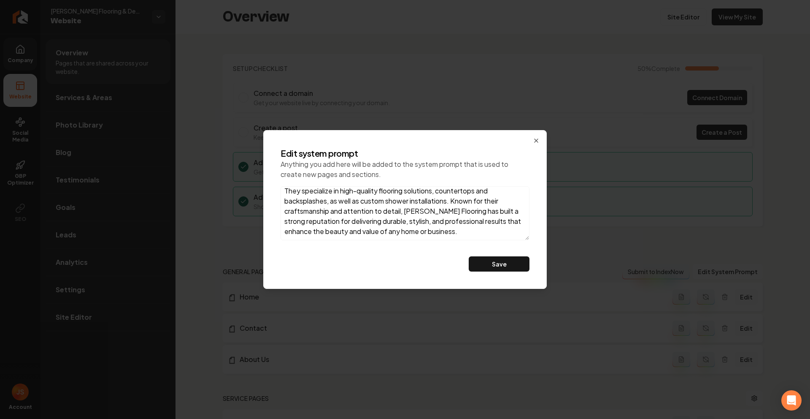
drag, startPoint x: 282, startPoint y: 193, endPoint x: 553, endPoint y: 263, distance: 279.4
click at [553, 263] on body "Company Website Social Media GBP Optimizer SEO Account Fuentes Flooring & Desig…" at bounding box center [405, 209] width 810 height 419
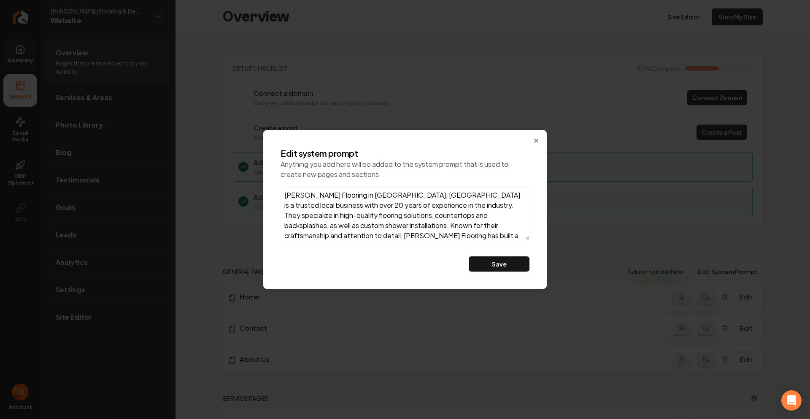
drag, startPoint x: 355, startPoint y: 233, endPoint x: 291, endPoint y: 157, distance: 99.5
click at [291, 157] on div "Edit system prompt Anything you add here will be added to the system prompt tha…" at bounding box center [405, 210] width 262 height 138
click at [535, 141] on icon "button" at bounding box center [536, 140] width 7 height 7
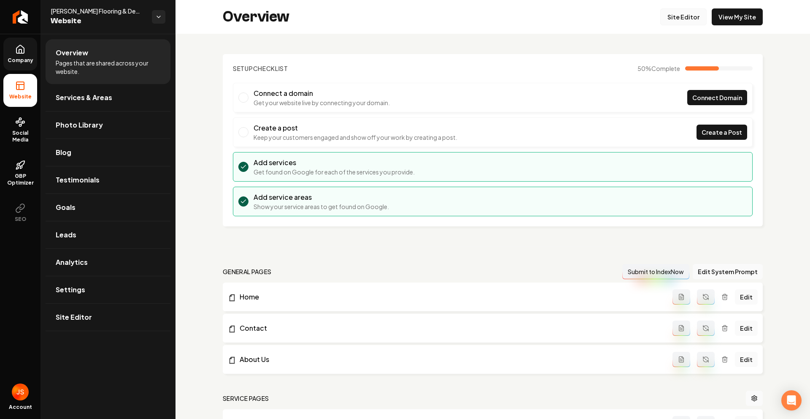
click at [669, 14] on link "Site Editor" at bounding box center [683, 16] width 46 height 17
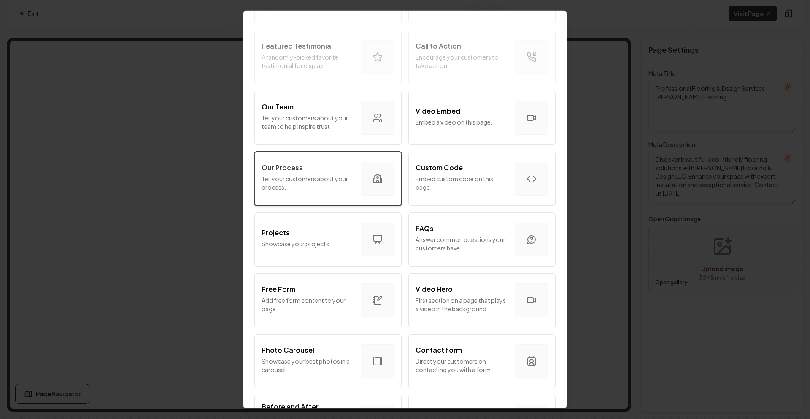
scroll to position [226, 0]
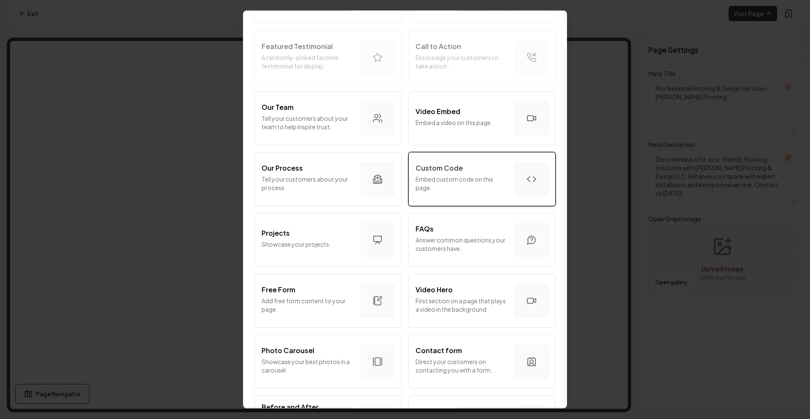
click at [468, 181] on p "Embed custom code on this page." at bounding box center [462, 183] width 92 height 17
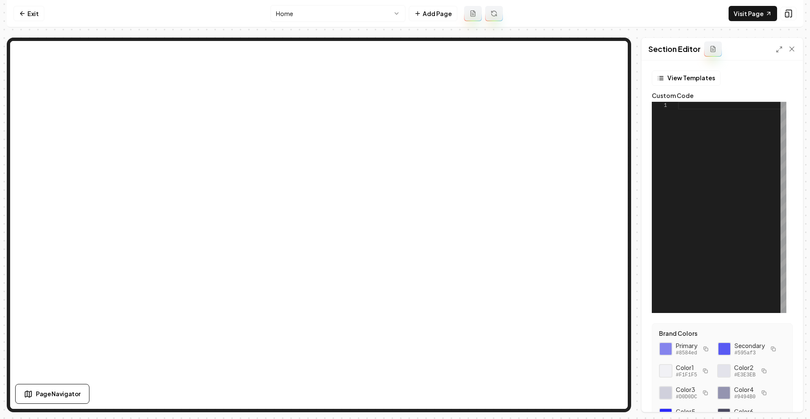
click at [684, 148] on div at bounding box center [732, 207] width 108 height 211
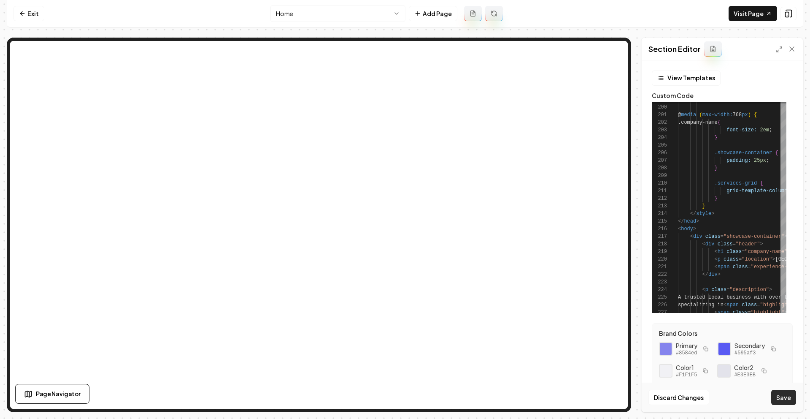
click at [786, 393] on button "Save" at bounding box center [783, 396] width 25 height 15
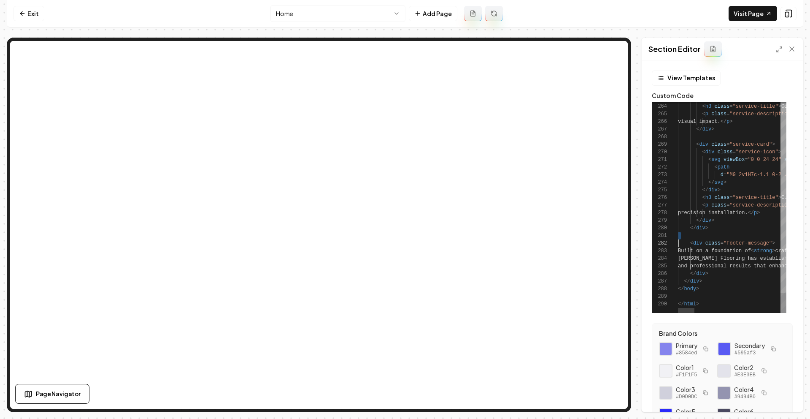
scroll to position [0, 22]
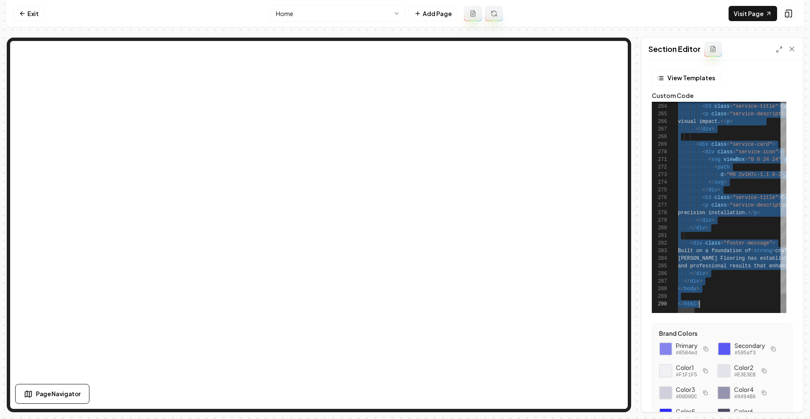
type textarea "**********"
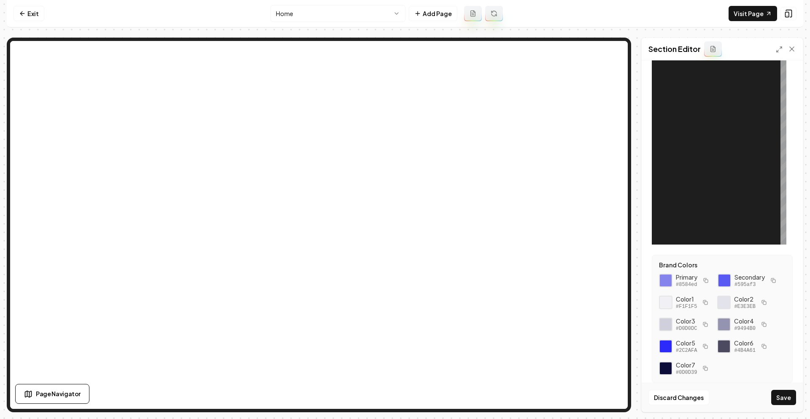
scroll to position [70, 0]
click at [774, 395] on button "Save" at bounding box center [783, 396] width 25 height 15
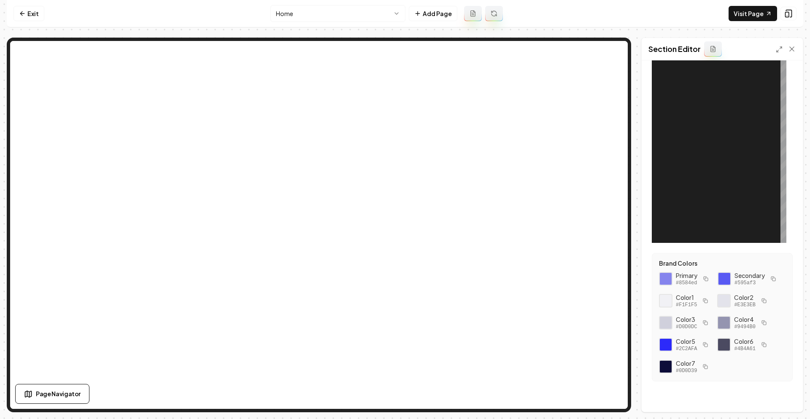
click at [709, 155] on div at bounding box center [732, 137] width 108 height 211
click at [711, 78] on div at bounding box center [732, 137] width 108 height 211
click at [697, 68] on div at bounding box center [732, 137] width 108 height 211
click at [684, 62] on div at bounding box center [732, 137] width 108 height 211
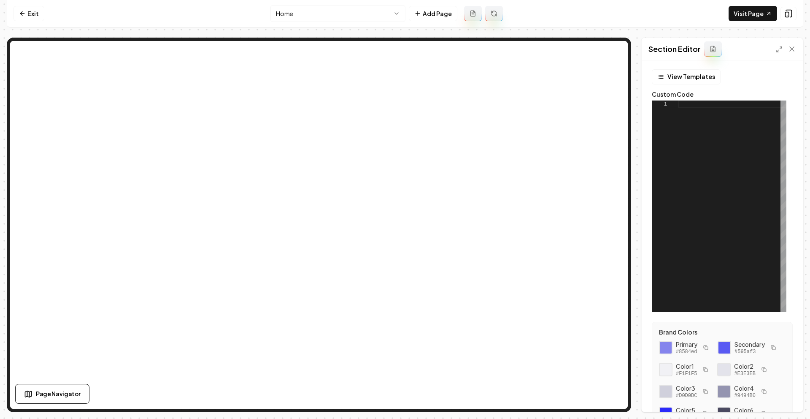
scroll to position [0, 0]
click at [693, 111] on div at bounding box center [732, 207] width 108 height 211
type textarea "*******"
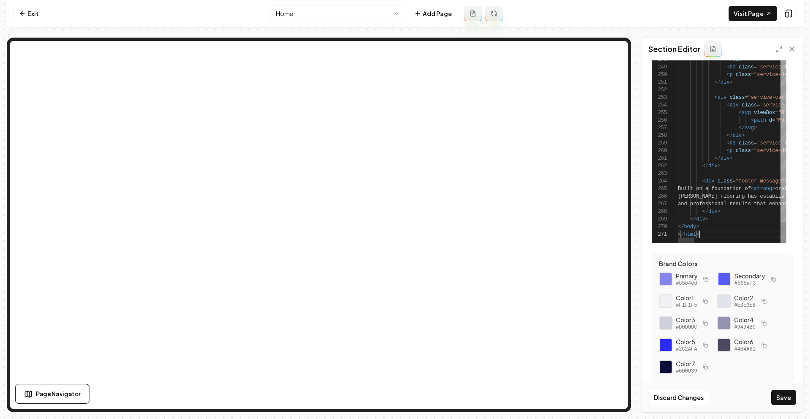
scroll to position [70, 0]
click at [790, 394] on button "Save" at bounding box center [783, 396] width 25 height 15
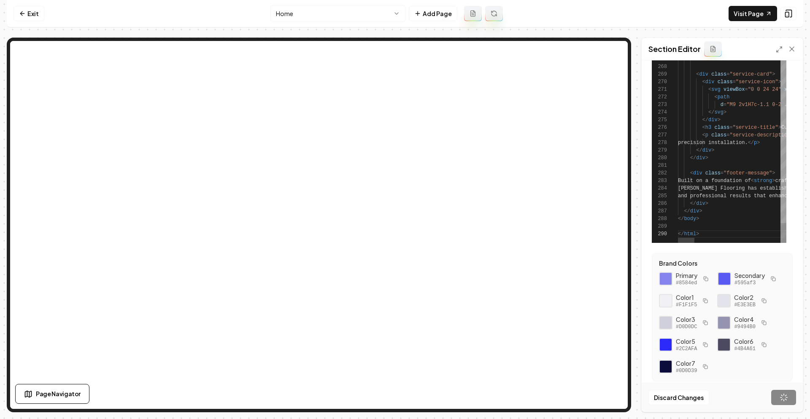
scroll to position [68, 22]
click at [792, 46] on icon at bounding box center [792, 49] width 8 height 8
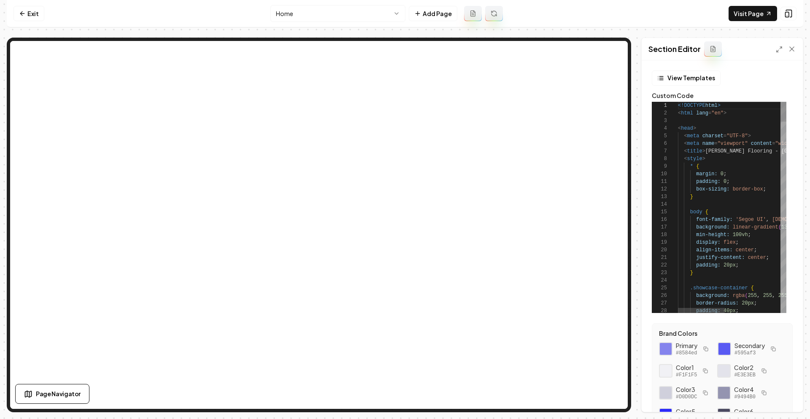
scroll to position [76, 0]
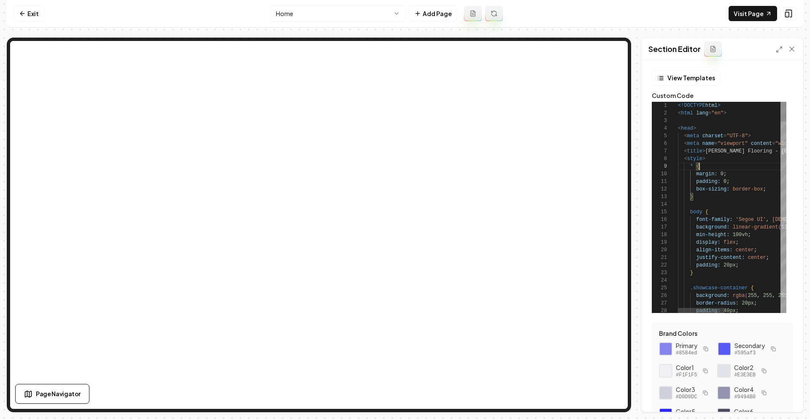
scroll to position [61, 0]
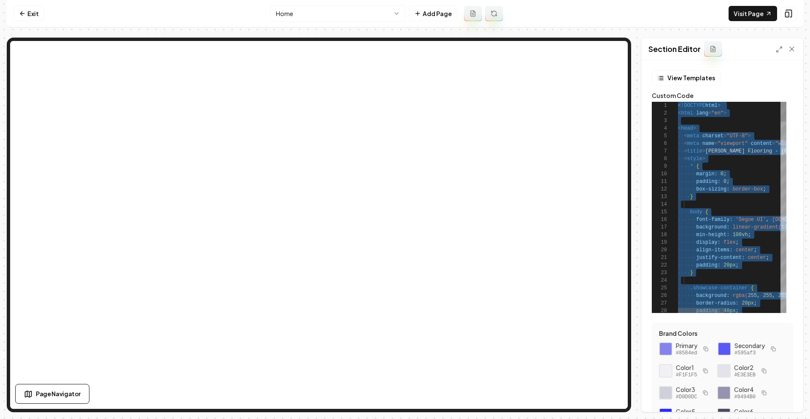
type textarea "**********"
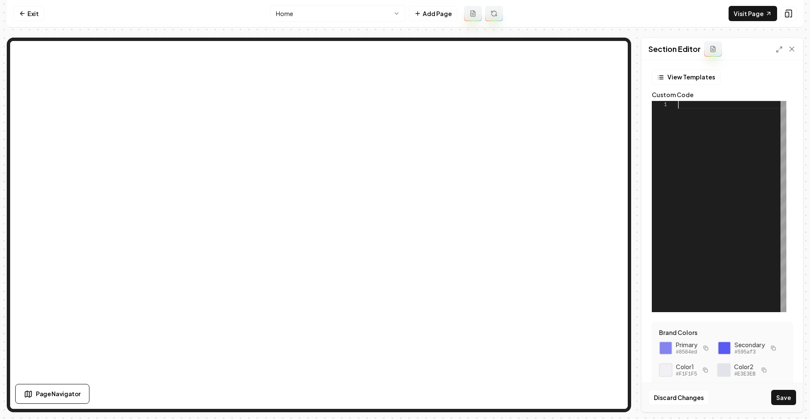
scroll to position [0, 0]
click at [792, 46] on icon at bounding box center [792, 49] width 8 height 8
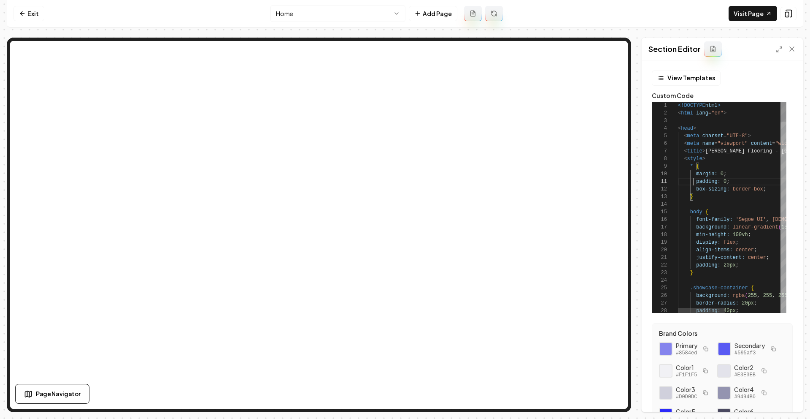
scroll to position [0, 18]
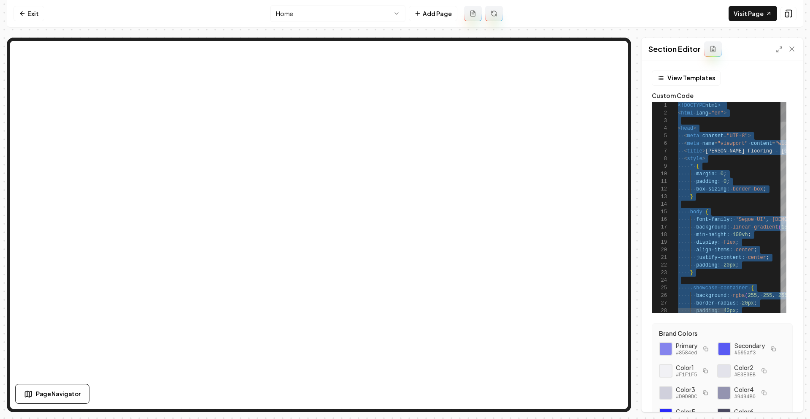
type textarea "**********"
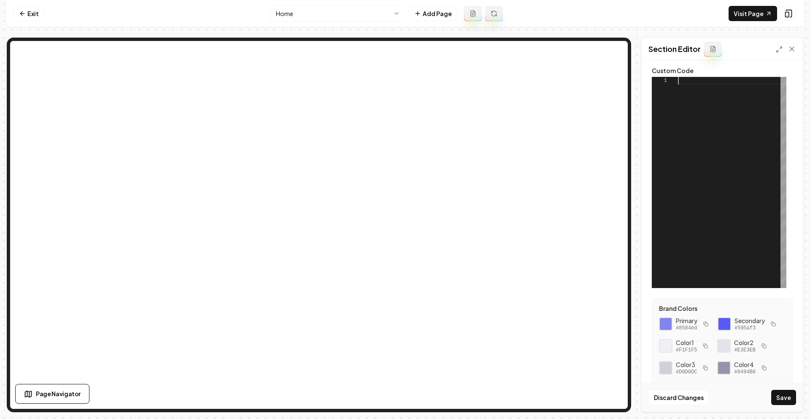
scroll to position [70, 0]
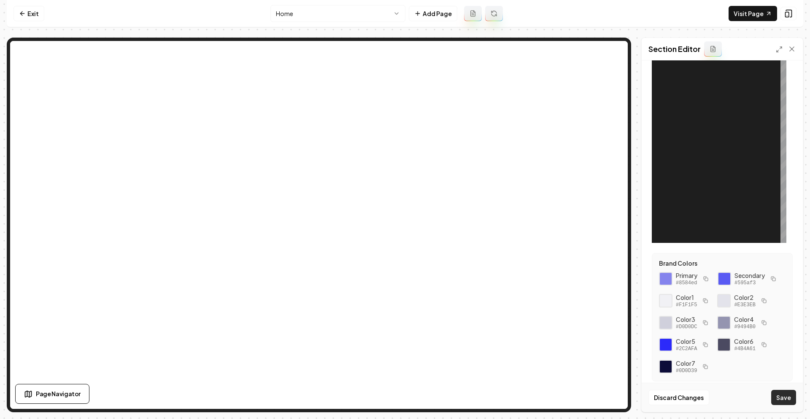
click at [779, 395] on button "Save" at bounding box center [783, 396] width 25 height 15
click at [696, 66] on div at bounding box center [732, 137] width 108 height 211
click at [700, 73] on div at bounding box center [732, 137] width 108 height 211
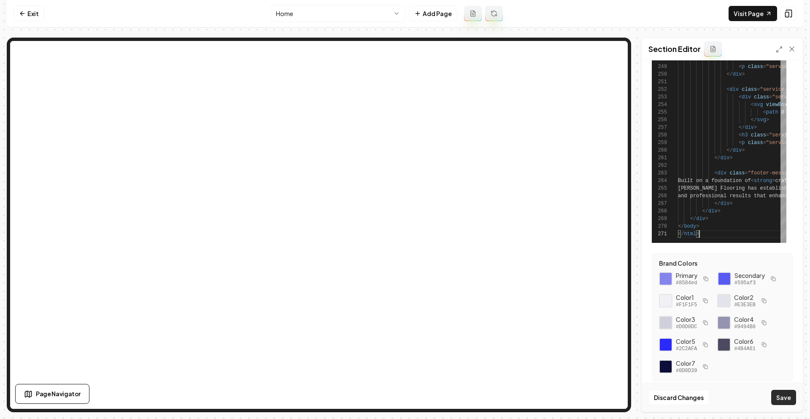
click at [773, 391] on button "Save" at bounding box center [783, 396] width 25 height 15
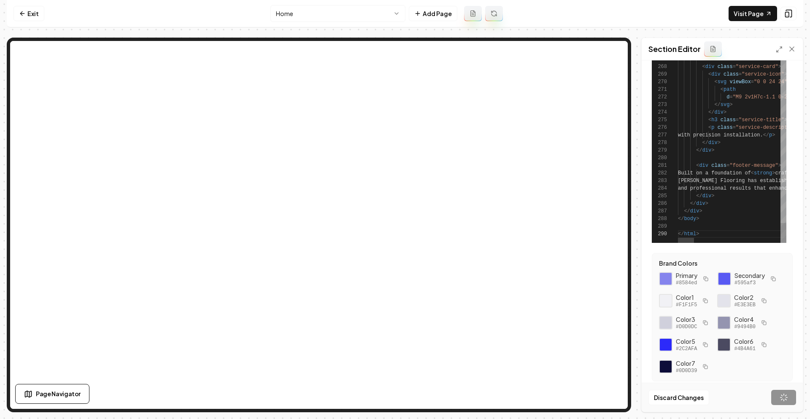
scroll to position [68, 22]
click at [736, 13] on link "Visit Page" at bounding box center [753, 13] width 49 height 15
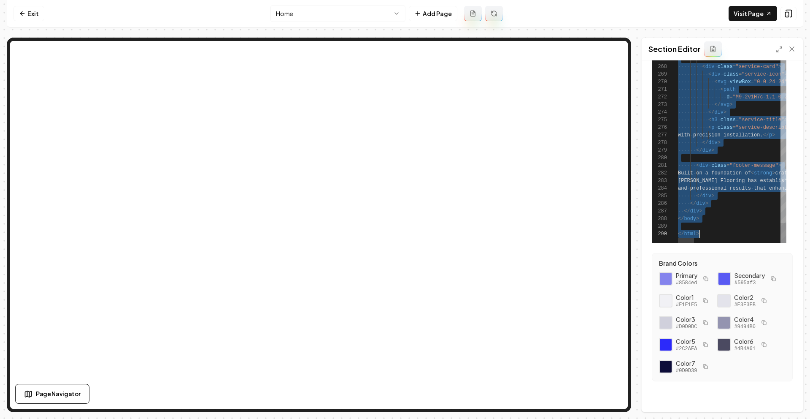
type textarea "**********"
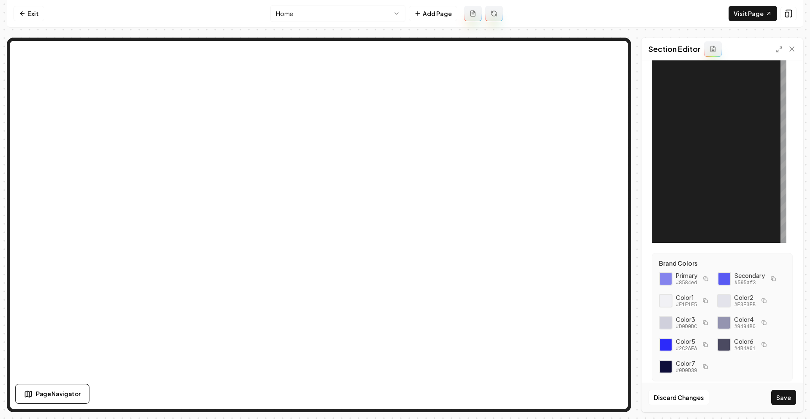
scroll to position [0, 21]
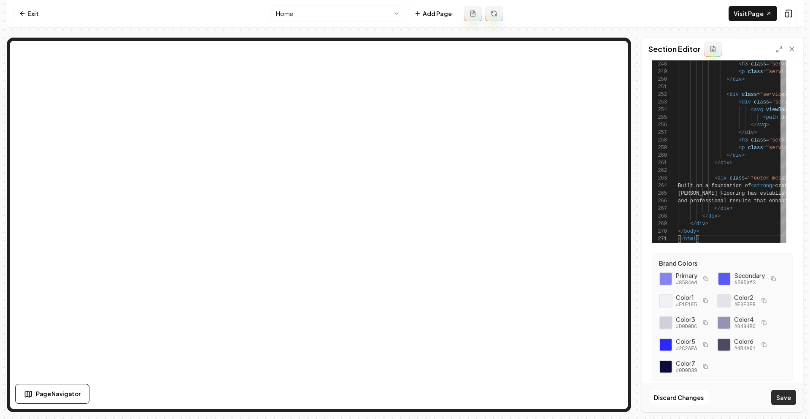
click at [784, 399] on button "Save" at bounding box center [783, 396] width 25 height 15
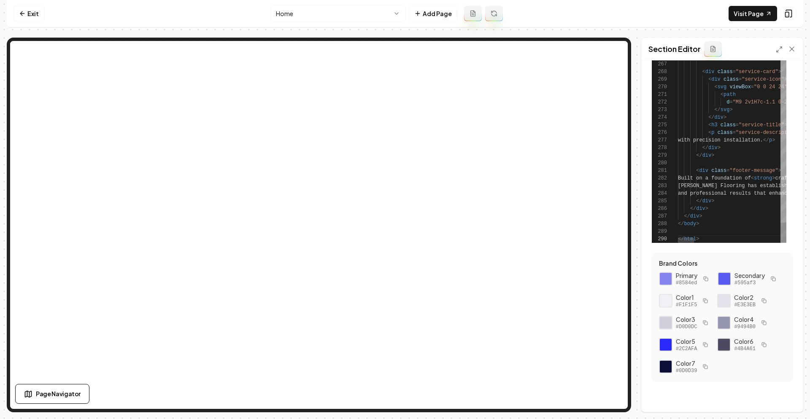
scroll to position [68, 22]
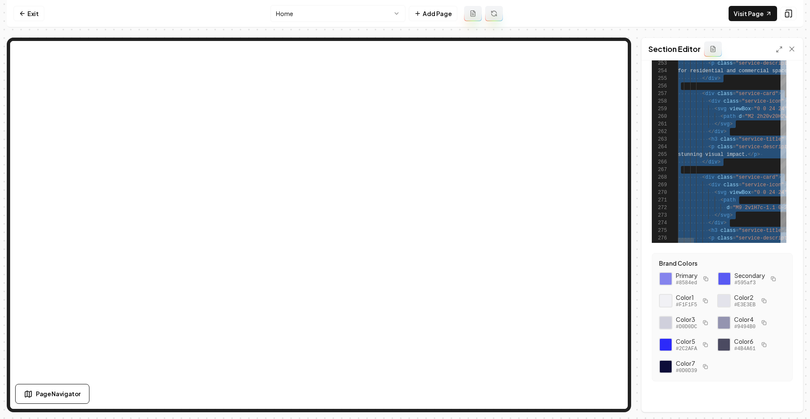
type textarea "**********"
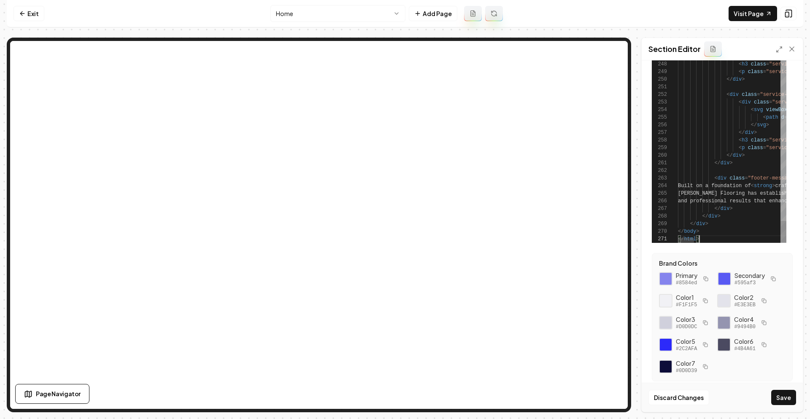
scroll to position [0, 21]
type textarea "*******"
click at [781, 400] on button "Save" at bounding box center [783, 396] width 25 height 15
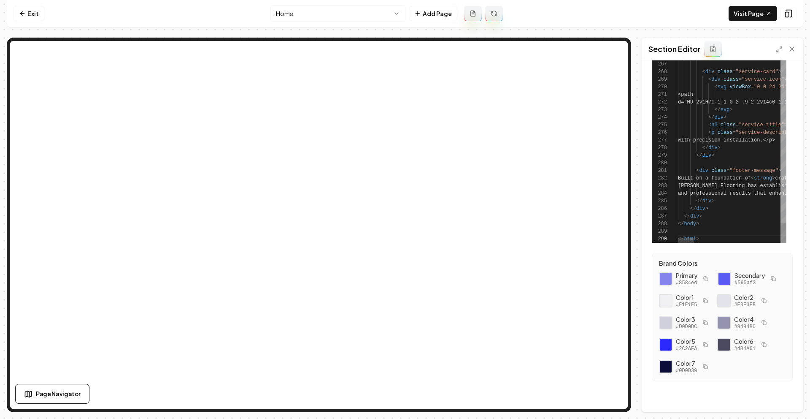
scroll to position [68, 22]
click at [740, 14] on link "Visit Page" at bounding box center [753, 13] width 49 height 15
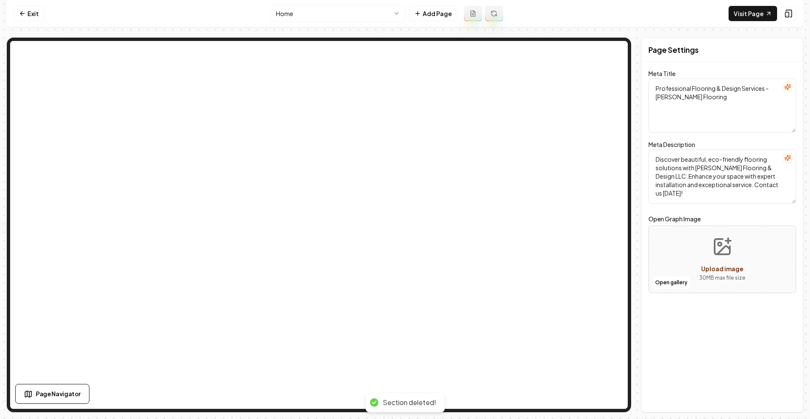
scroll to position [0, 0]
click at [35, 7] on link "Exit" at bounding box center [29, 13] width 31 height 15
